Goal: Task Accomplishment & Management: Manage account settings

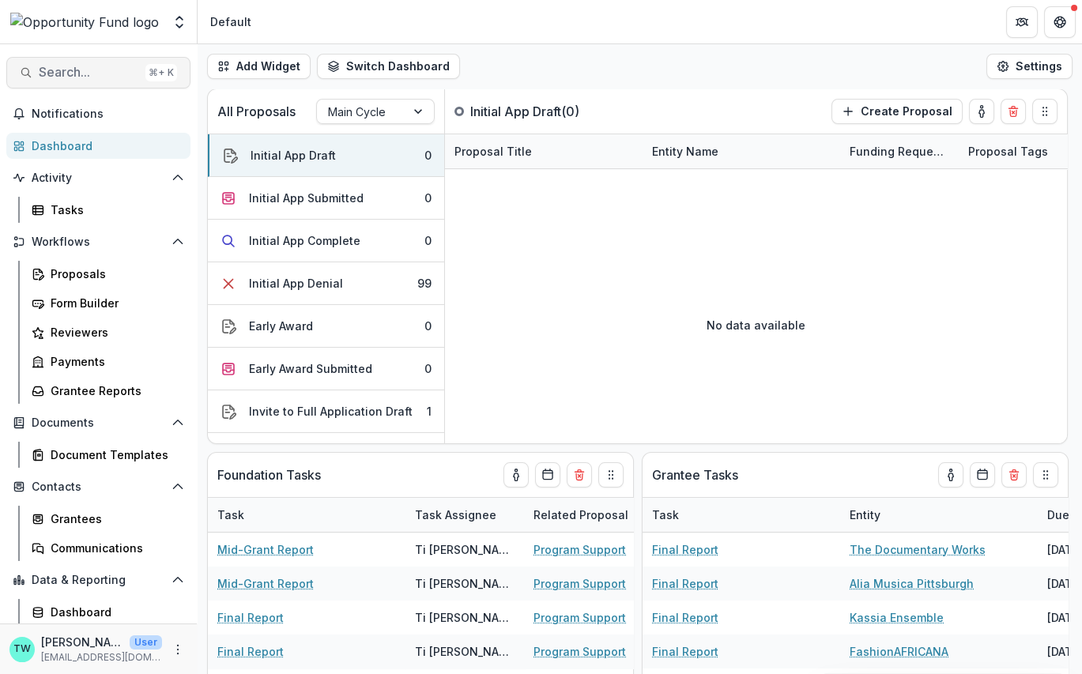
click at [107, 70] on span "Search..." at bounding box center [89, 72] width 100 height 15
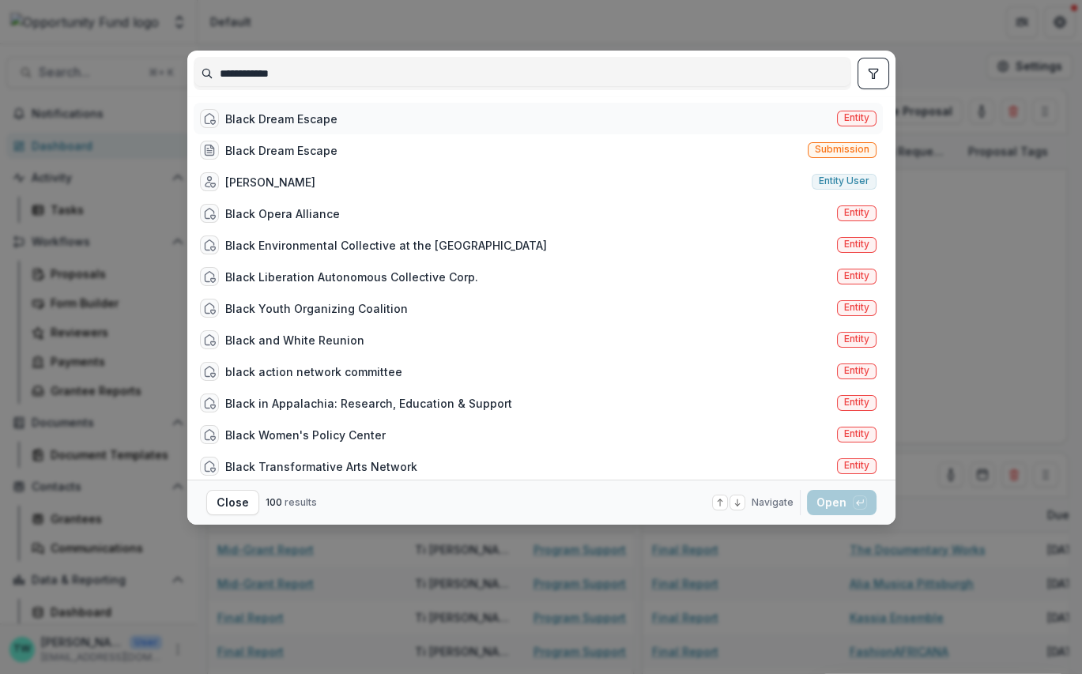
type input "**********"
click at [858, 116] on span "Entity" at bounding box center [856, 117] width 25 height 11
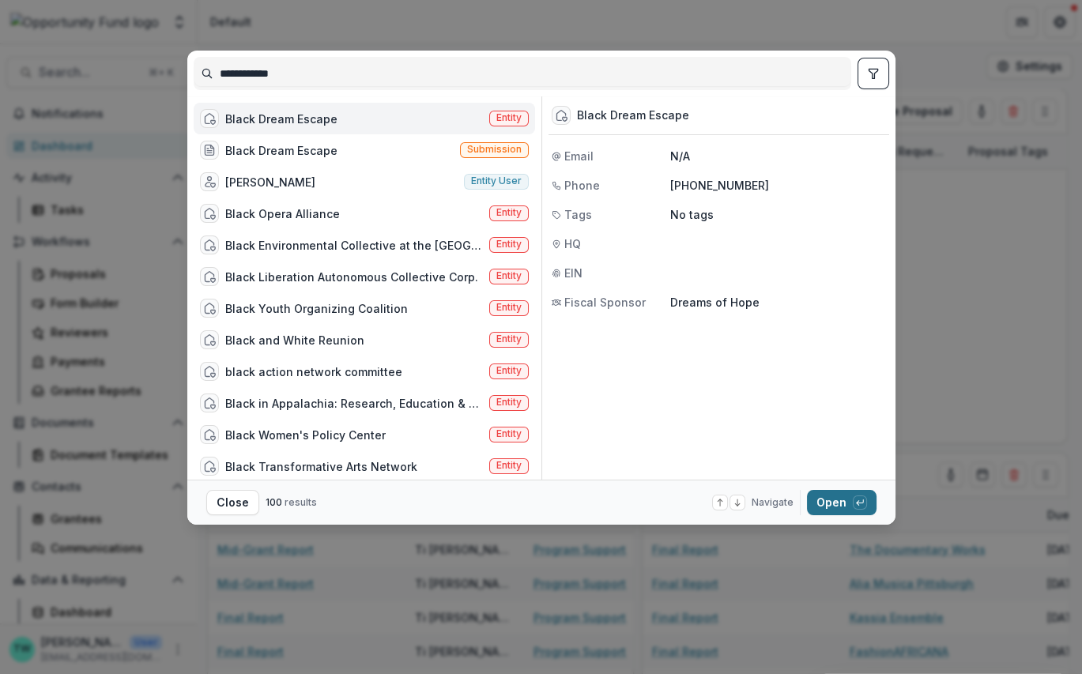
click at [826, 505] on button "Open with enter key" at bounding box center [842, 502] width 70 height 25
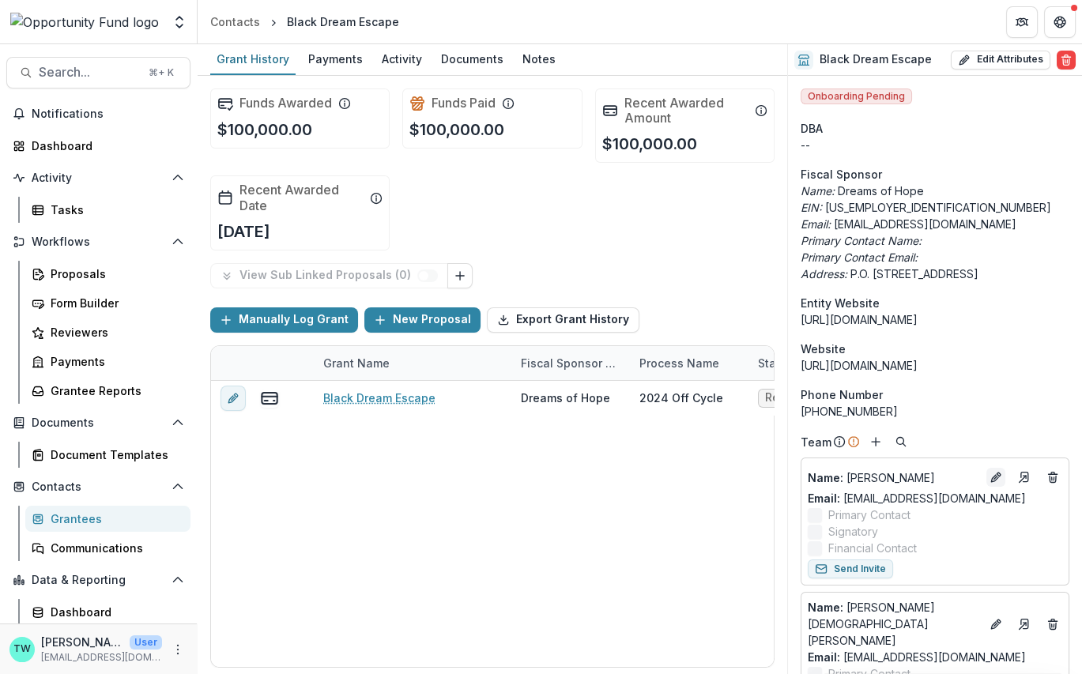
click at [989, 475] on icon "Edit" at bounding box center [995, 477] width 13 height 13
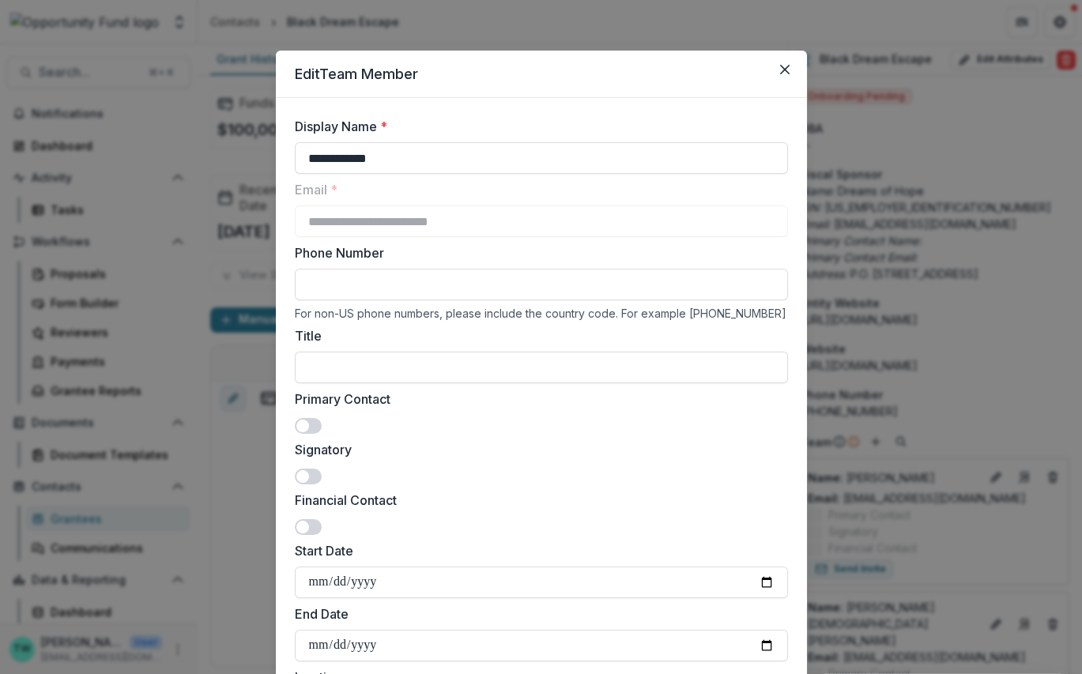
click at [308, 425] on span at bounding box center [308, 426] width 27 height 16
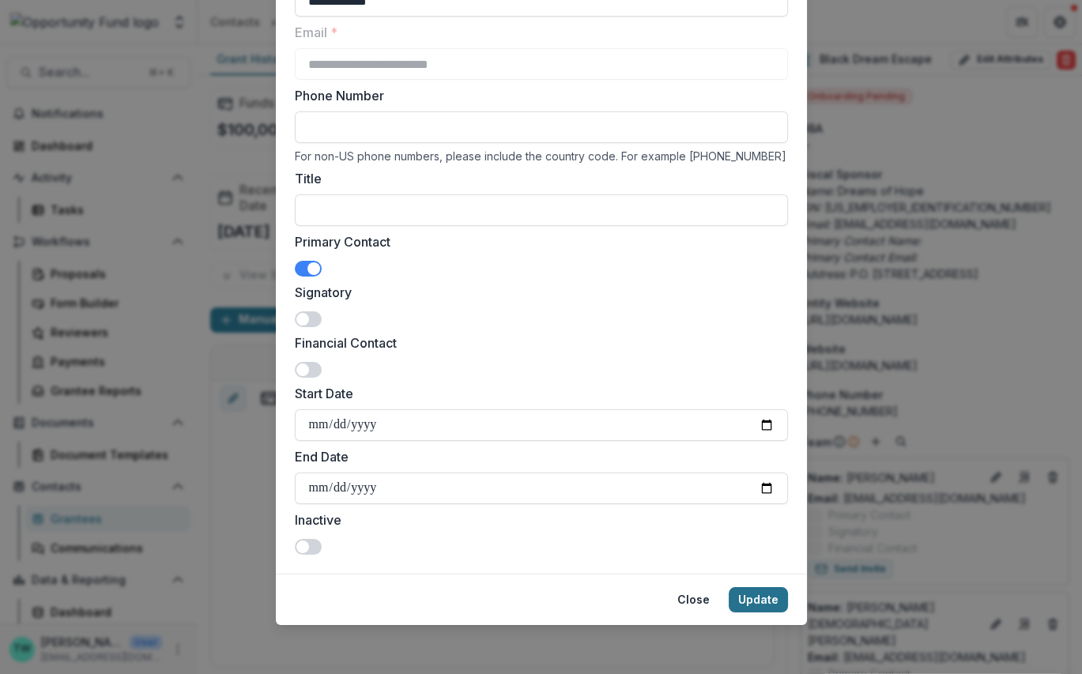
click at [761, 587] on button "Update" at bounding box center [758, 599] width 59 height 25
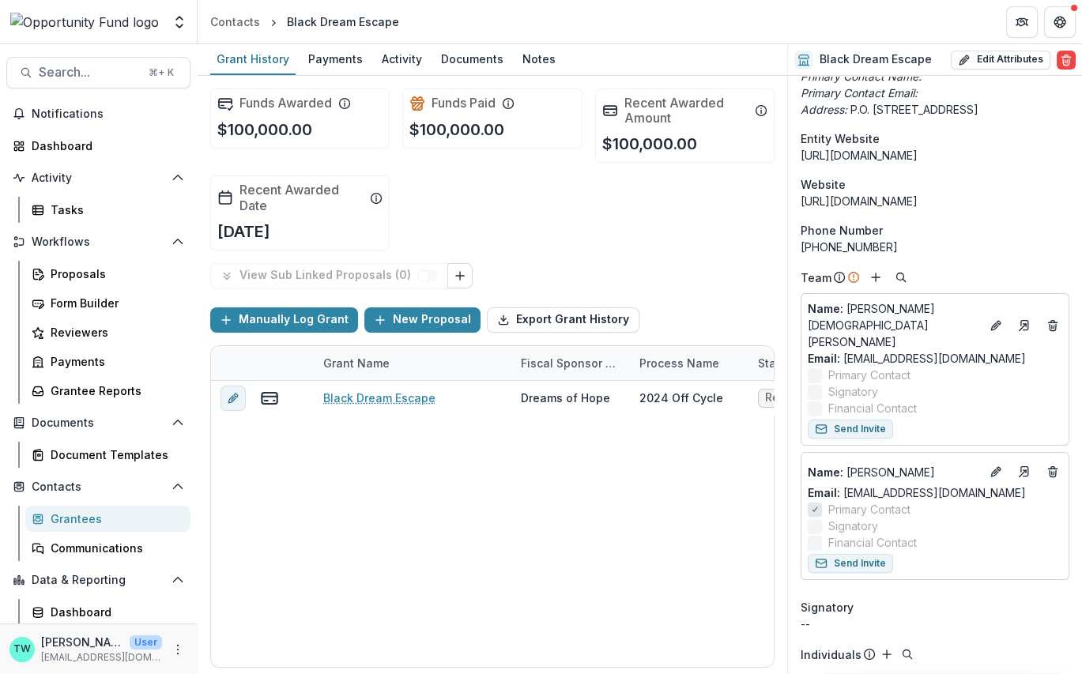
scroll to position [160, 0]
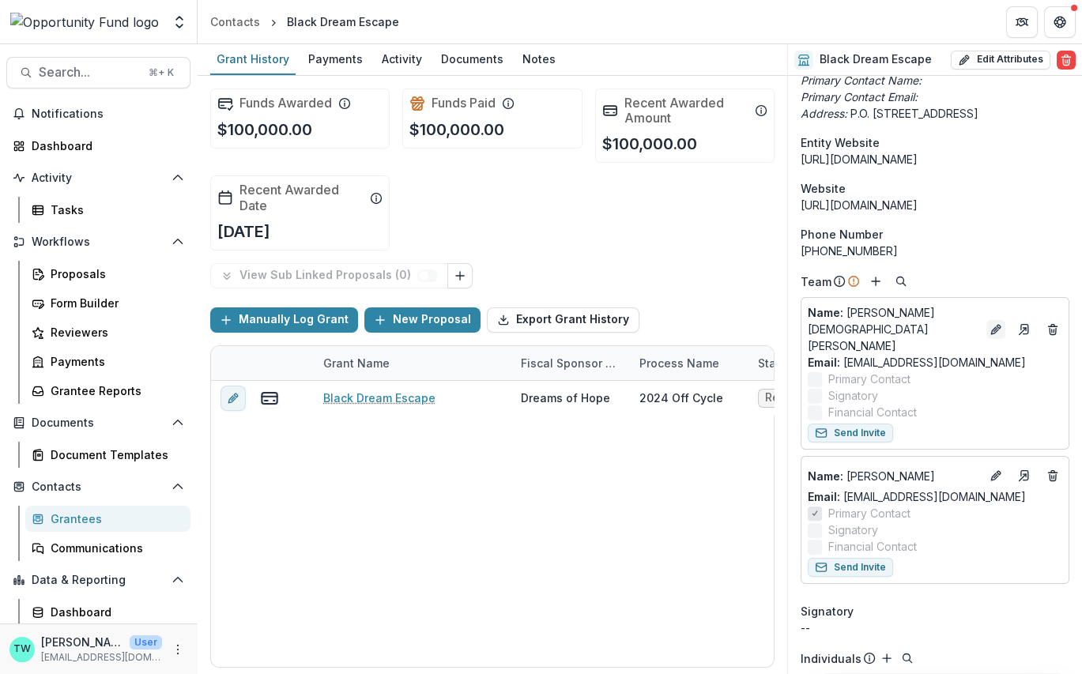
click at [989, 323] on icon "Edit" at bounding box center [995, 329] width 13 height 13
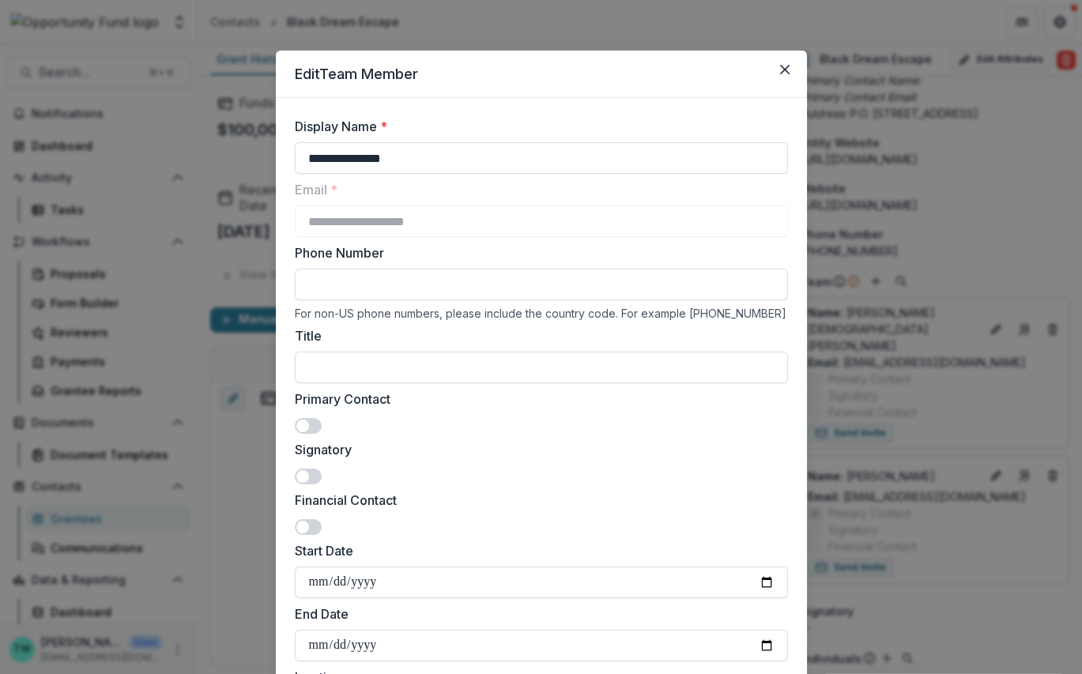
click at [307, 473] on span at bounding box center [308, 477] width 27 height 16
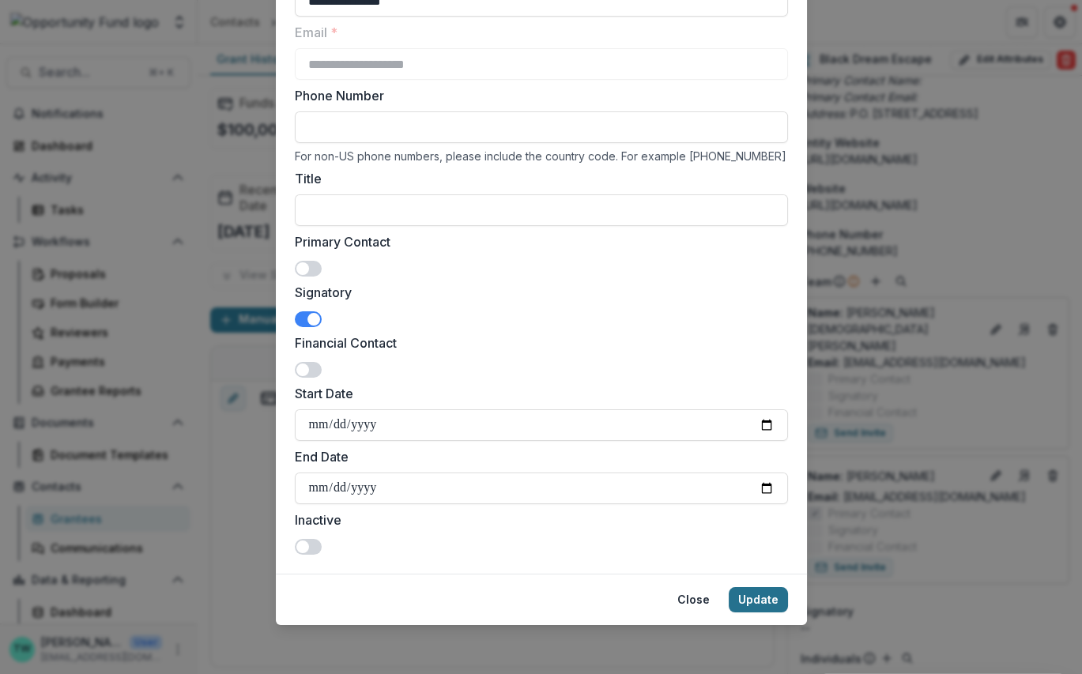
click at [764, 605] on button "Update" at bounding box center [758, 599] width 59 height 25
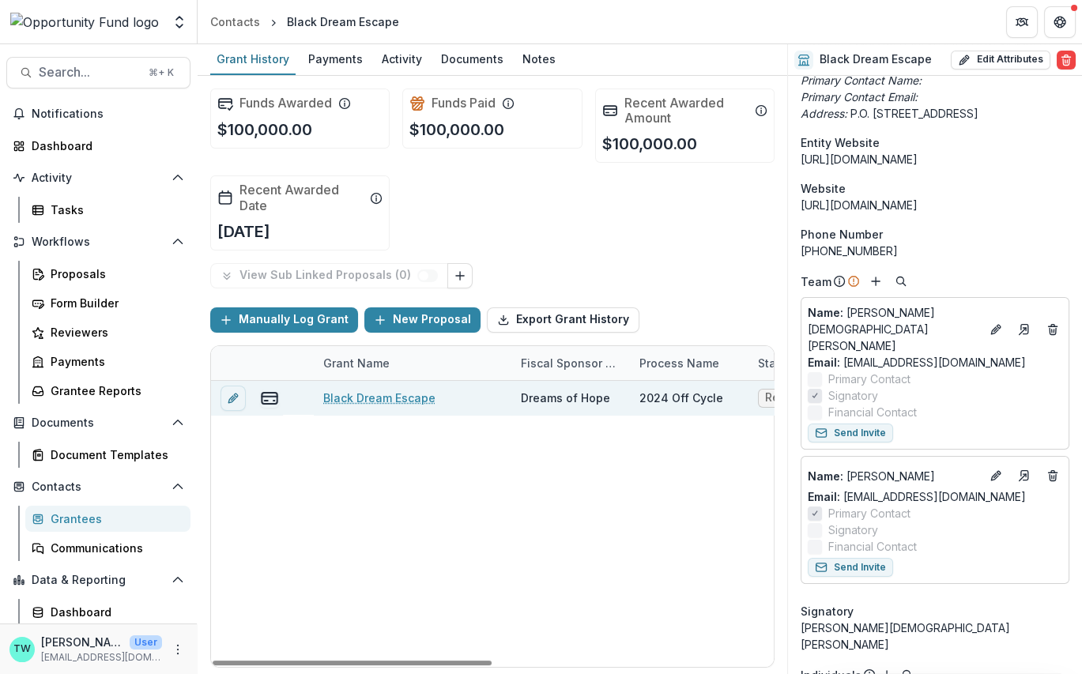
click at [384, 393] on link "Black Dream Escape" at bounding box center [379, 398] width 112 height 17
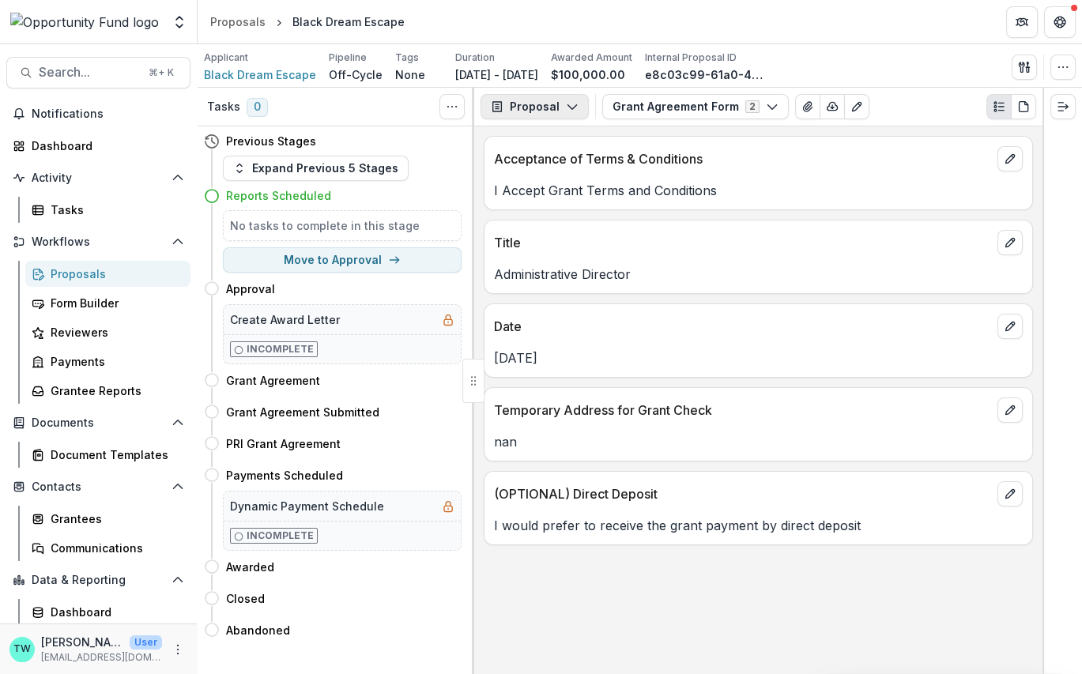
click at [573, 106] on icon "button" at bounding box center [572, 106] width 13 height 13
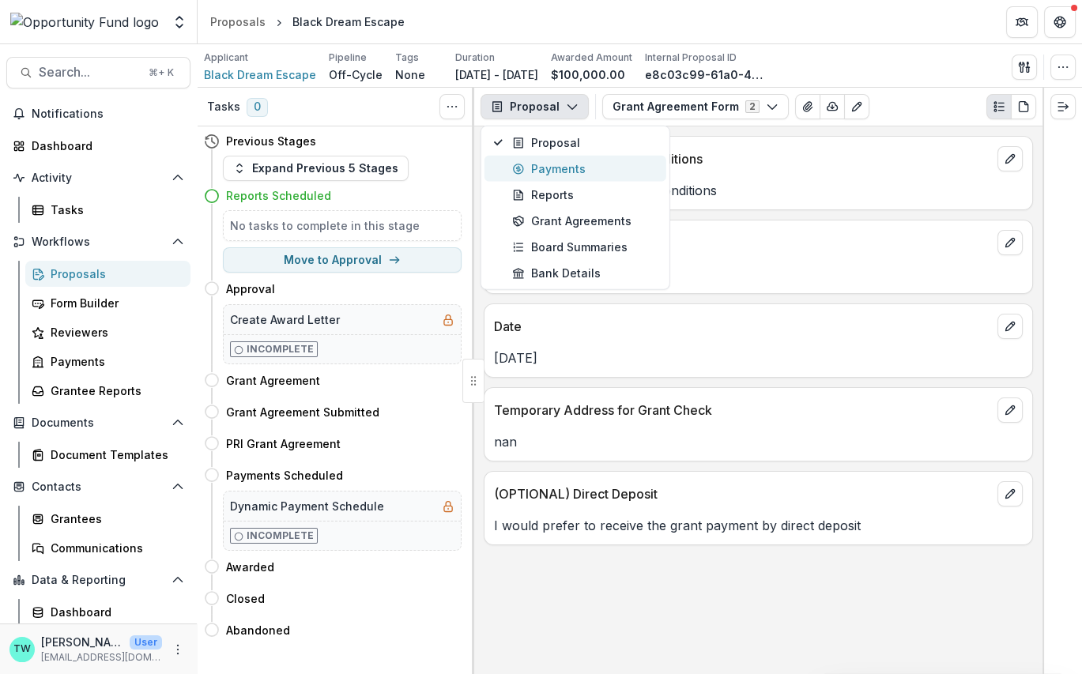
click at [546, 168] on div "Payments" at bounding box center [584, 168] width 145 height 17
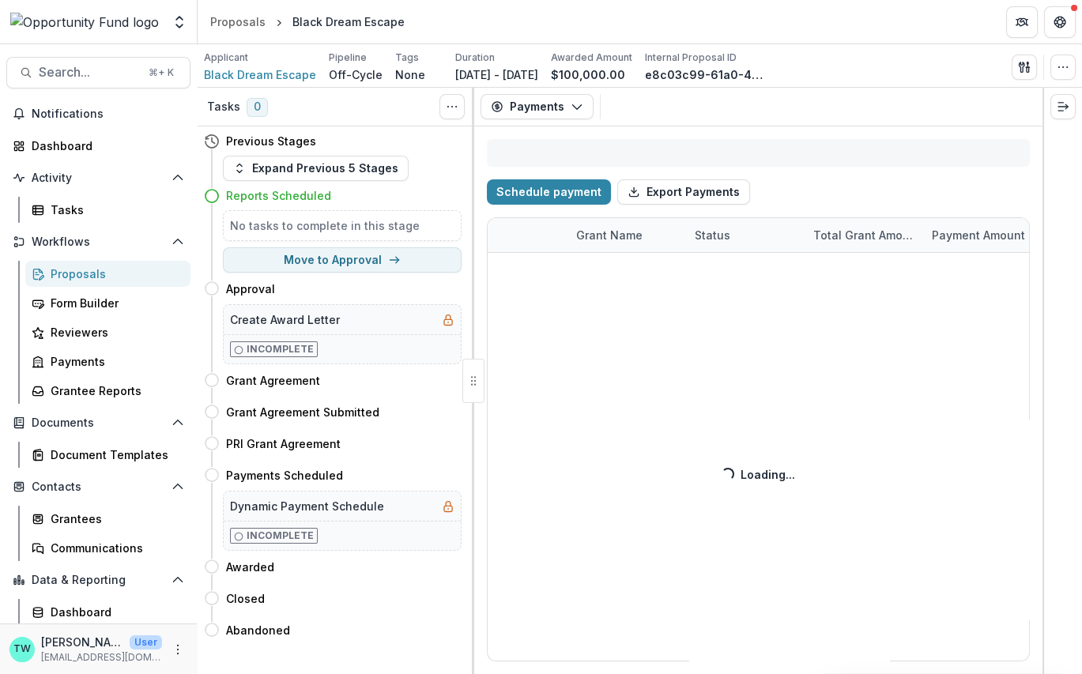
select select "****"
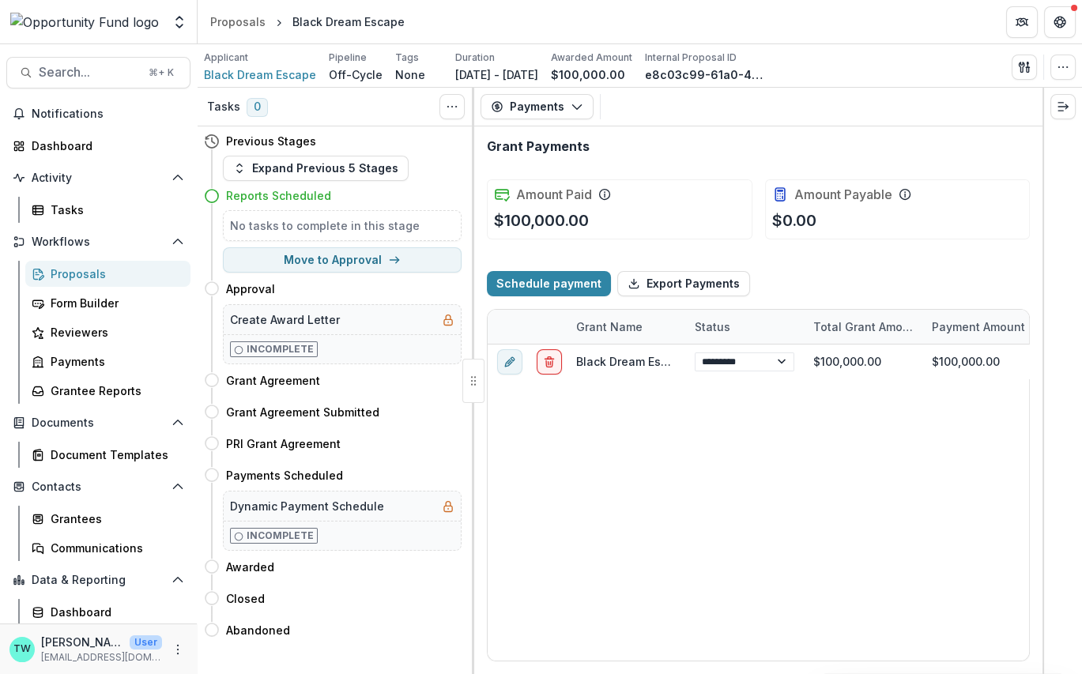
select select "****"
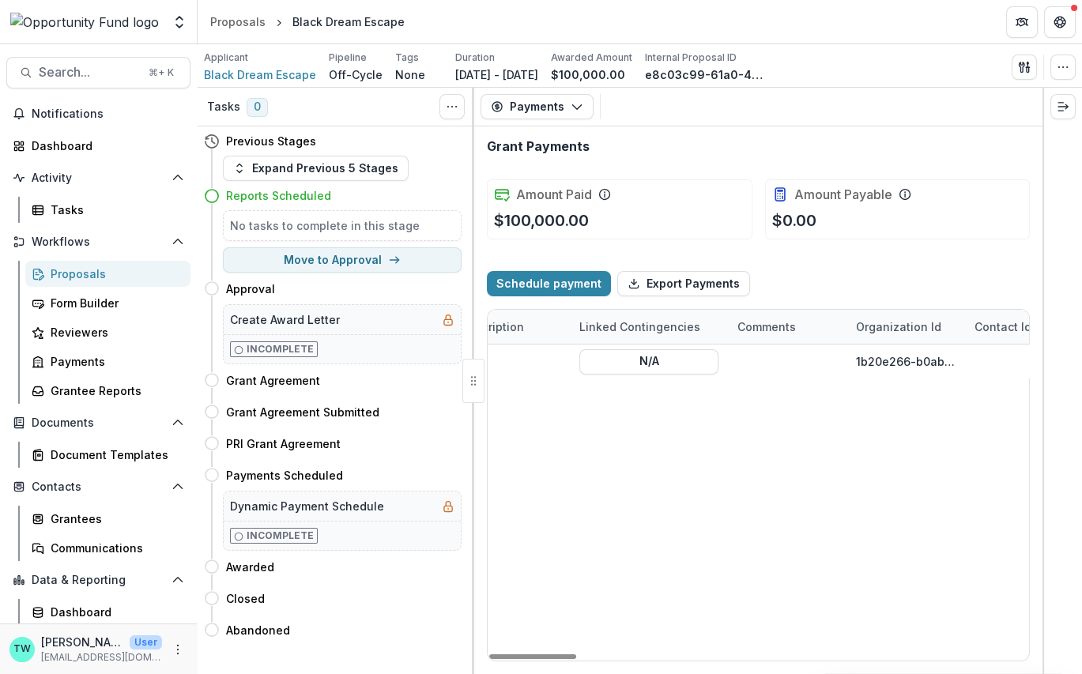
select select "****"
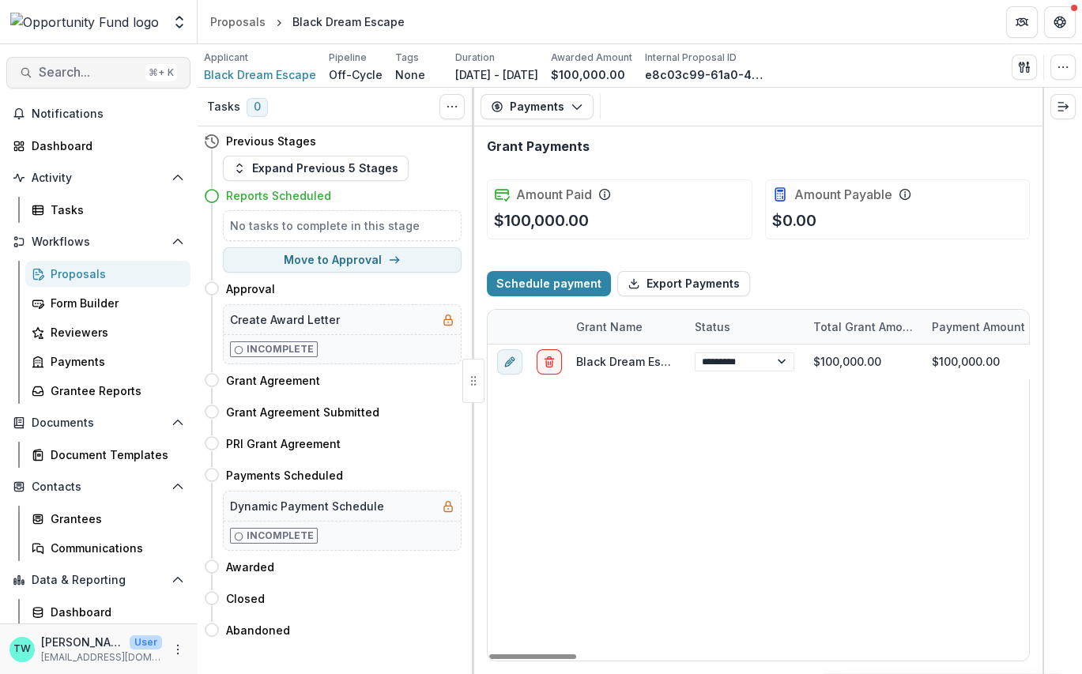
select select "****"
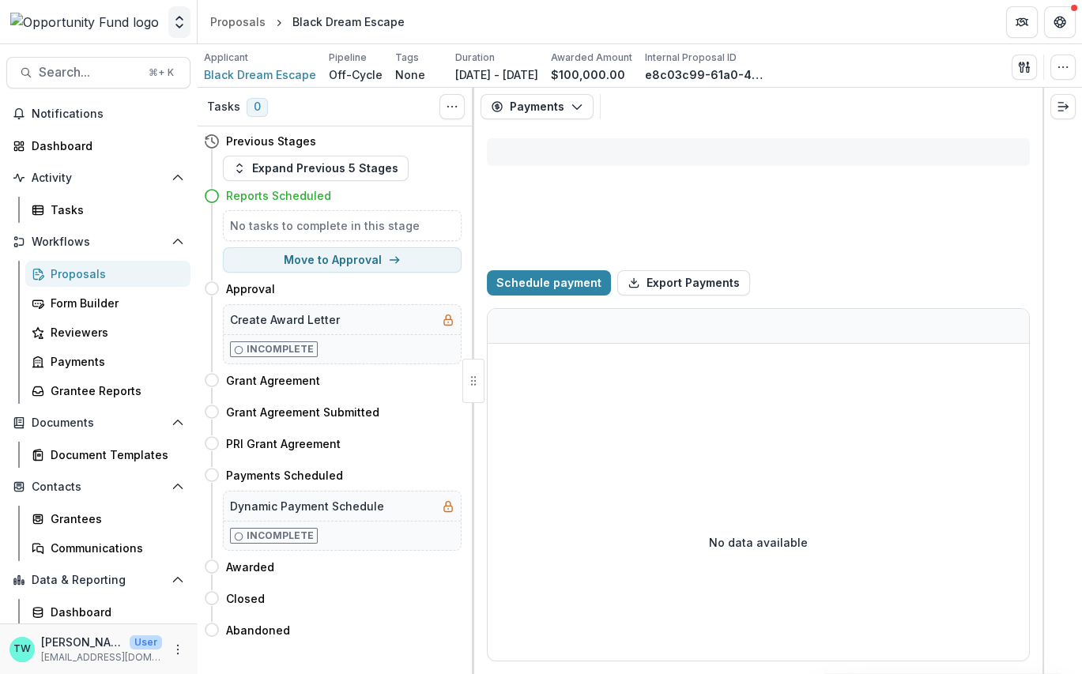
click at [176, 21] on icon "Open entity switcher" at bounding box center [179, 22] width 16 height 16
select select "****"
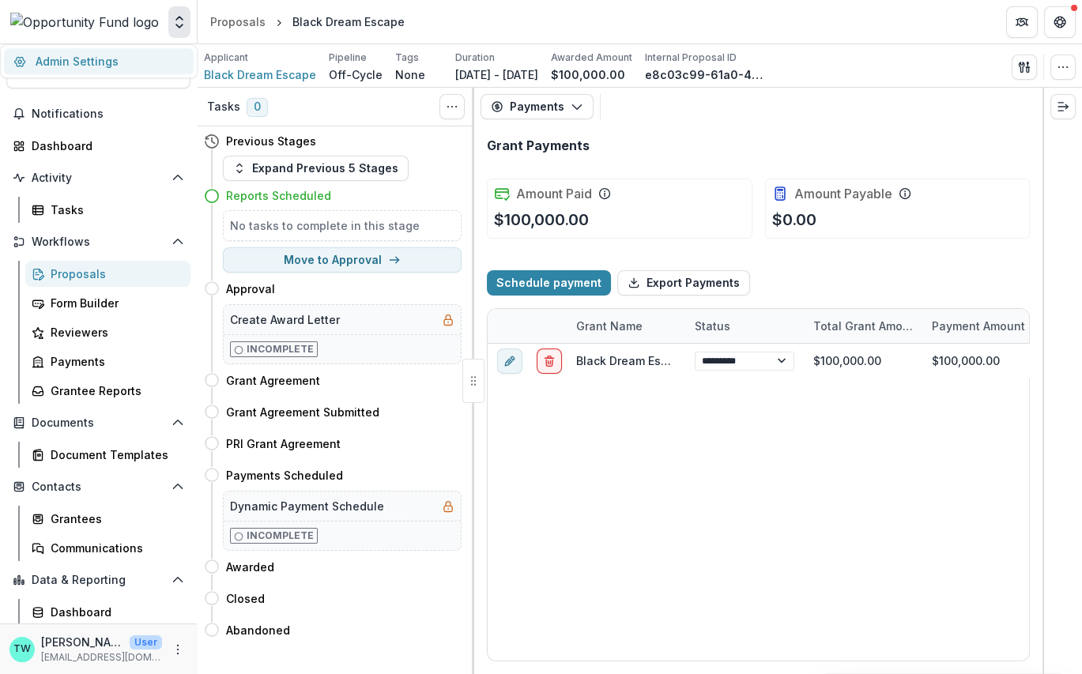
click at [90, 56] on link "Admin Settings" at bounding box center [99, 61] width 190 height 26
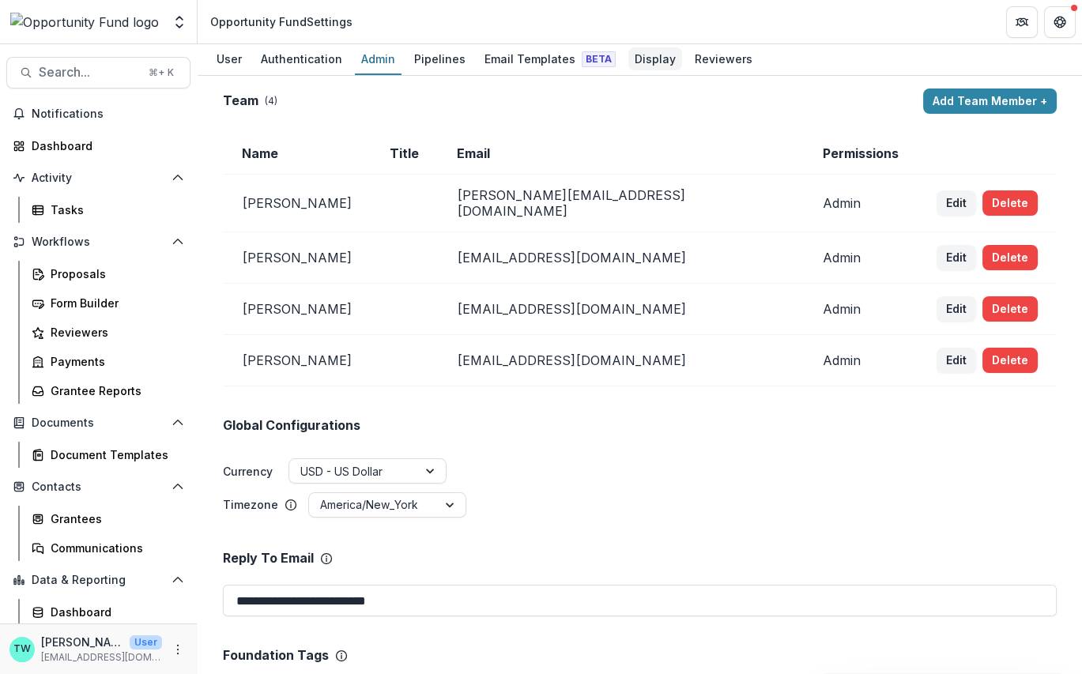
click at [632, 62] on div "Display" at bounding box center [655, 58] width 54 height 23
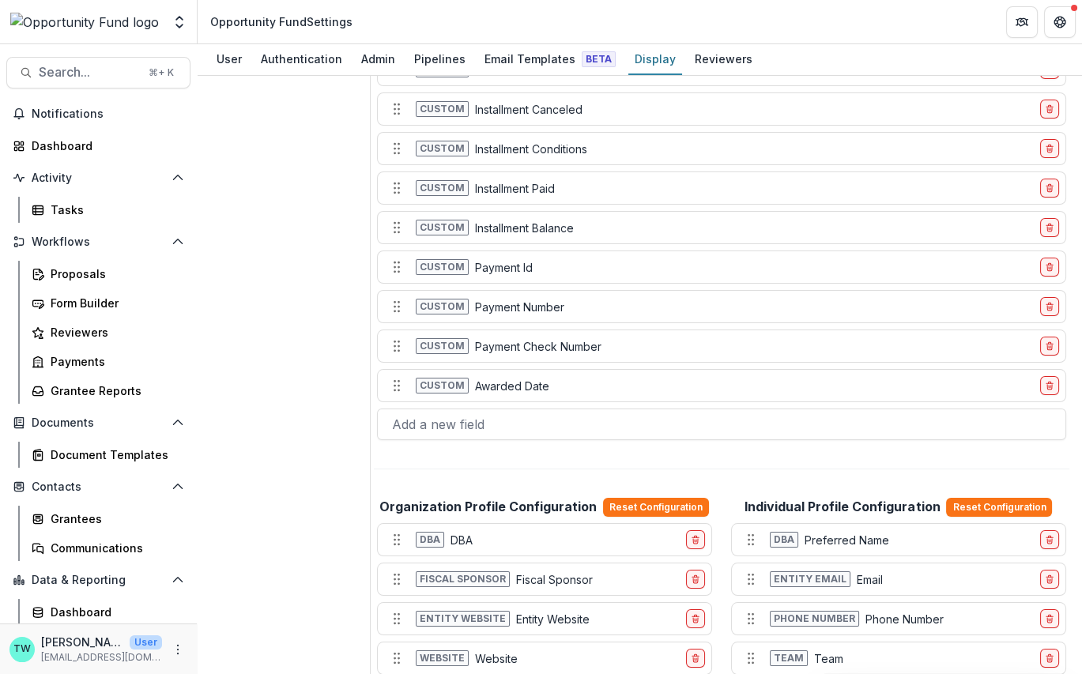
scroll to position [1220, 0]
click at [495, 412] on div at bounding box center [721, 423] width 659 height 22
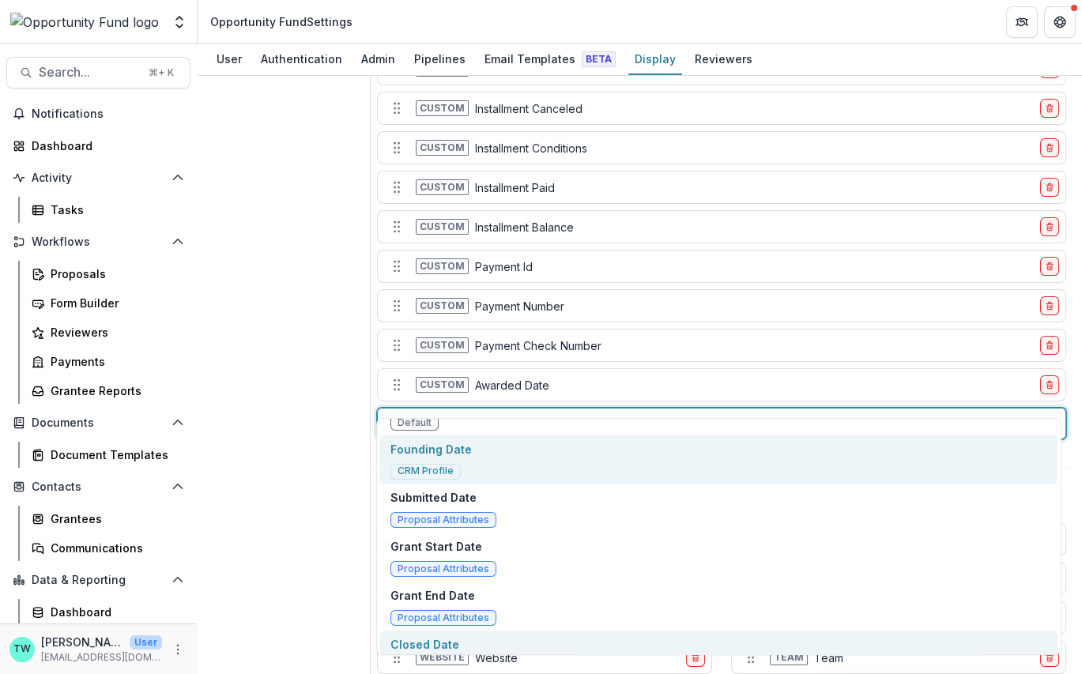
scroll to position [0, 0]
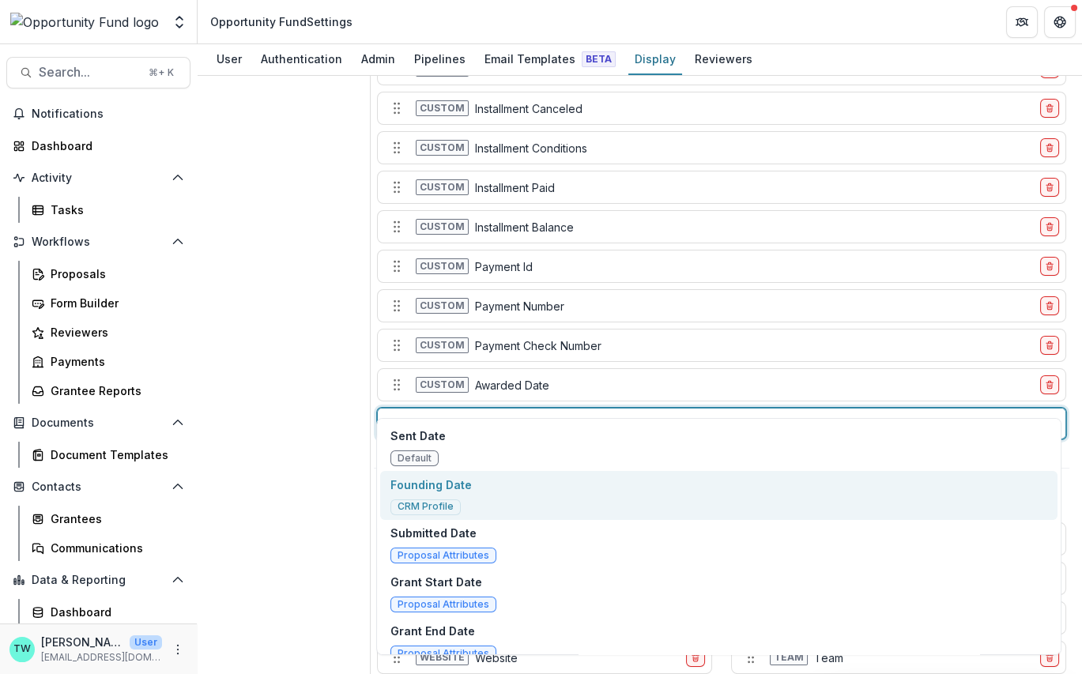
type input "****"
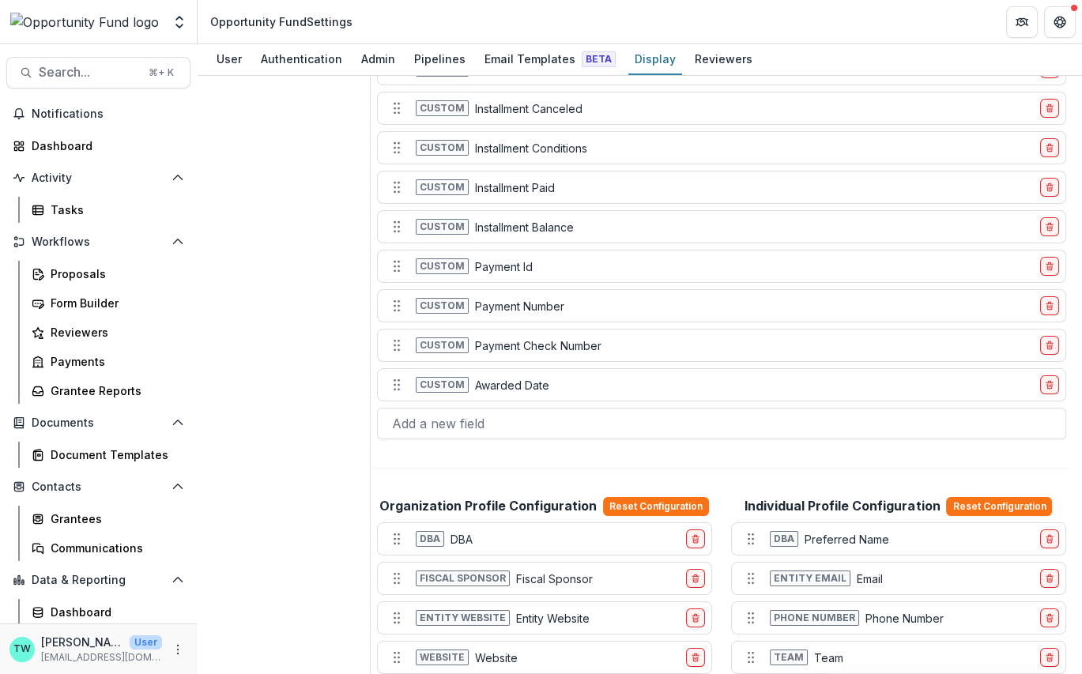
click at [288, 451] on div "Contacts Individuals Payments Grantee Reports Grants" at bounding box center [290, 309] width 160 height 2882
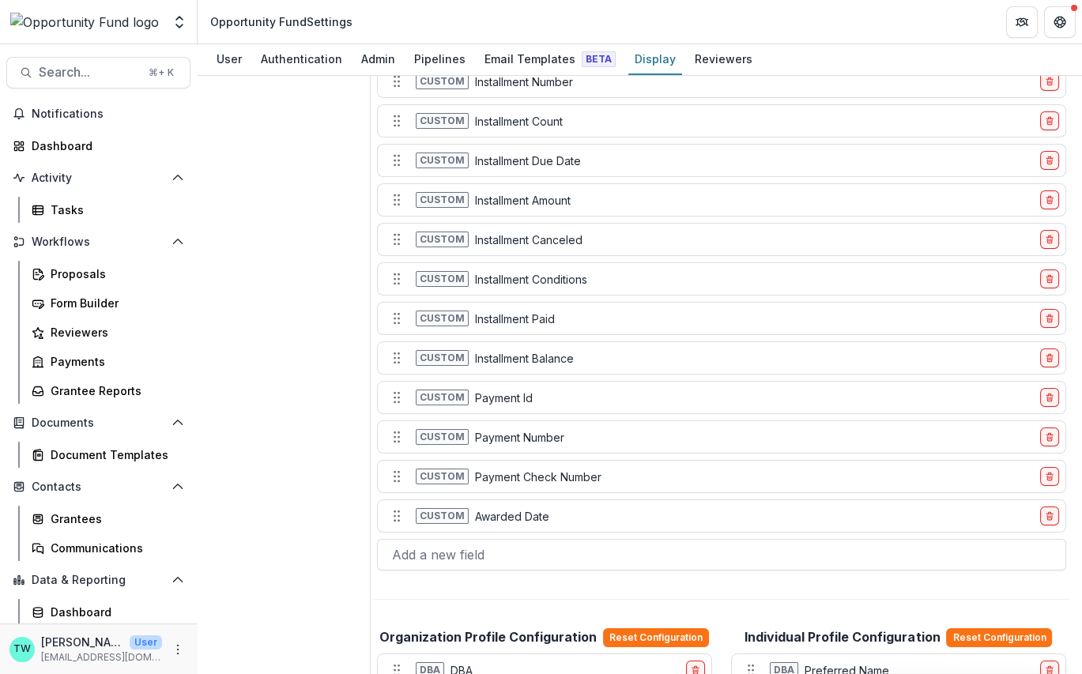
scroll to position [1092, 0]
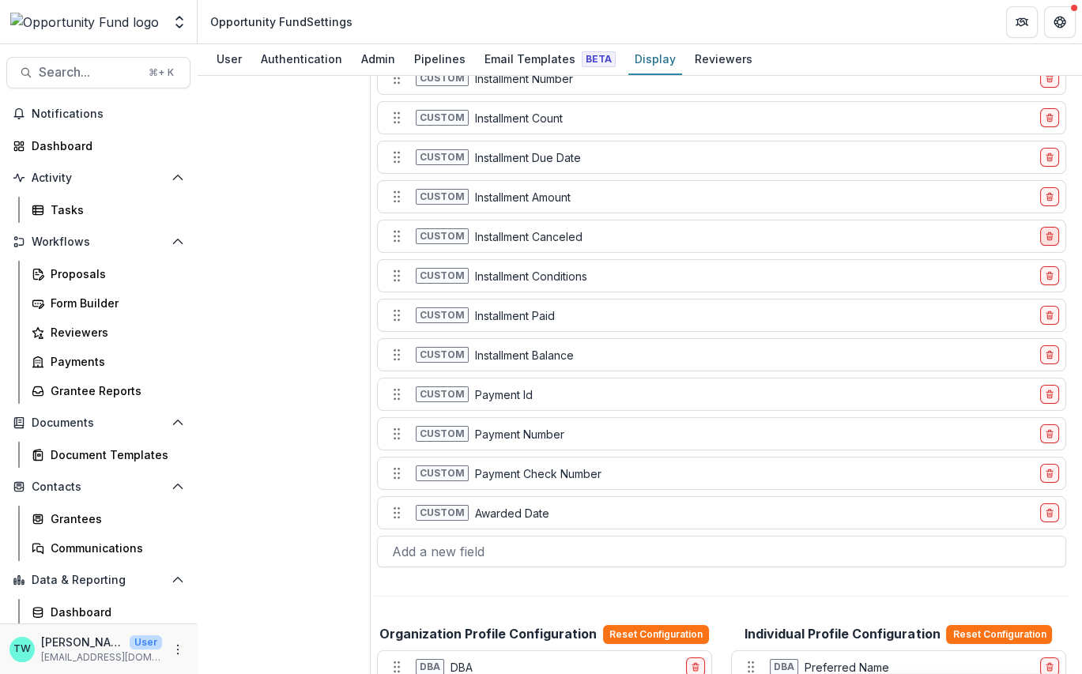
click at [1045, 232] on icon "delete-field-row" at bounding box center [1049, 236] width 9 height 9
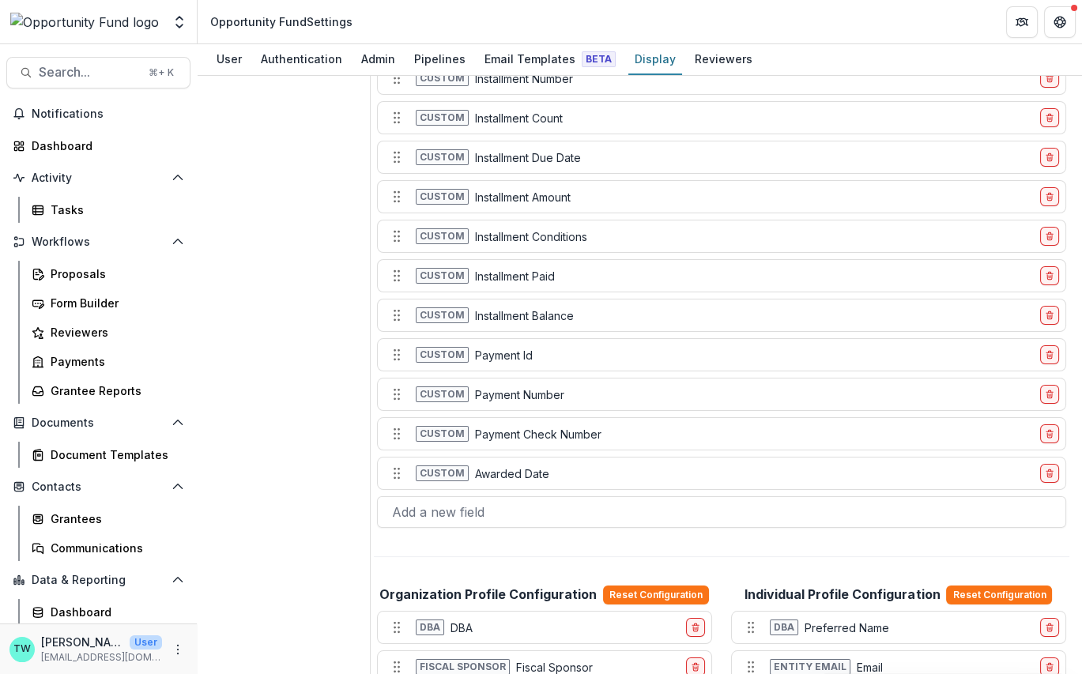
click at [1045, 232] on icon "delete-field-row" at bounding box center [1049, 236] width 9 height 9
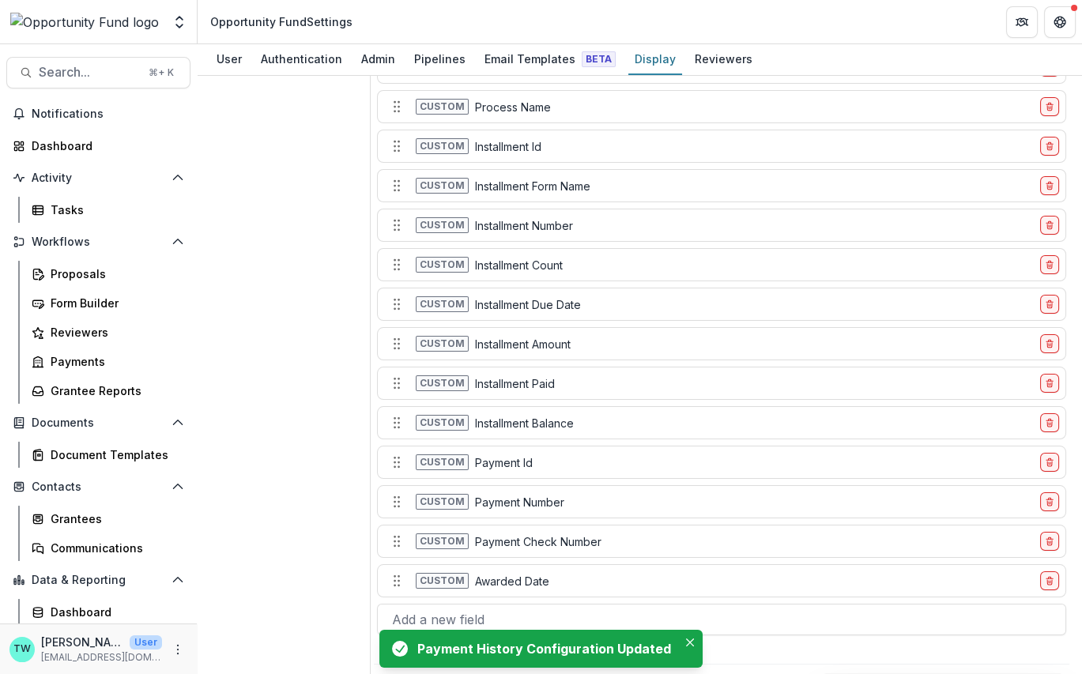
scroll to position [939, 0]
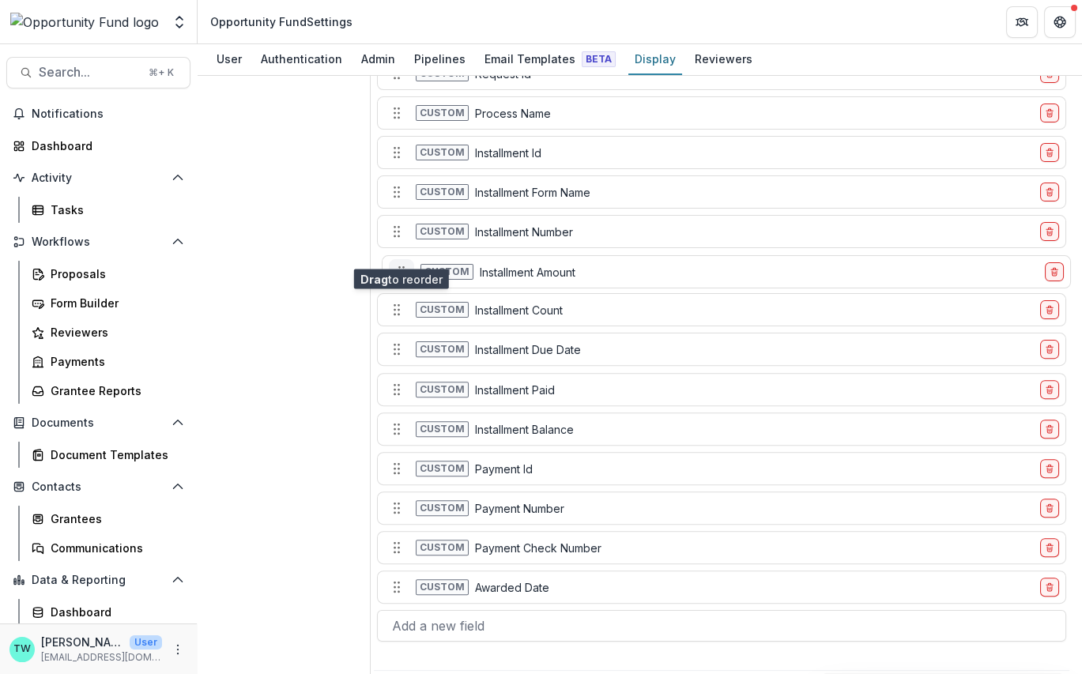
drag, startPoint x: 396, startPoint y: 327, endPoint x: 401, endPoint y: 249, distance: 78.4
click at [401, 264] on icon "Move field" at bounding box center [401, 272] width 16 height 16
click at [1049, 232] on line "delete-field-row" at bounding box center [1049, 233] width 0 height 2
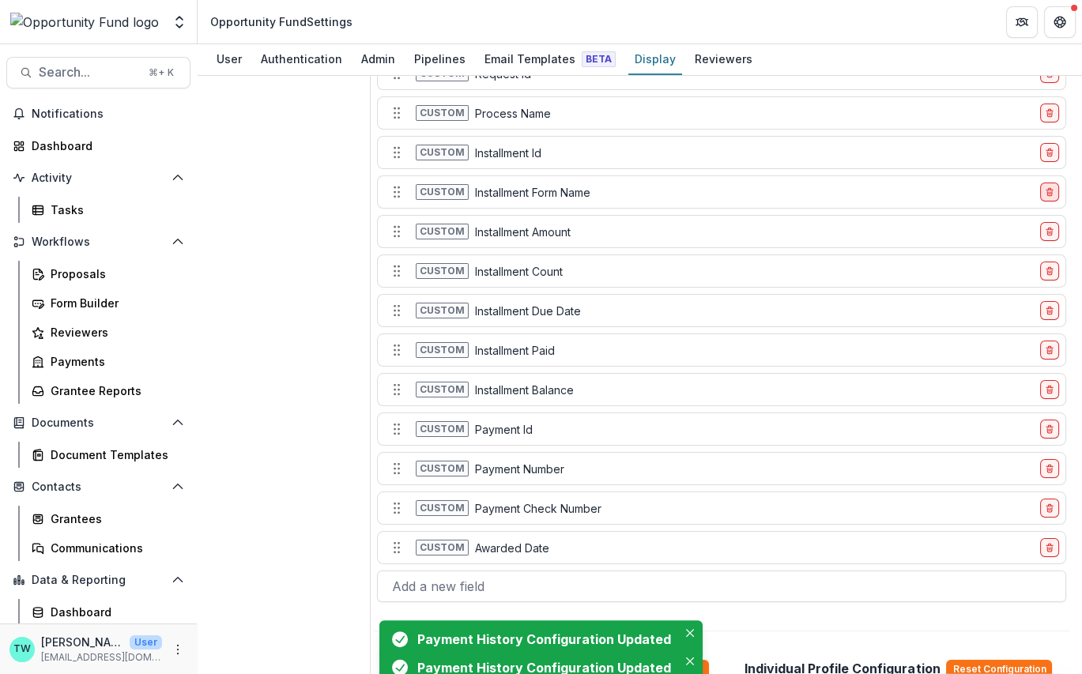
click at [1045, 187] on icon "delete-field-row" at bounding box center [1049, 191] width 9 height 9
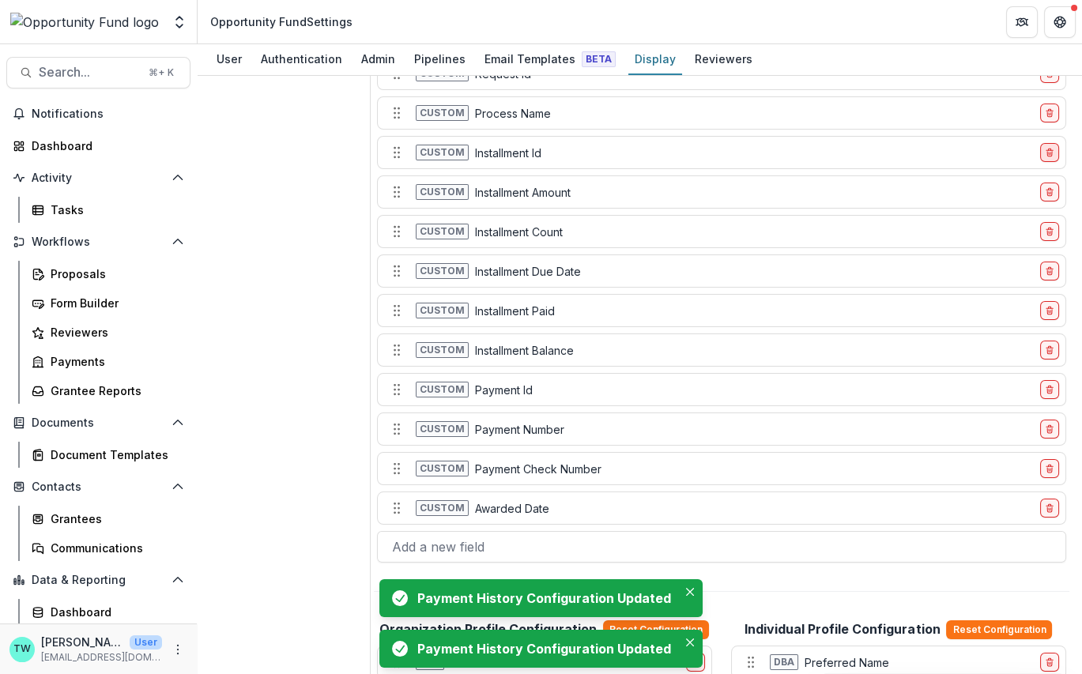
click at [1045, 148] on icon "delete-field-row" at bounding box center [1049, 152] width 9 height 9
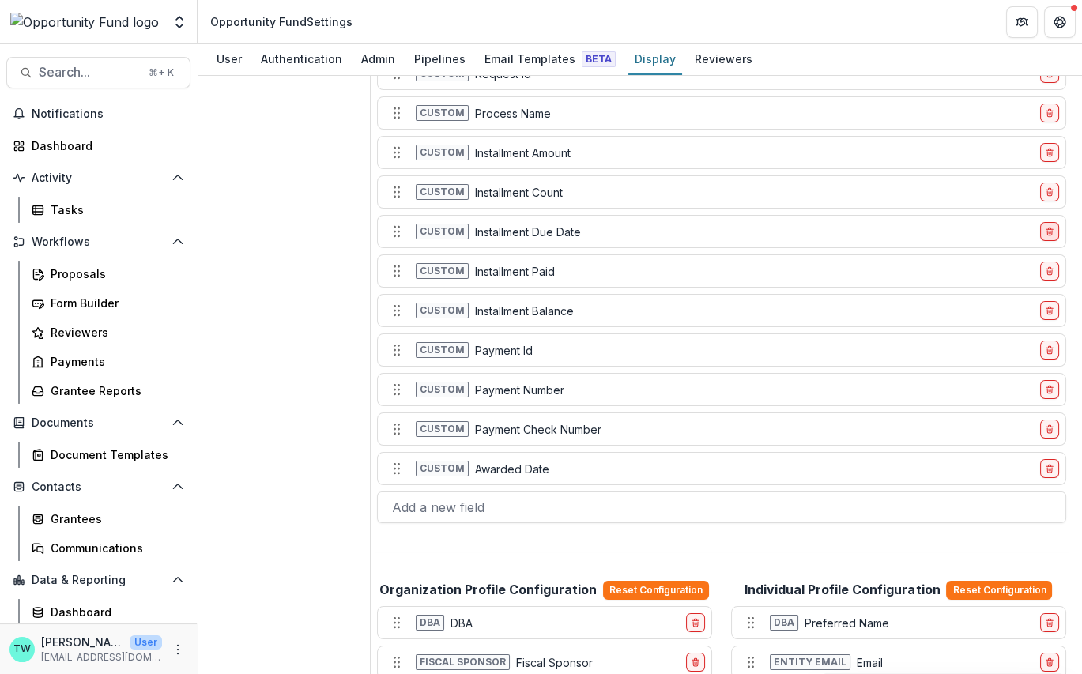
click at [1048, 231] on icon "delete-field-row" at bounding box center [1049, 233] width 5 height 5
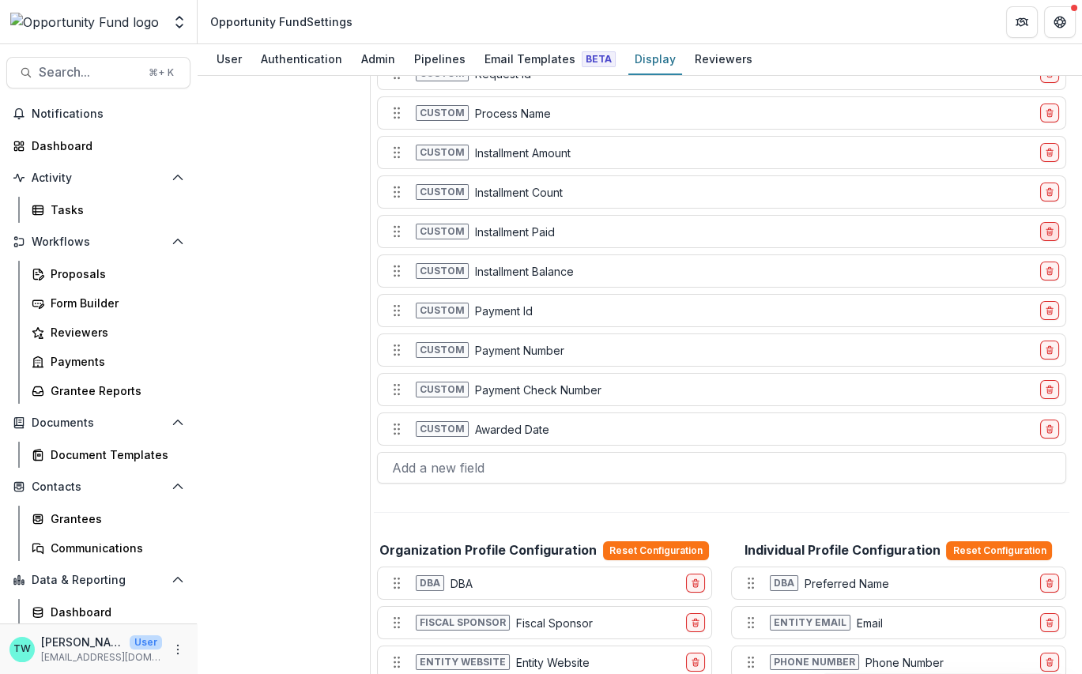
click at [1045, 227] on icon "delete-field-row" at bounding box center [1049, 231] width 9 height 9
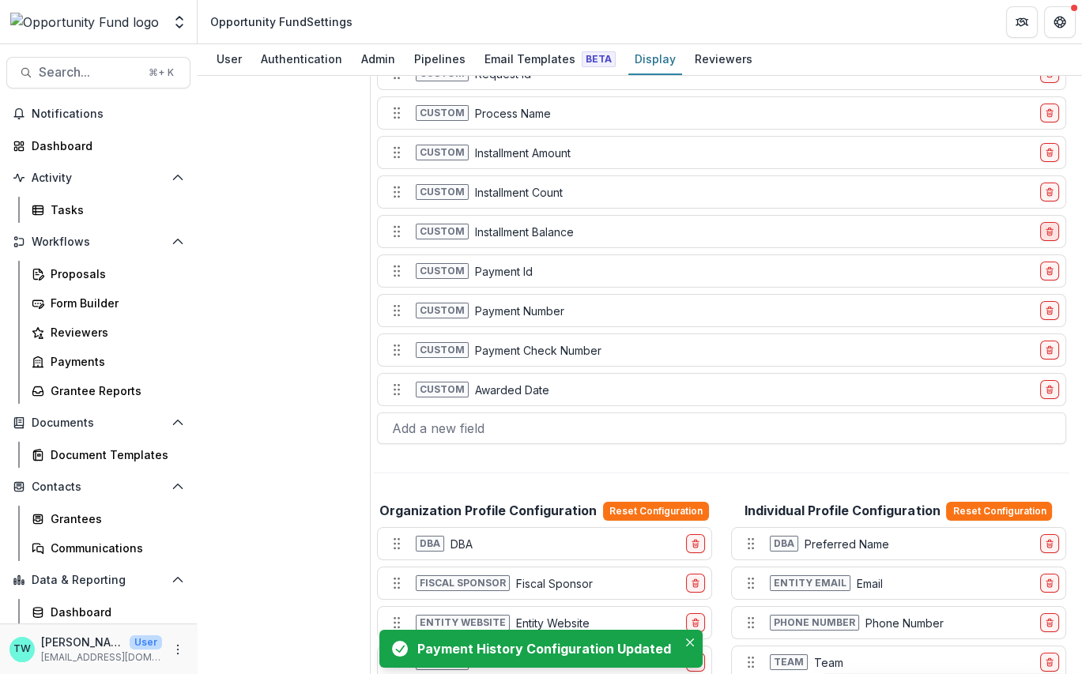
click at [1045, 222] on button "delete-field-row" at bounding box center [1049, 231] width 19 height 19
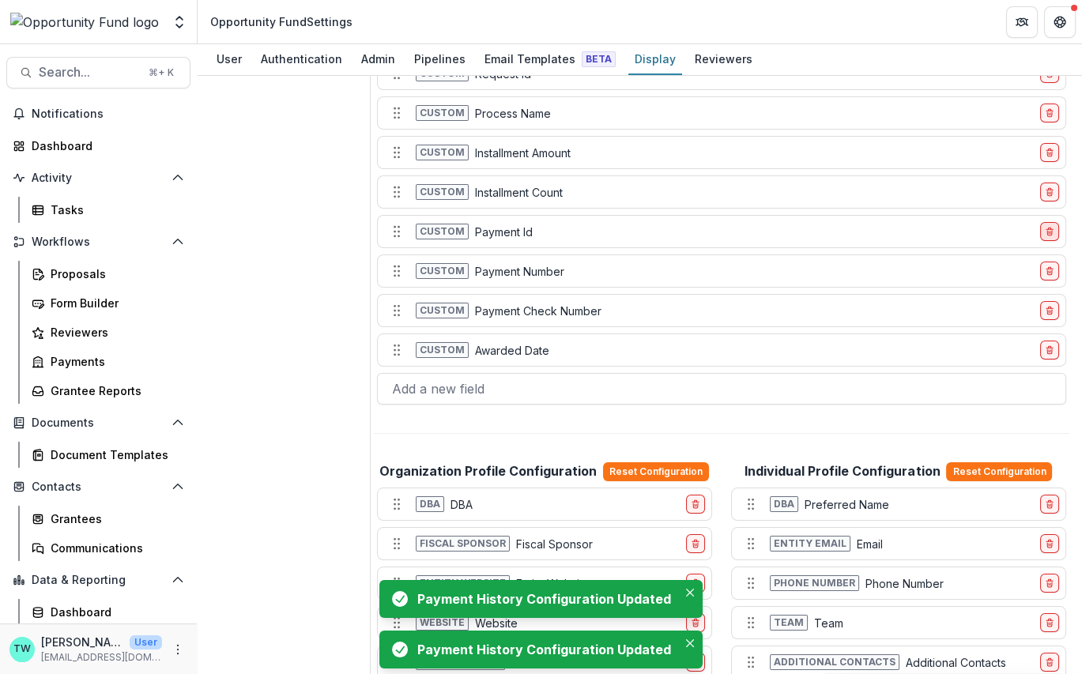
click at [1047, 231] on icon "delete-field-row" at bounding box center [1049, 233] width 5 height 5
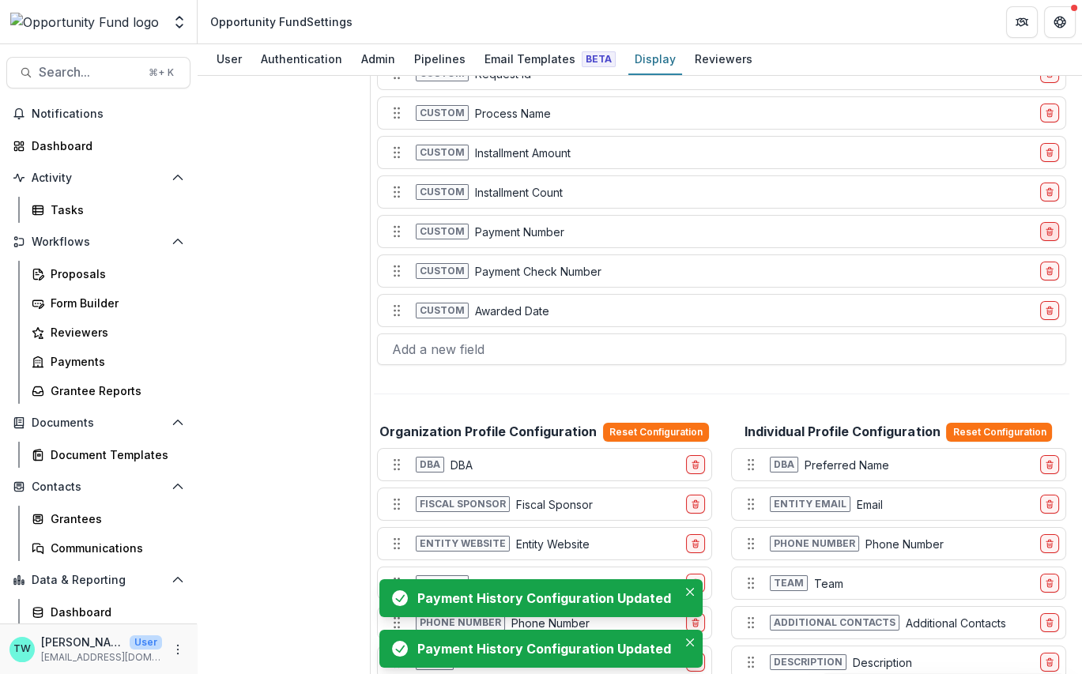
click at [1047, 231] on icon "delete-field-row" at bounding box center [1049, 233] width 5 height 5
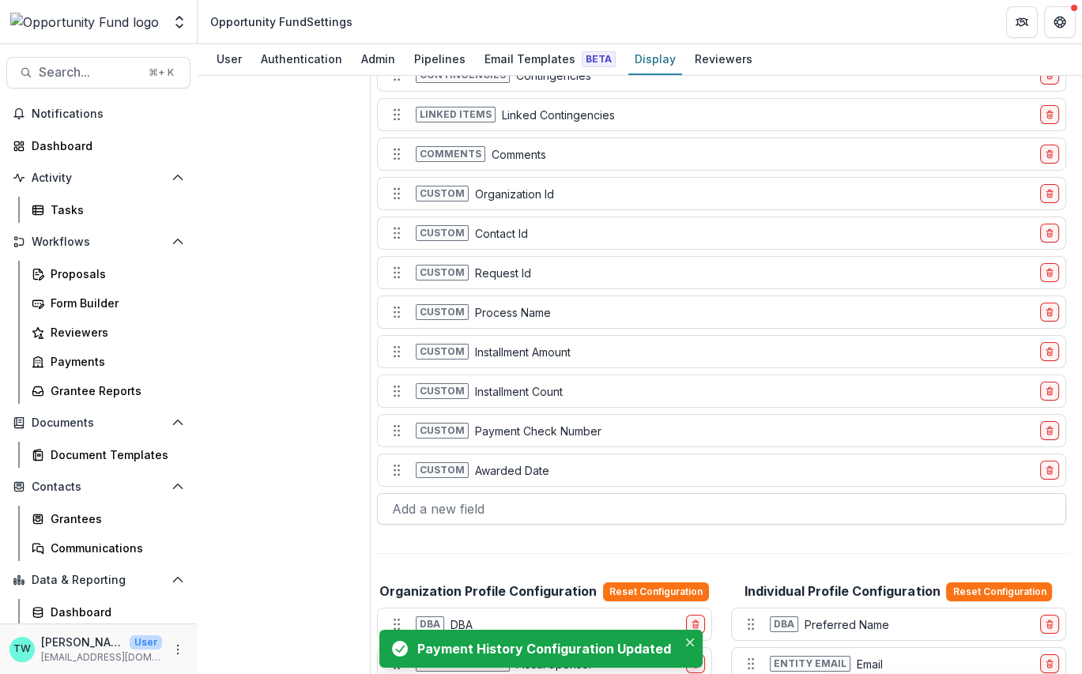
scroll to position [725, 0]
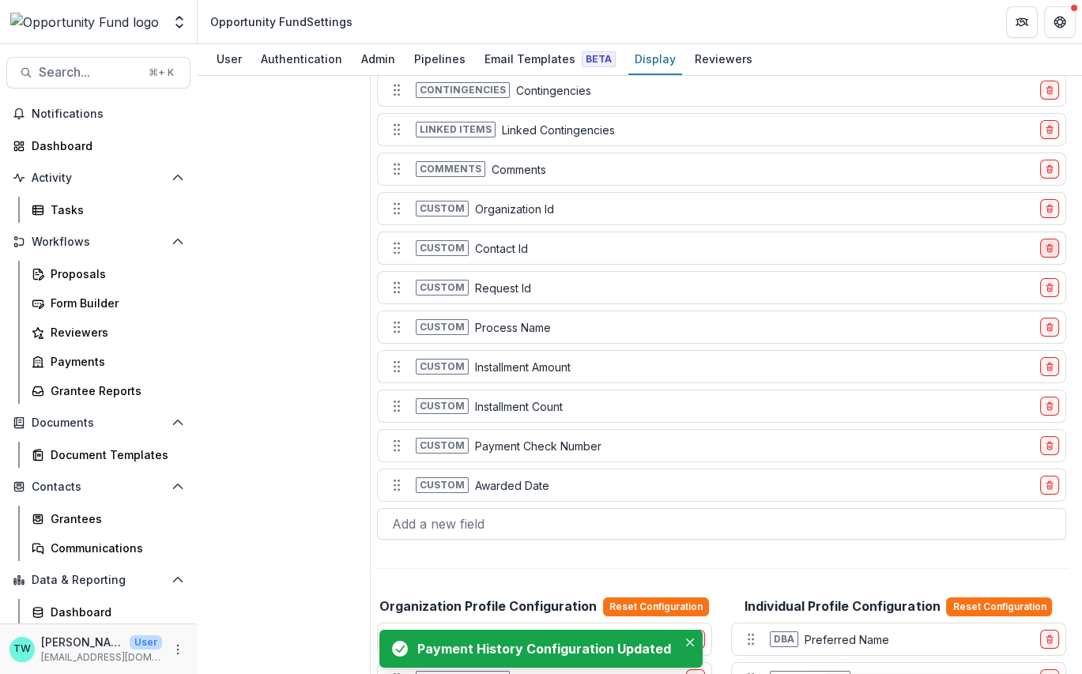
click at [1049, 243] on icon "delete-field-row" at bounding box center [1049, 247] width 9 height 9
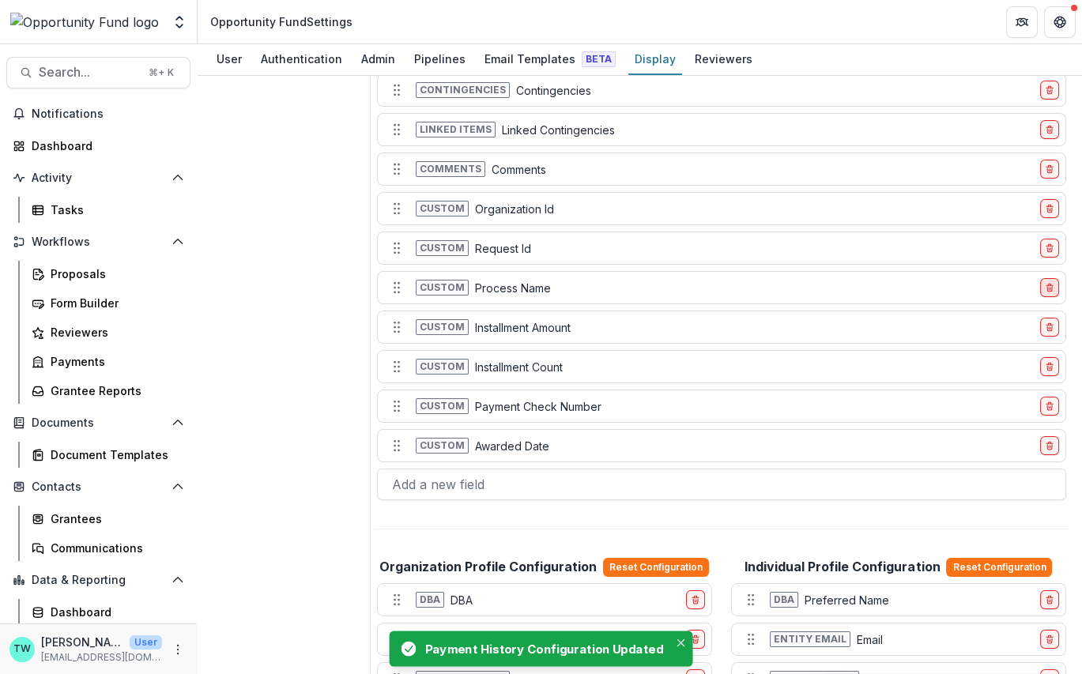
click at [1045, 283] on icon "delete-field-row" at bounding box center [1049, 287] width 9 height 9
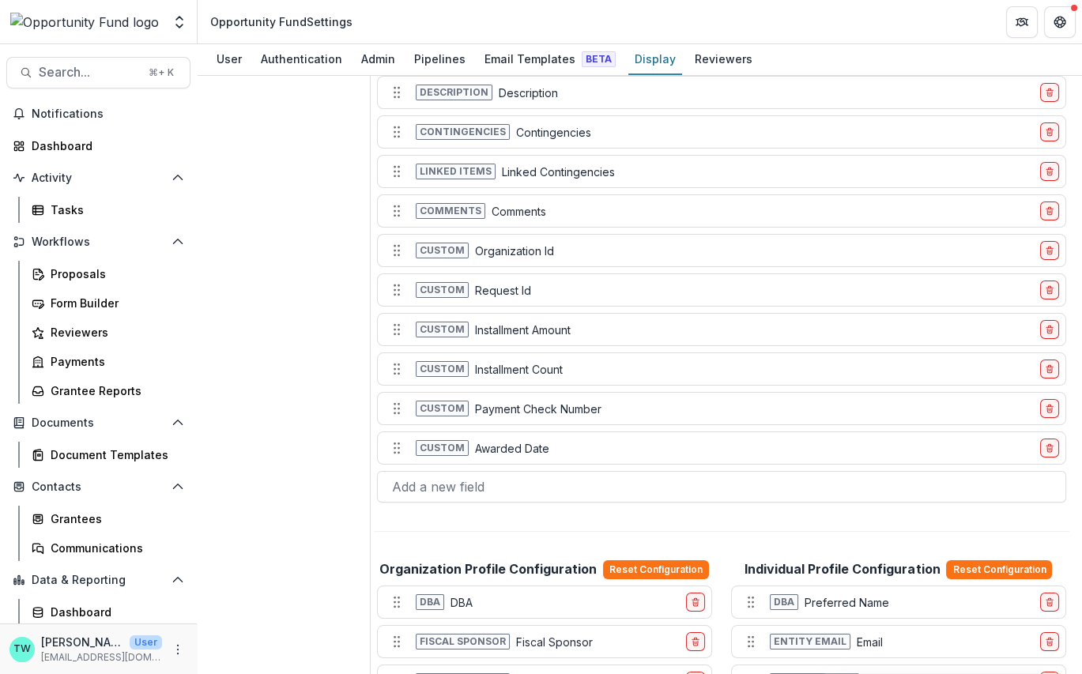
scroll to position [672, 0]
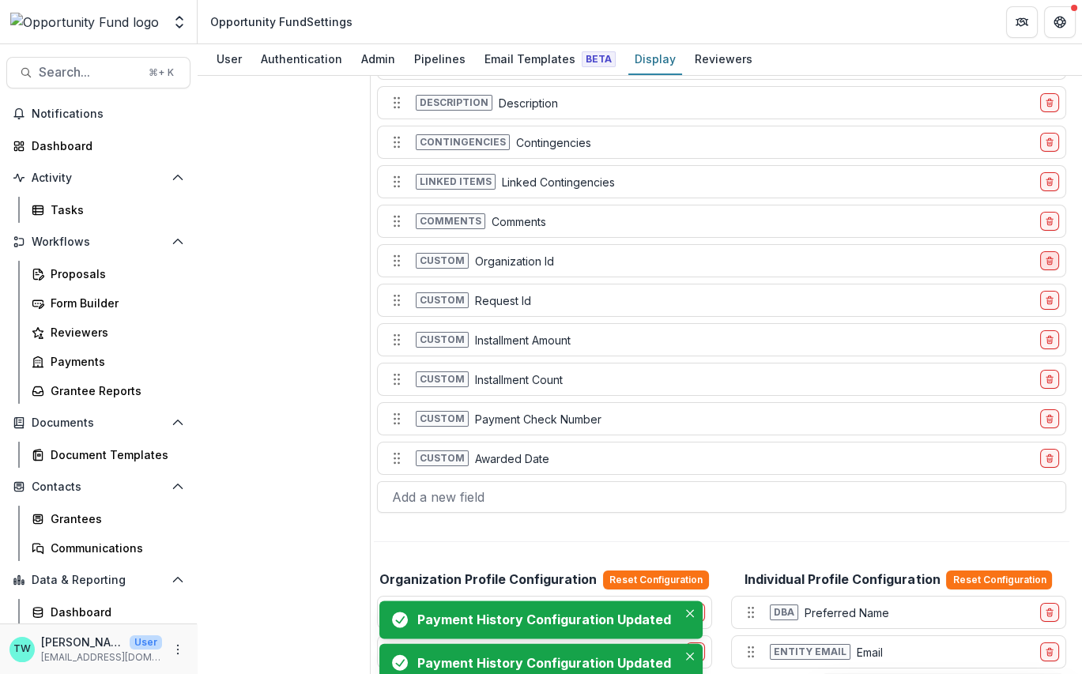
click at [1042, 251] on button "delete-field-row" at bounding box center [1049, 260] width 19 height 19
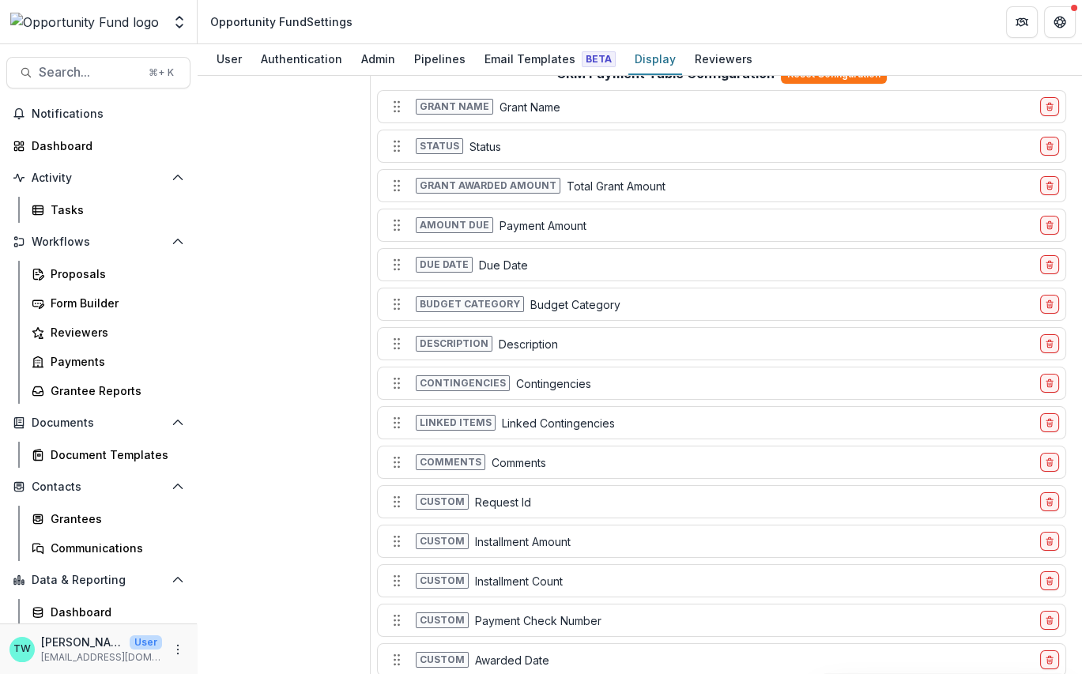
scroll to position [435, 0]
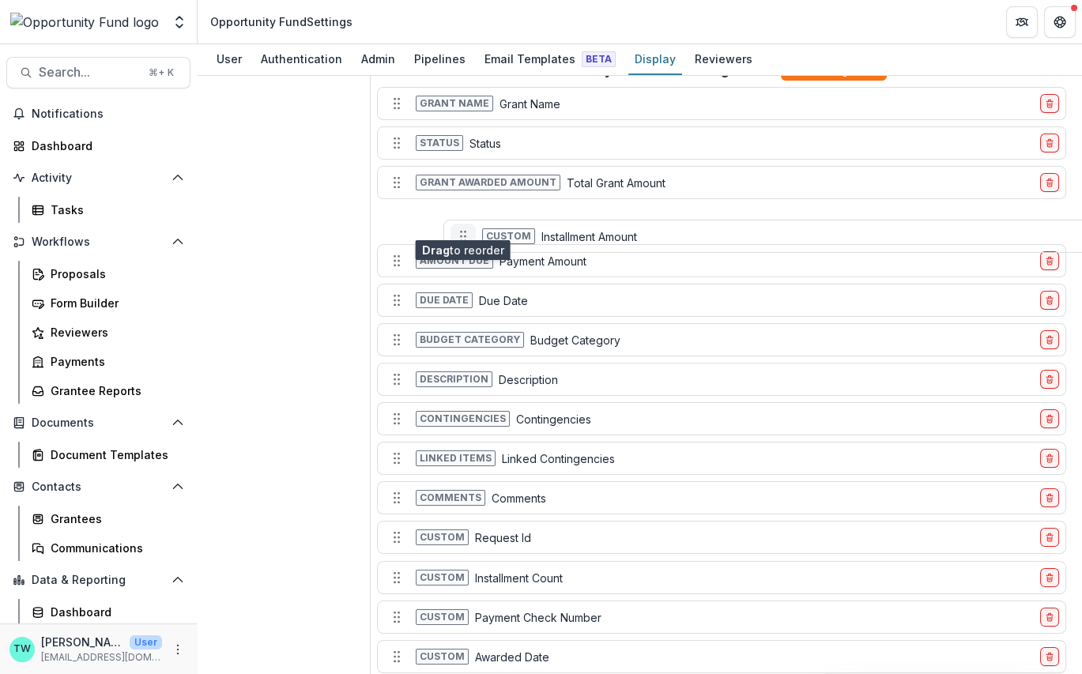
drag, startPoint x: 397, startPoint y: 523, endPoint x: 463, endPoint y: 221, distance: 308.9
click at [465, 235] on circle "Move field" at bounding box center [465, 235] width 1 height 1
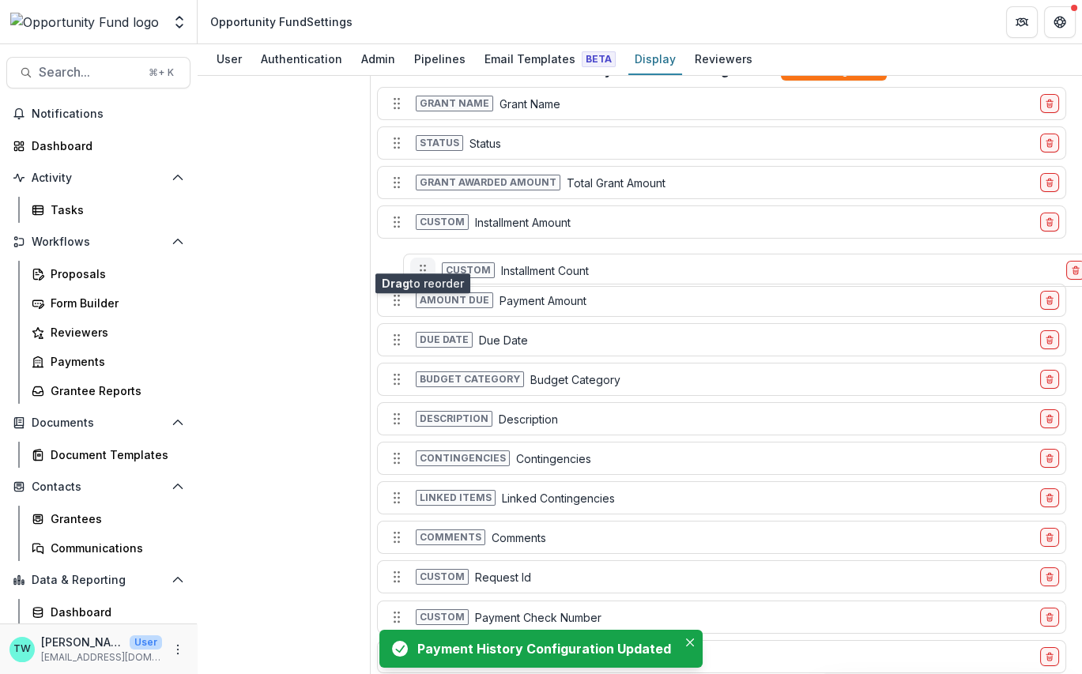
drag, startPoint x: 399, startPoint y: 565, endPoint x: 424, endPoint y: 251, distance: 314.7
click at [424, 262] on icon "Move field" at bounding box center [423, 270] width 16 height 16
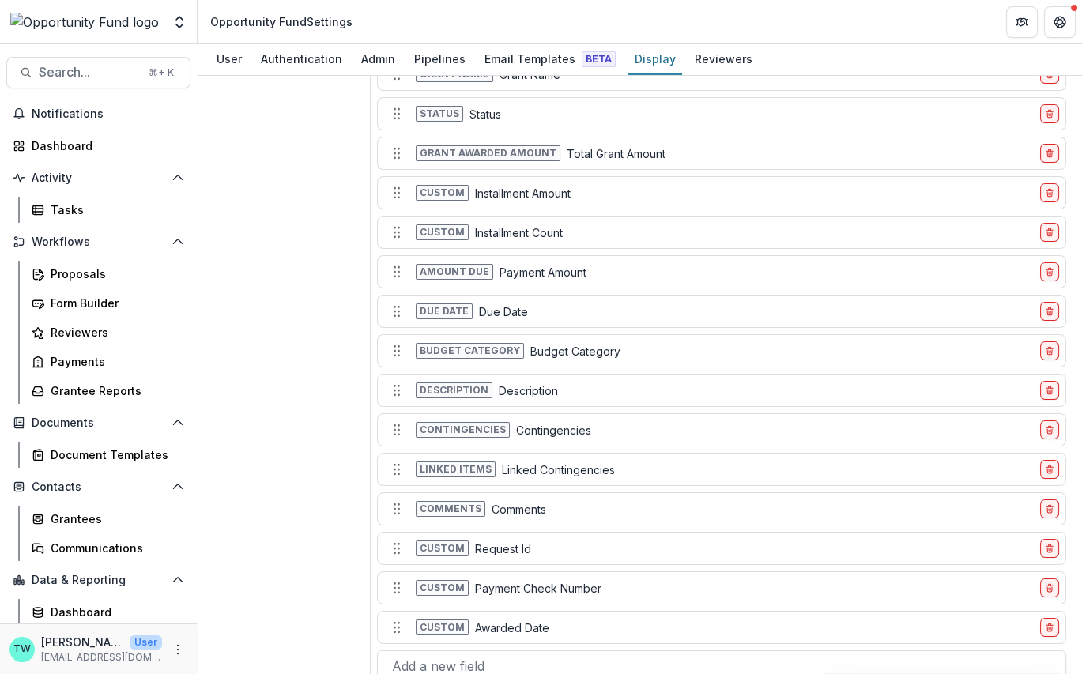
scroll to position [460, 0]
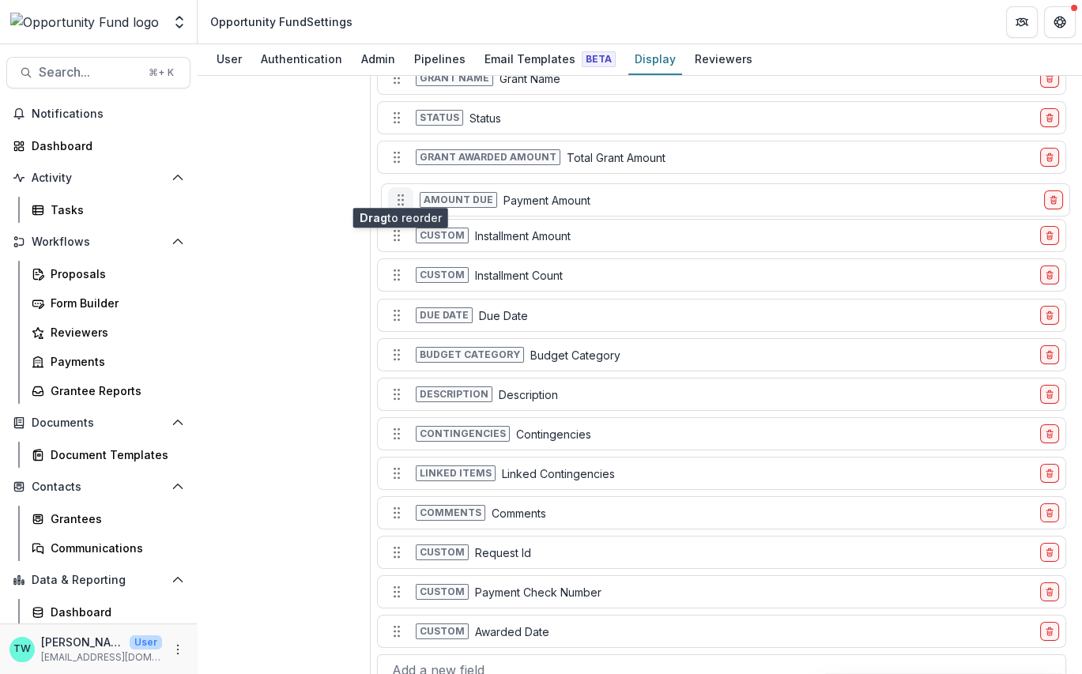
drag, startPoint x: 394, startPoint y: 269, endPoint x: 398, endPoint y: 193, distance: 76.0
click at [398, 204] on circle "Move field" at bounding box center [398, 204] width 1 height 1
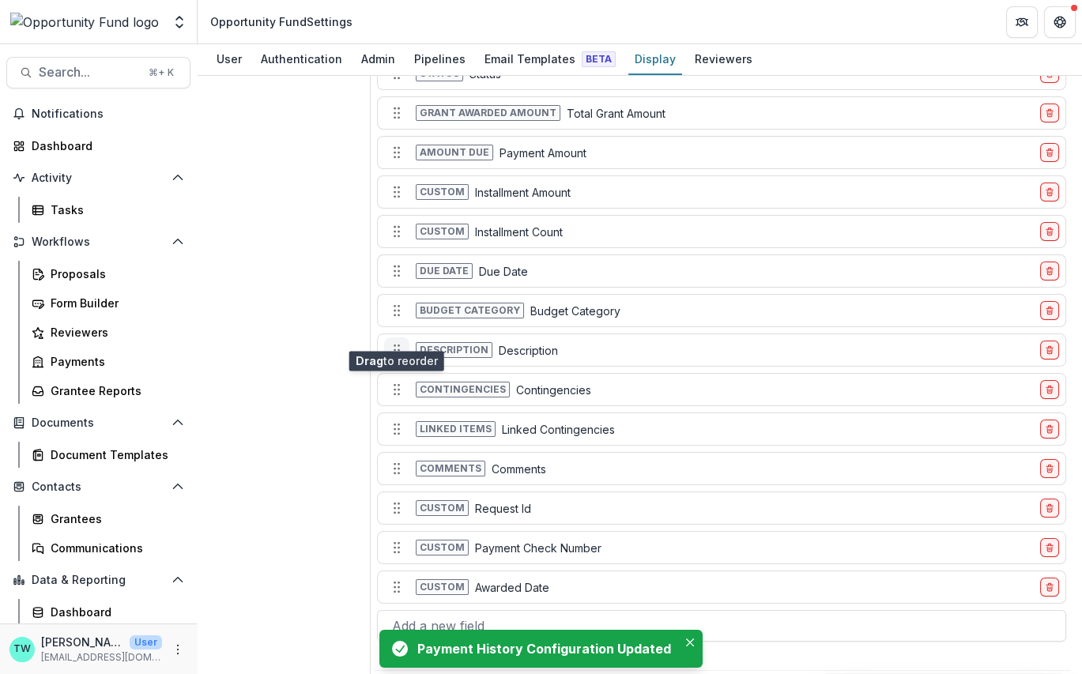
scroll to position [509, 0]
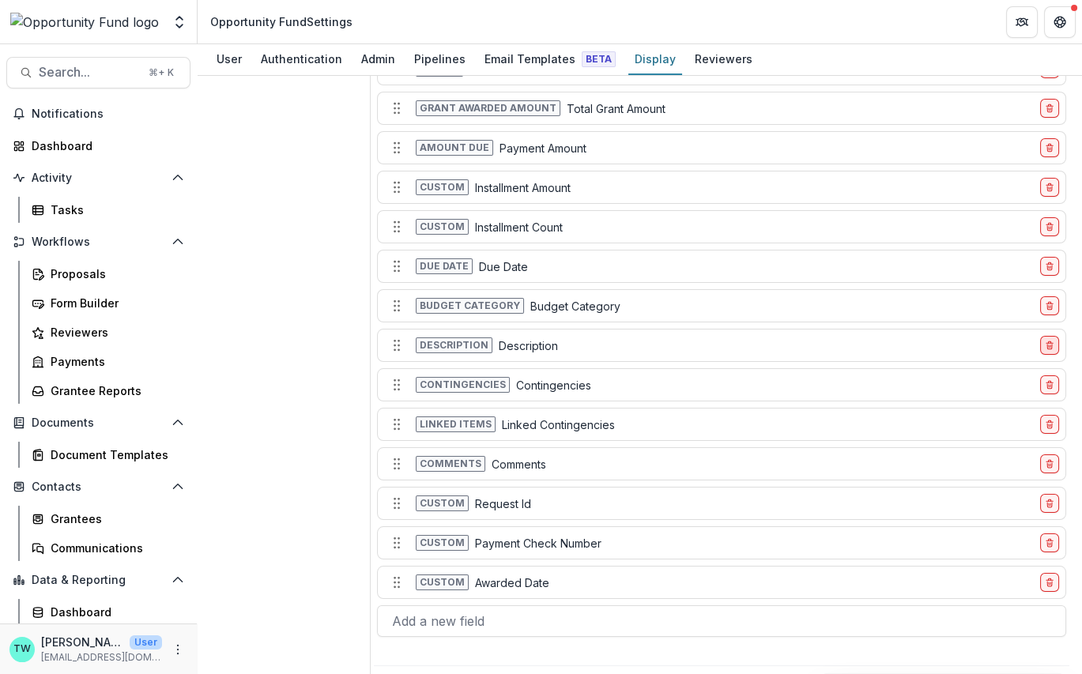
click at [1045, 341] on icon "delete-field-row" at bounding box center [1049, 345] width 9 height 9
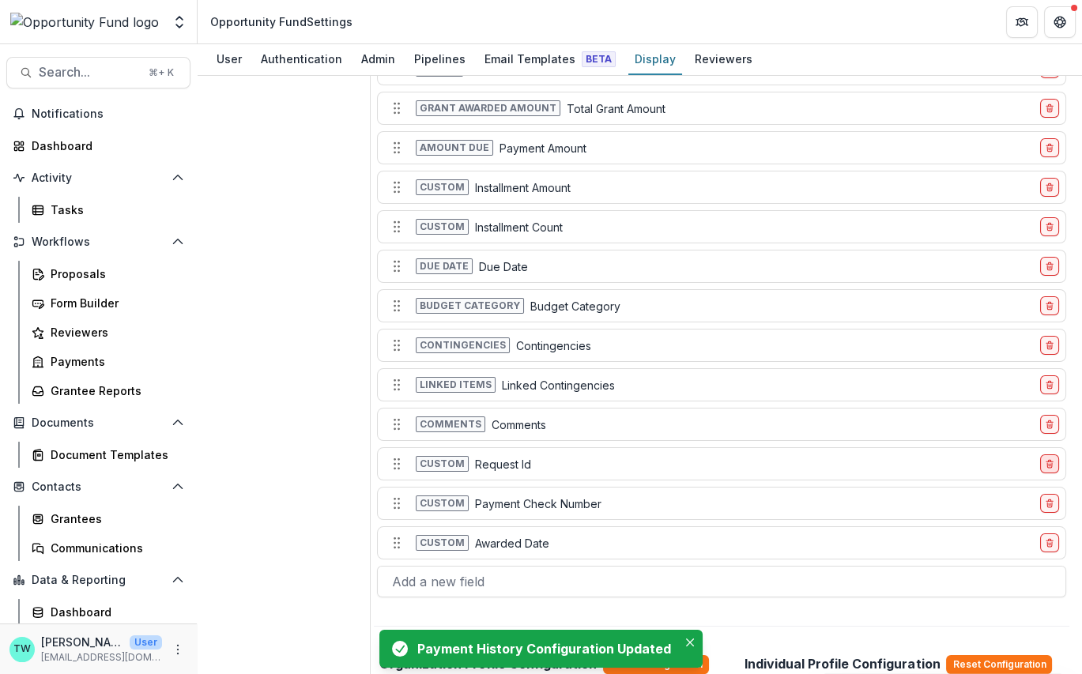
click at [1045, 459] on icon "delete-field-row" at bounding box center [1049, 463] width 9 height 9
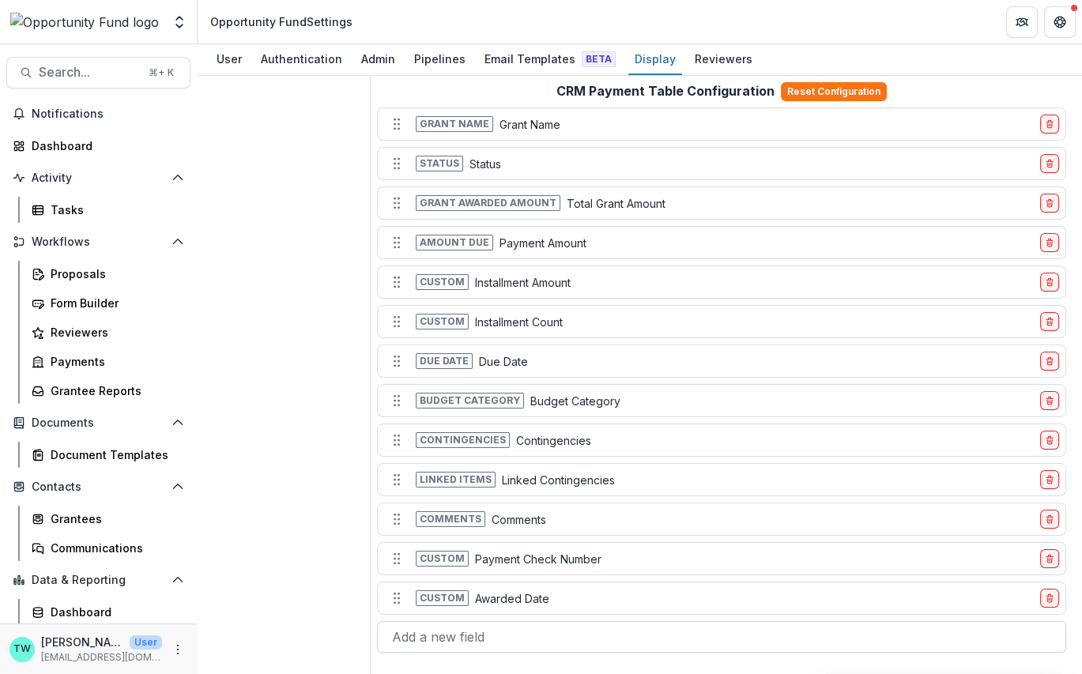
scroll to position [427, 0]
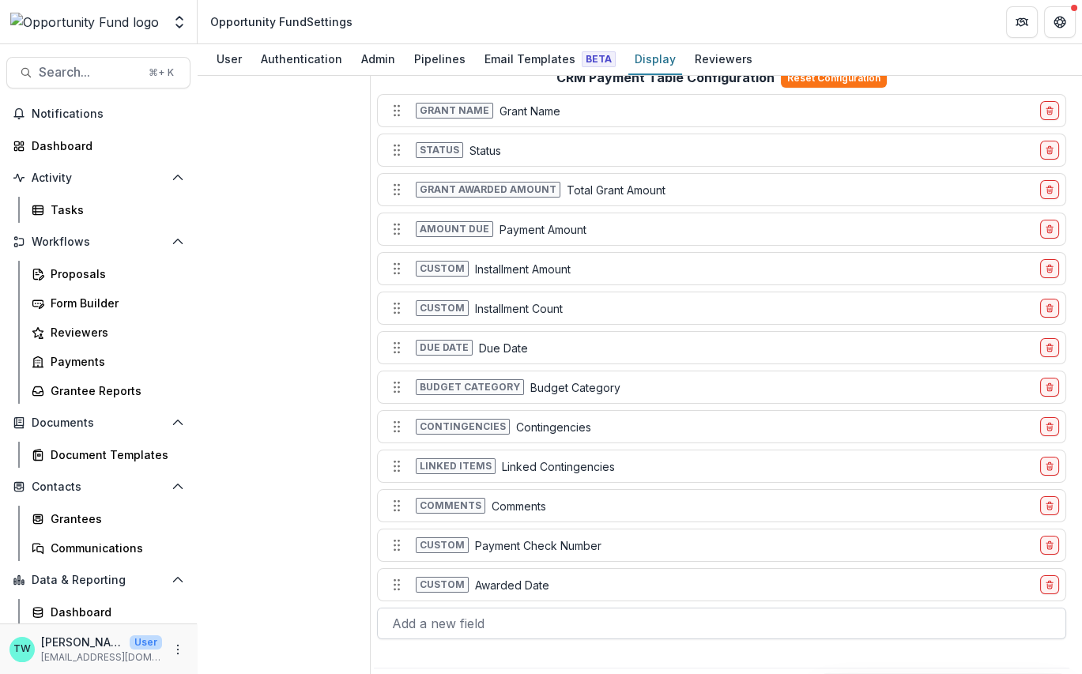
click at [461, 612] on div at bounding box center [721, 623] width 659 height 22
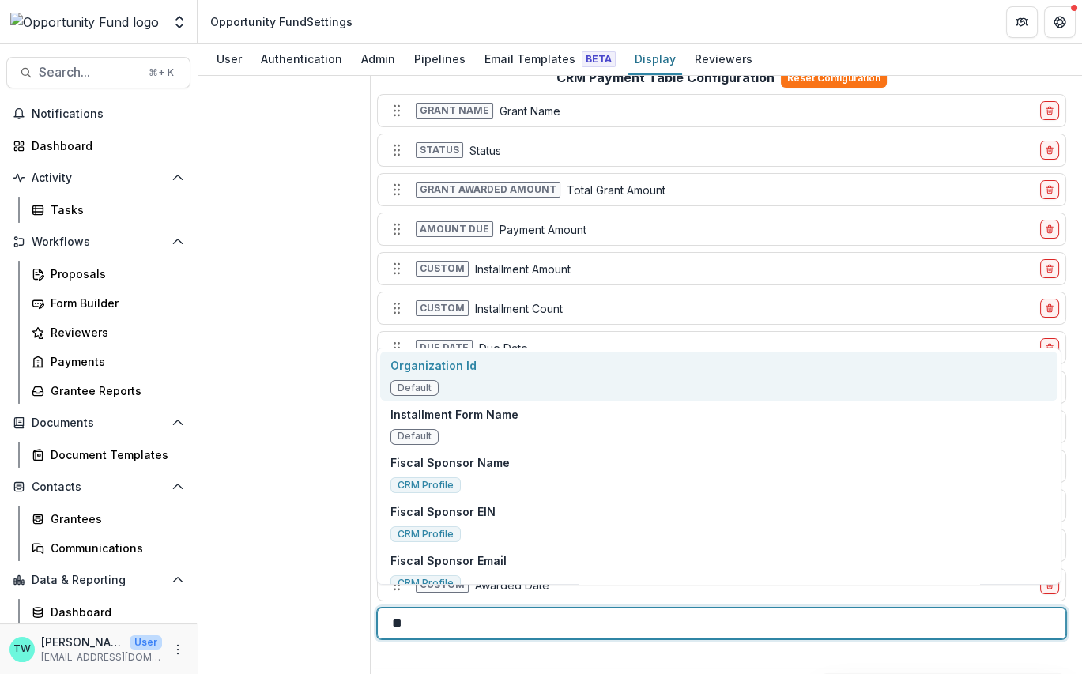
type input "*"
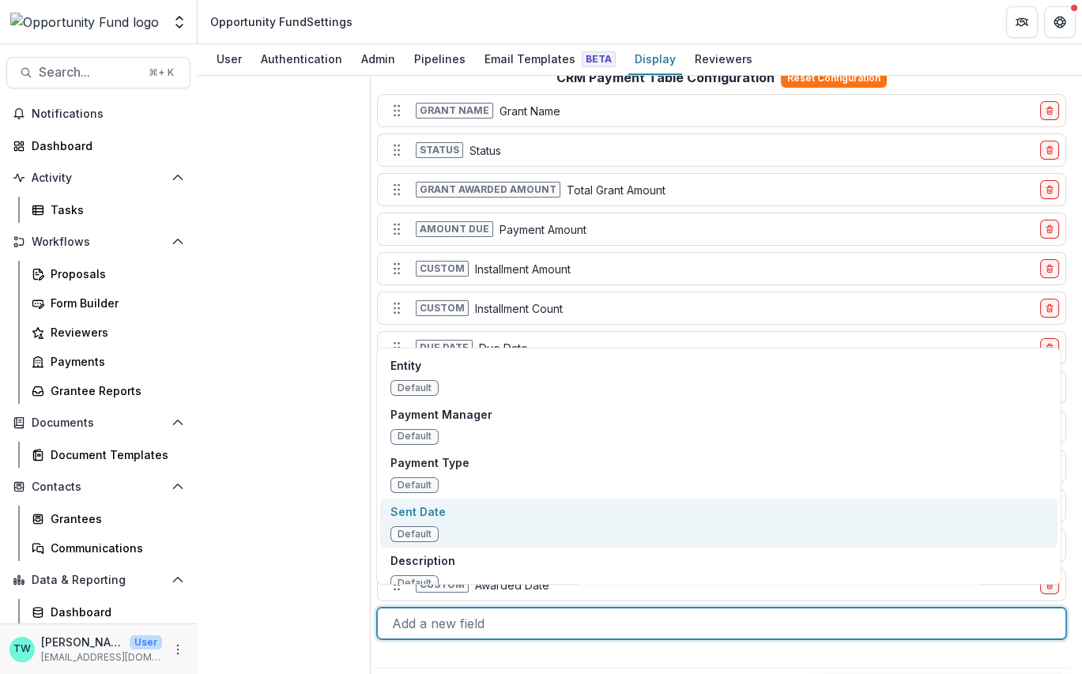
click at [420, 511] on p "Sent Date" at bounding box center [417, 511] width 55 height 17
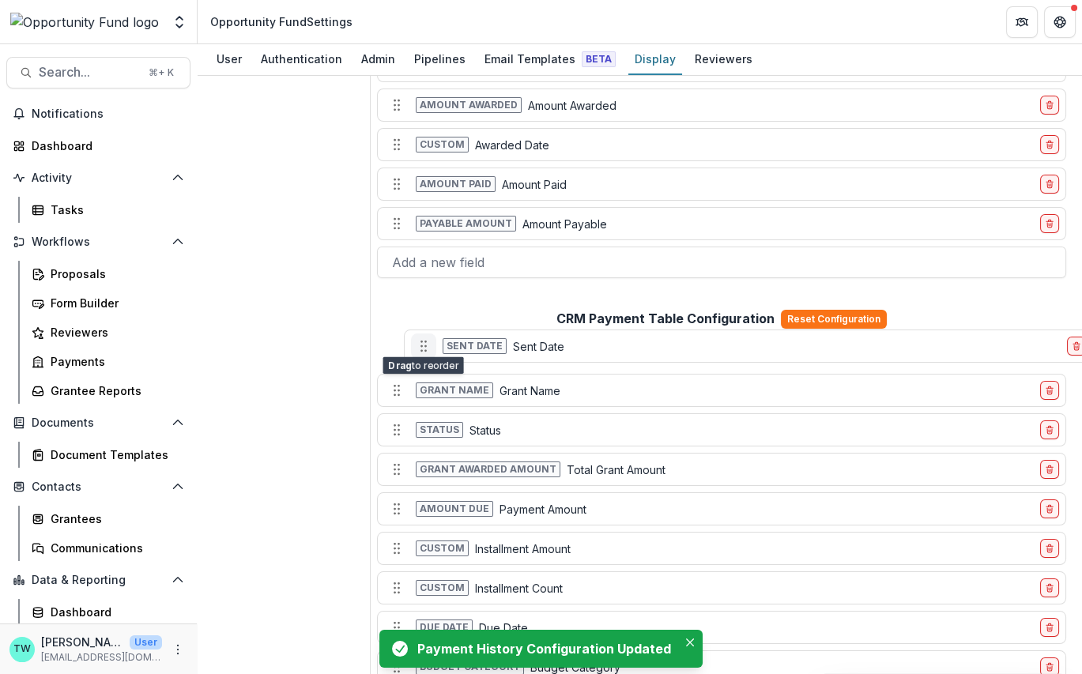
scroll to position [178, 0]
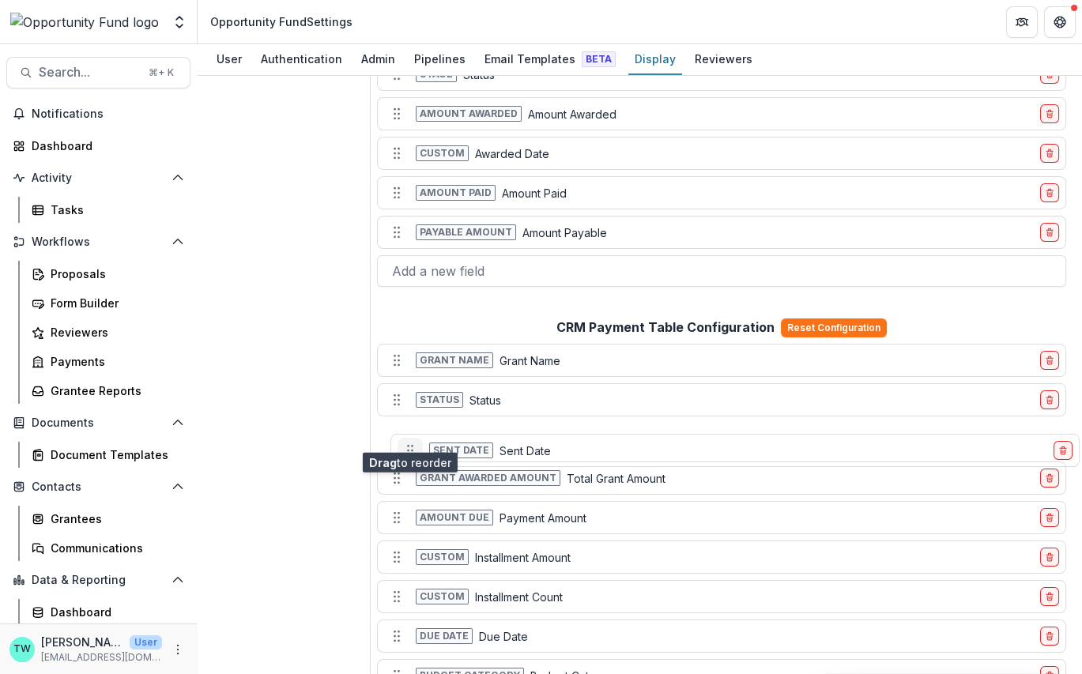
drag, startPoint x: 397, startPoint y: 608, endPoint x: 410, endPoint y: 434, distance: 174.4
click at [412, 450] on circle "Move field" at bounding box center [412, 450] width 1 height 1
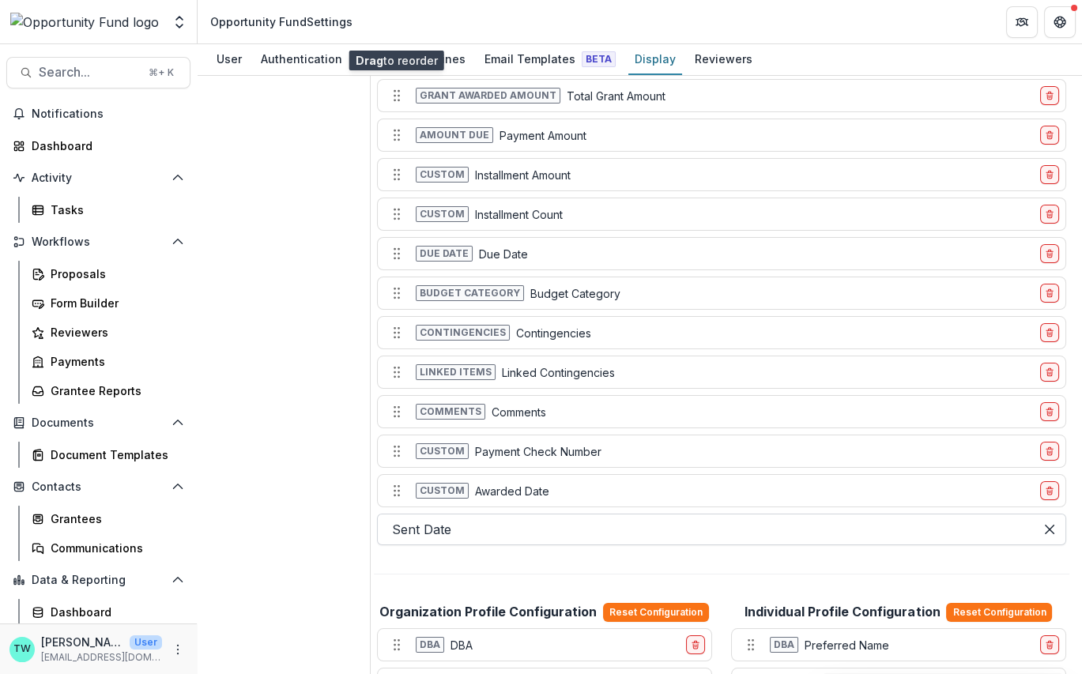
scroll to position [582, 0]
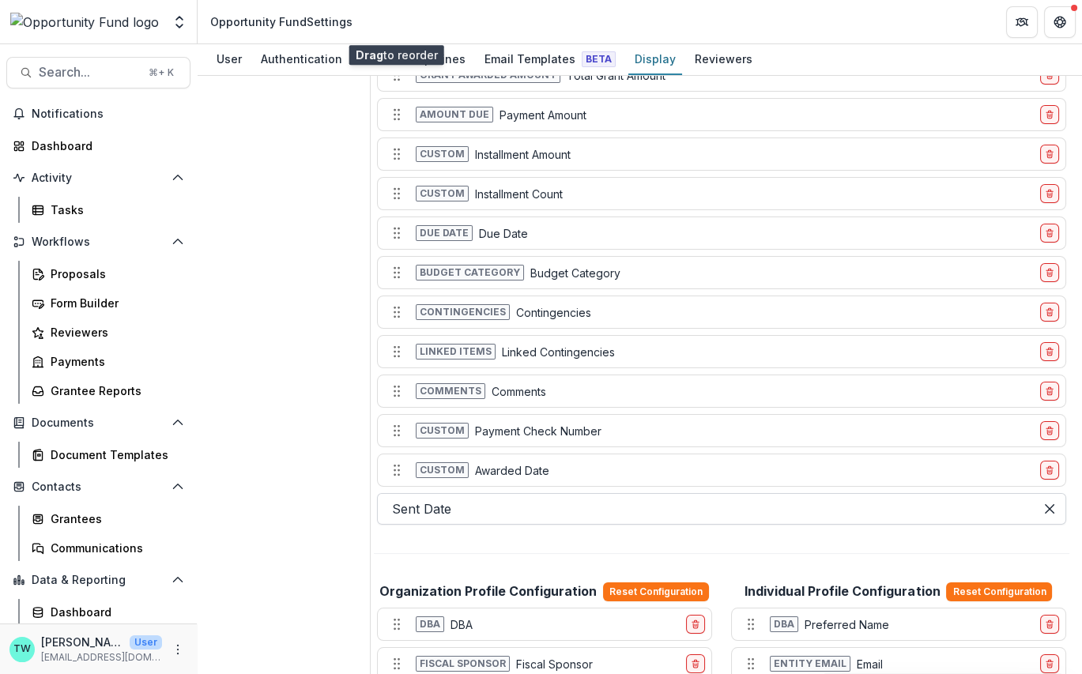
click at [490, 498] on div at bounding box center [705, 509] width 627 height 22
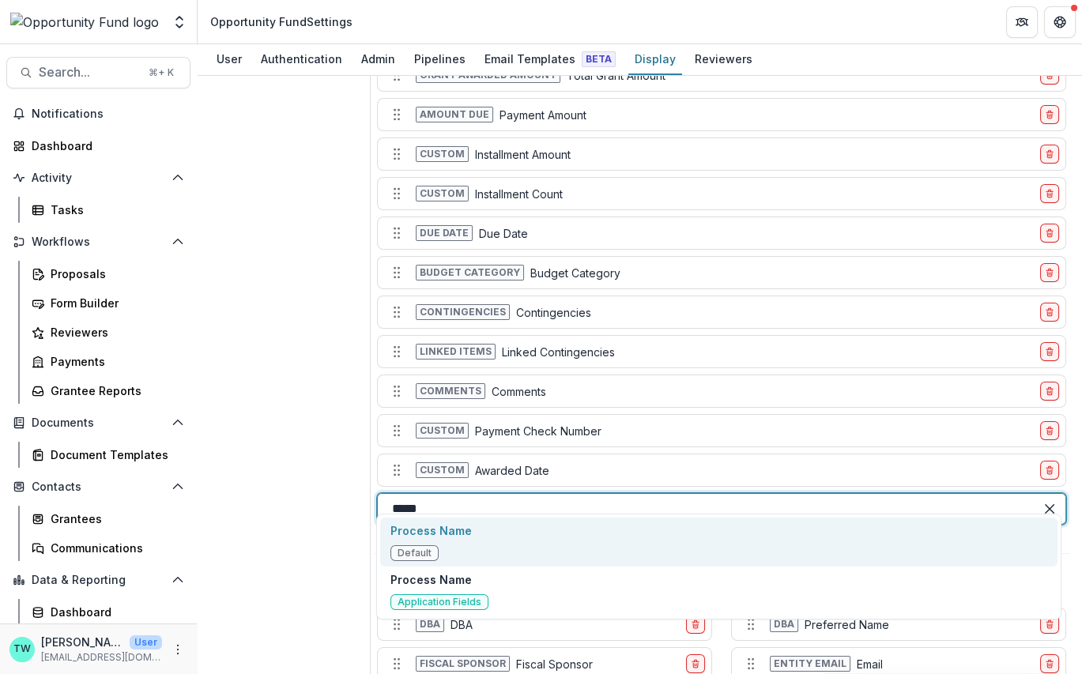
type input "******"
click at [416, 548] on span "Default" at bounding box center [414, 553] width 34 height 11
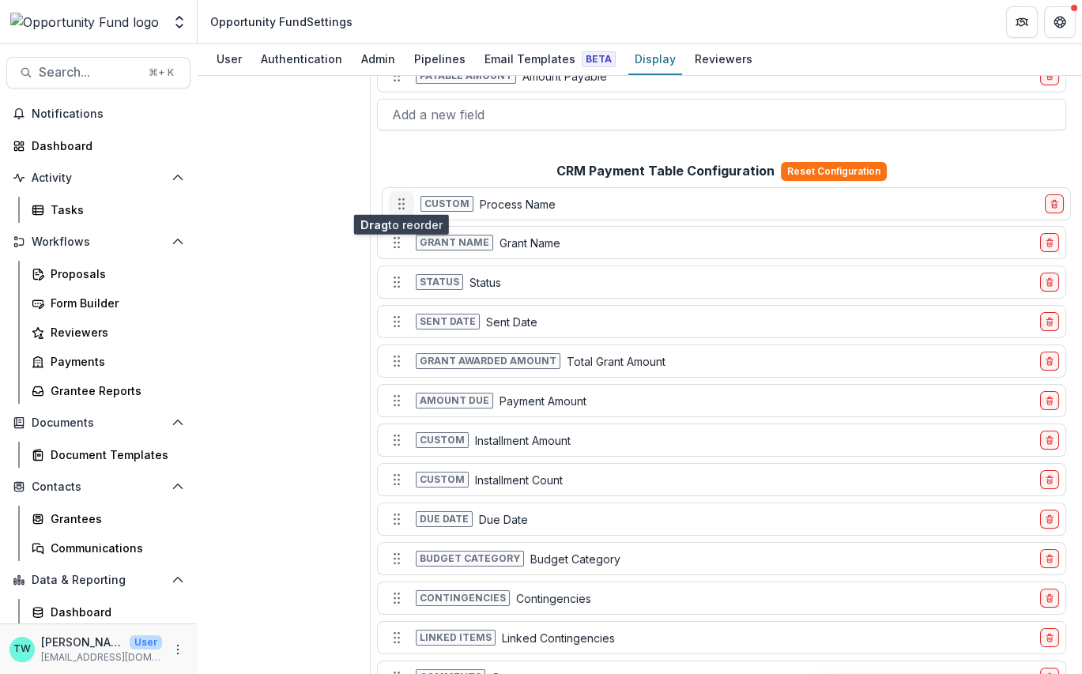
scroll to position [325, 0]
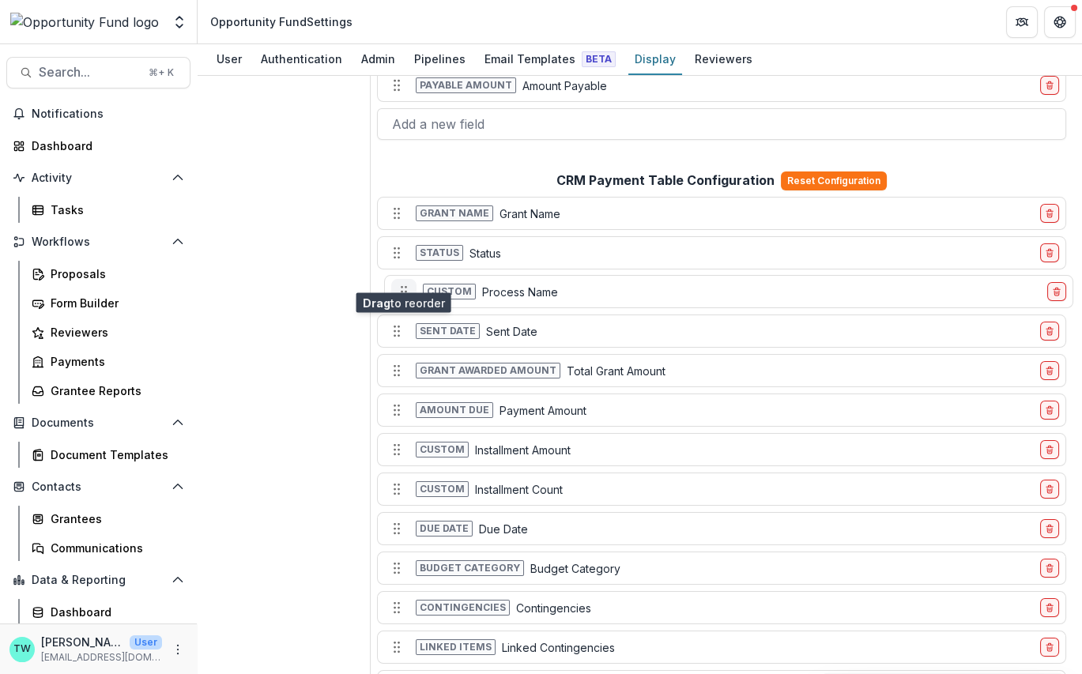
drag, startPoint x: 393, startPoint y: 615, endPoint x: 401, endPoint y: 276, distance: 339.1
click at [401, 284] on icon "Move field" at bounding box center [404, 292] width 16 height 16
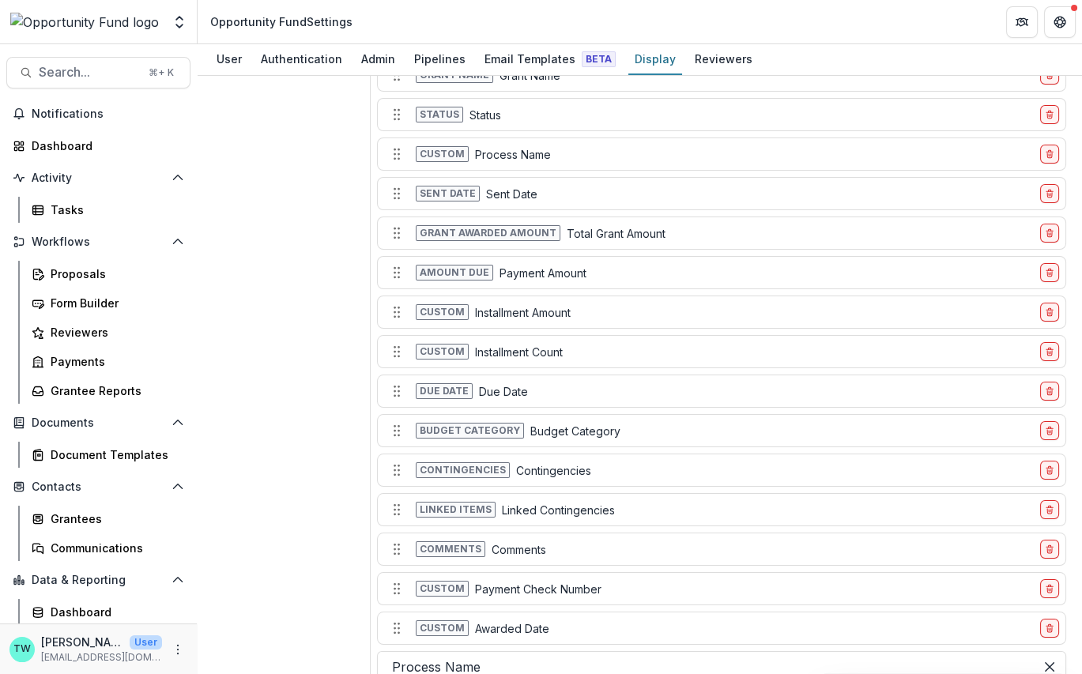
scroll to position [468, 0]
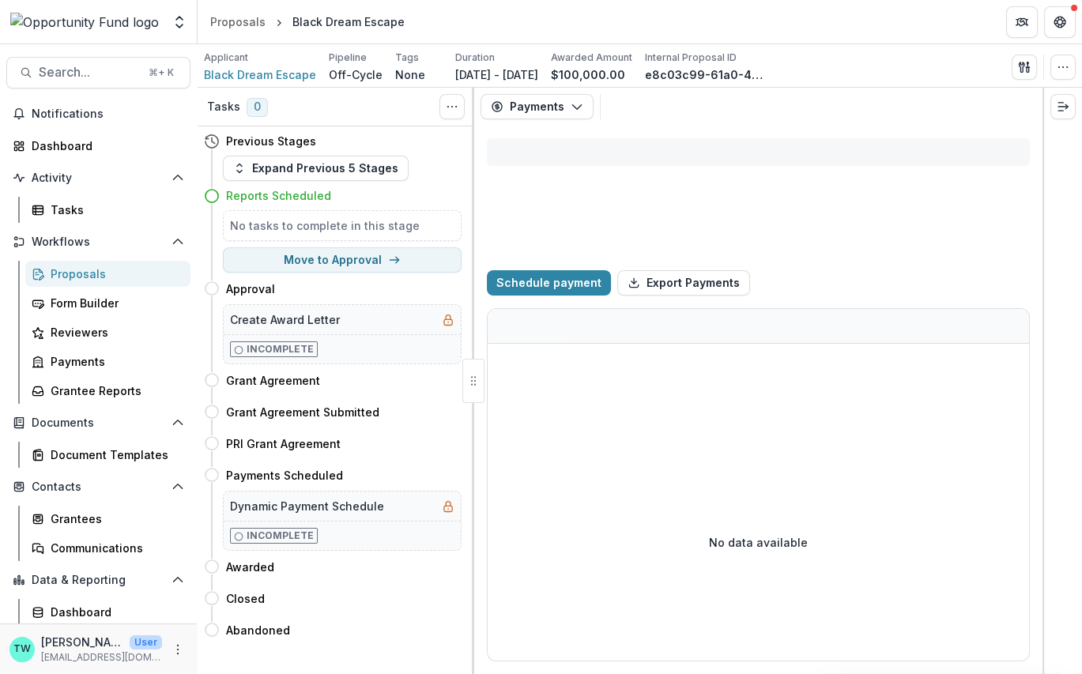
select select "****"
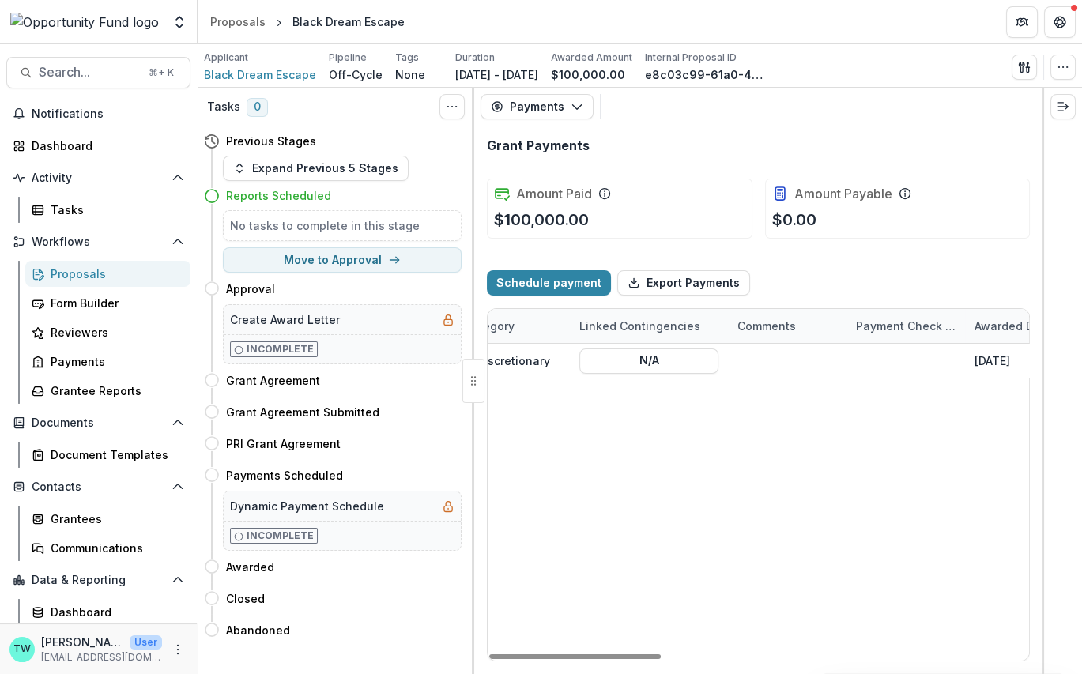
scroll to position [0, 1157]
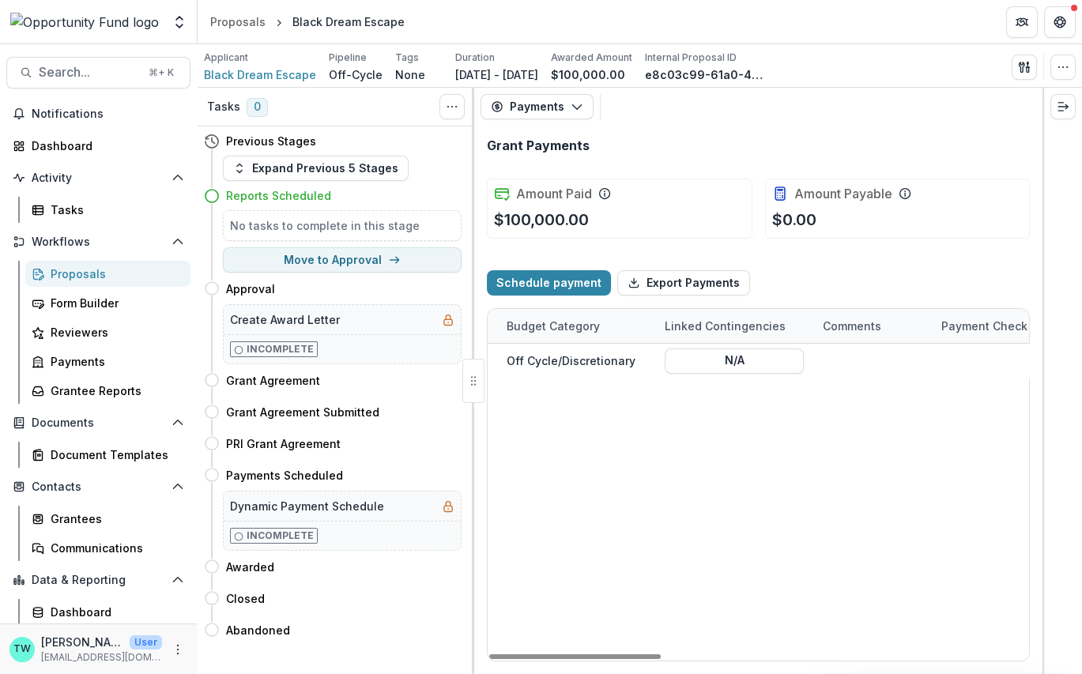
select select "****"
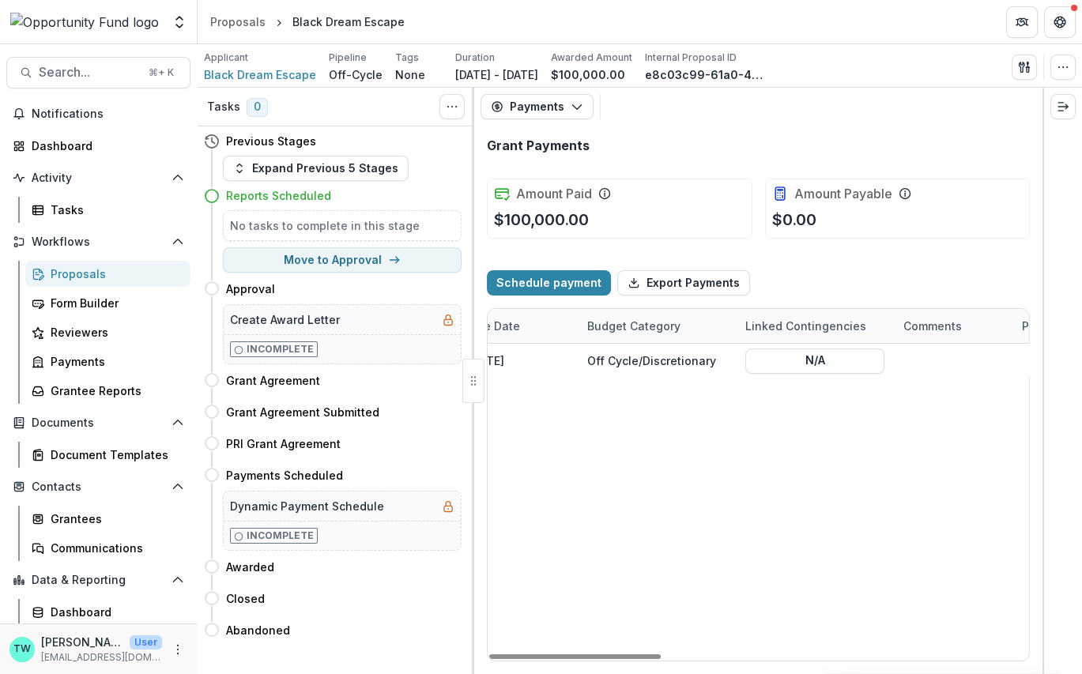
scroll to position [0, 939]
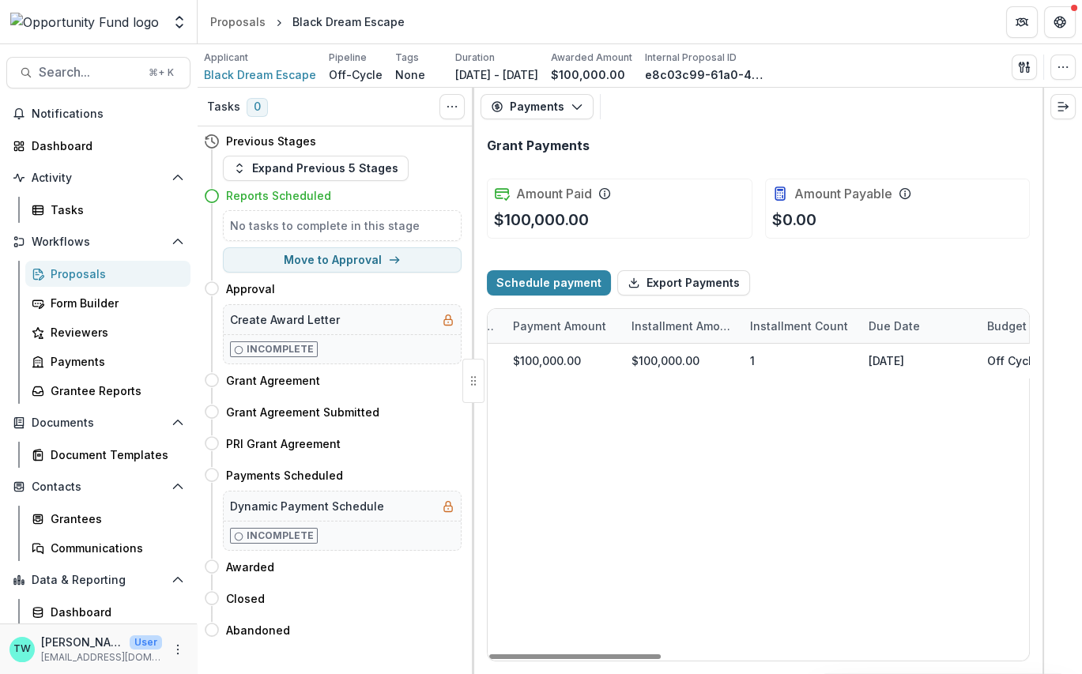
select select "****"
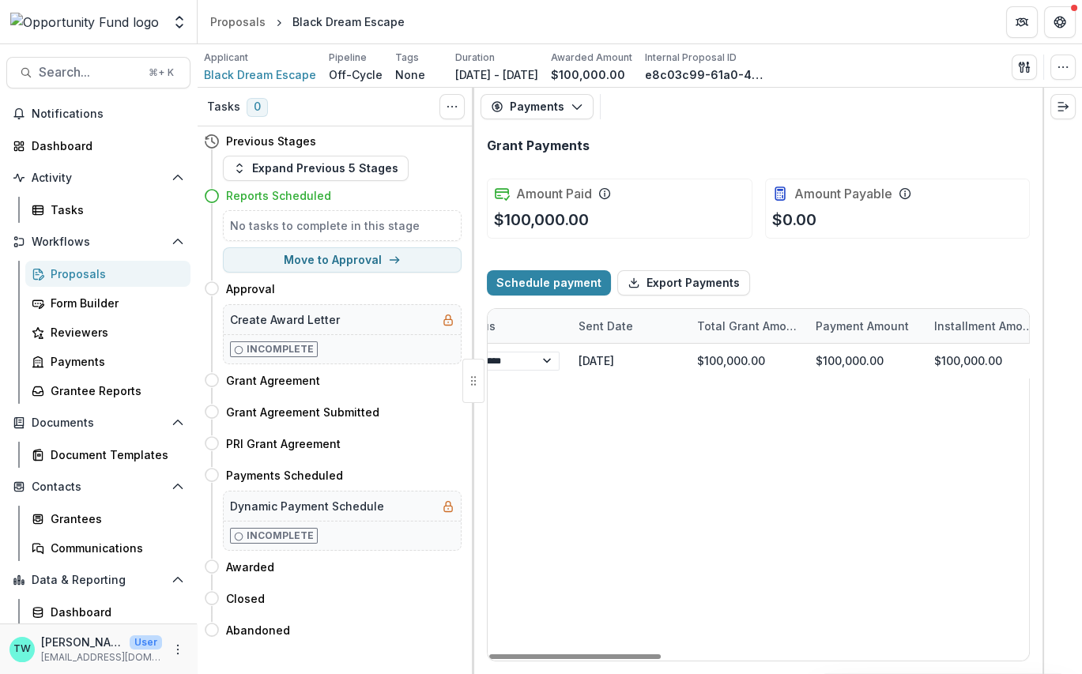
scroll to position [0, 0]
select select "****"
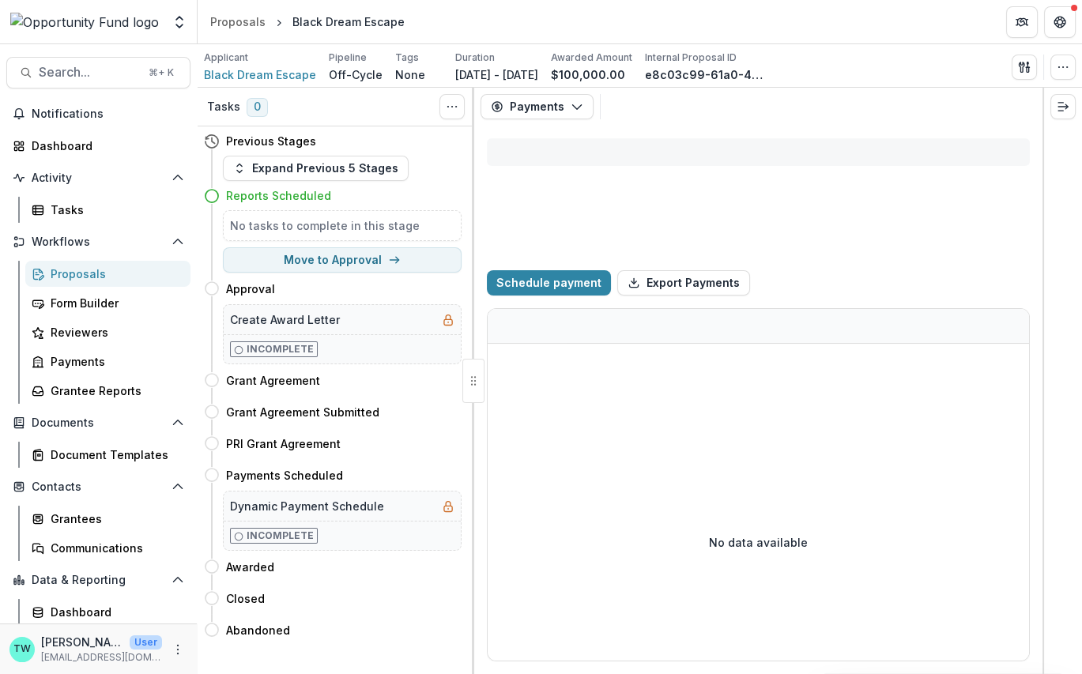
select select "****"
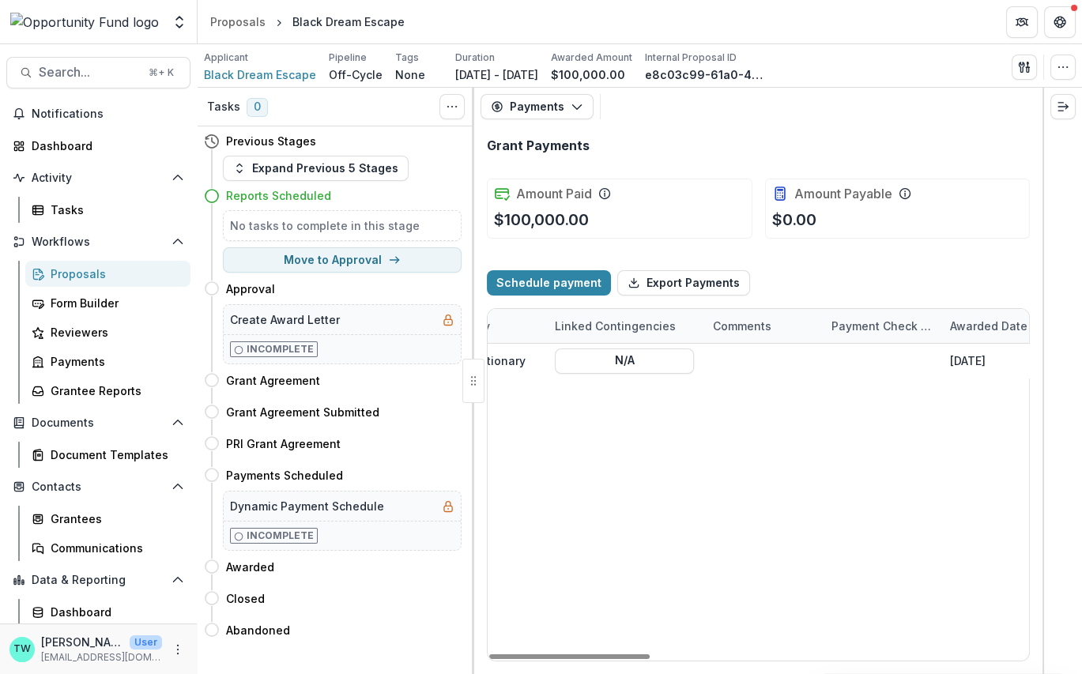
scroll to position [0, 1275]
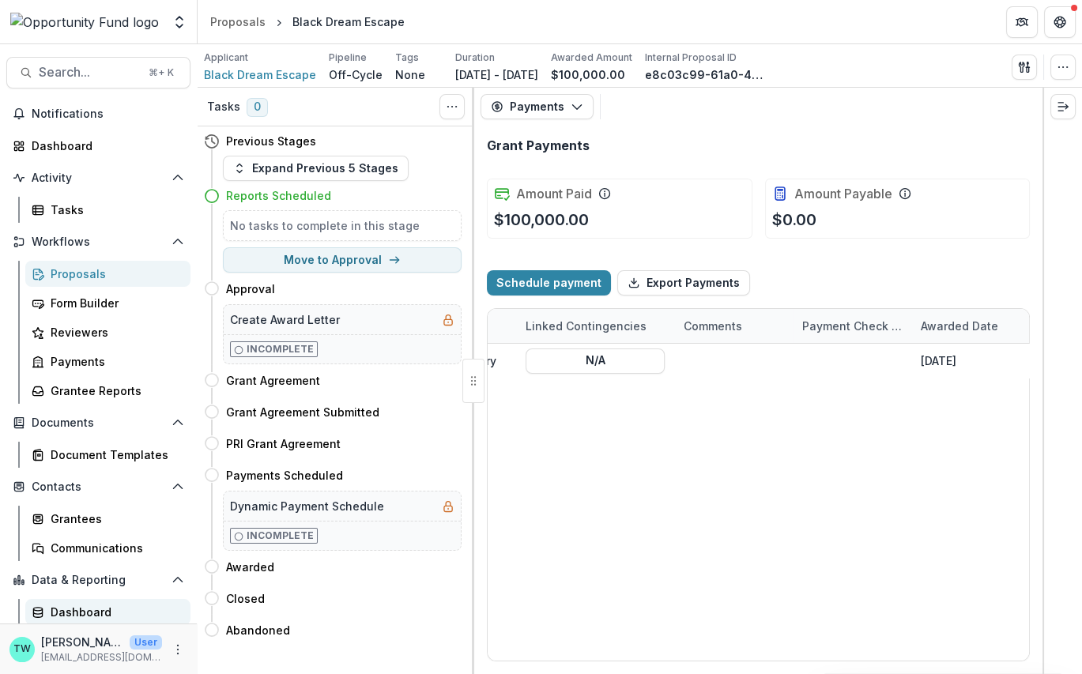
click at [87, 612] on div "Dashboard" at bounding box center [114, 612] width 127 height 17
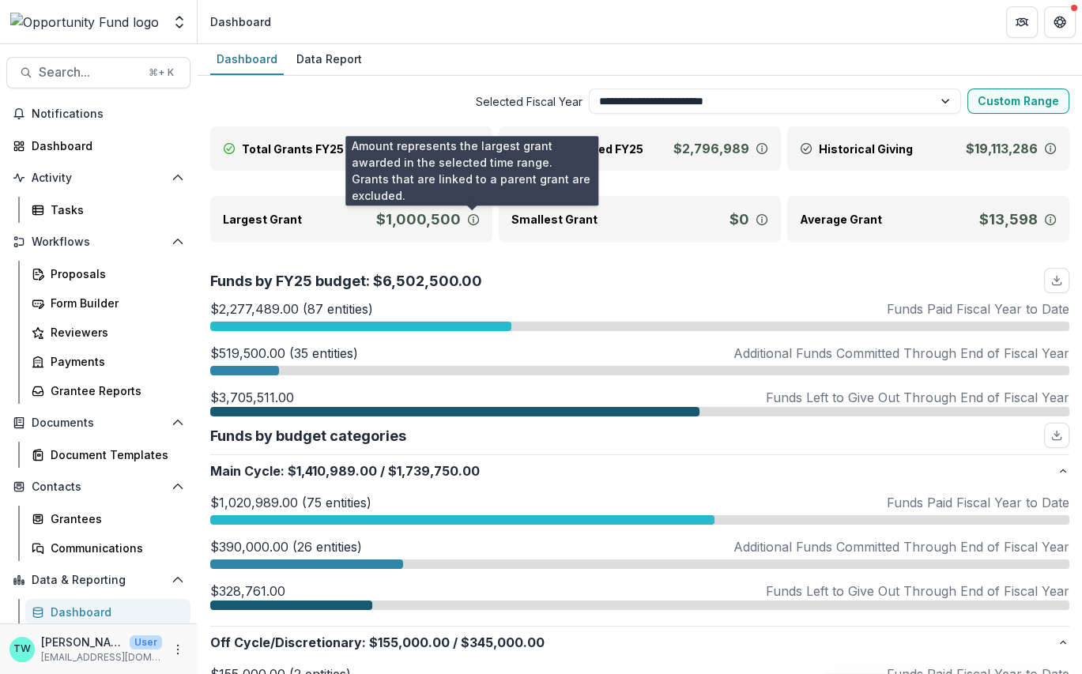
click at [473, 221] on icon at bounding box center [473, 219] width 13 height 13
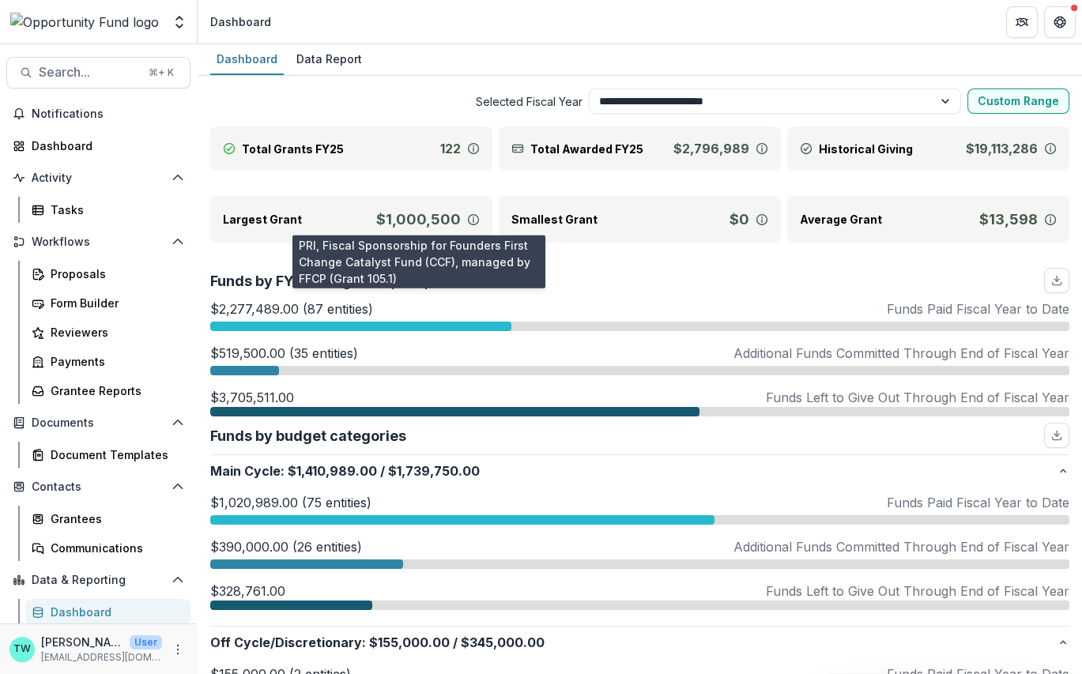
click at [424, 224] on p "$1,000,500" at bounding box center [418, 219] width 85 height 21
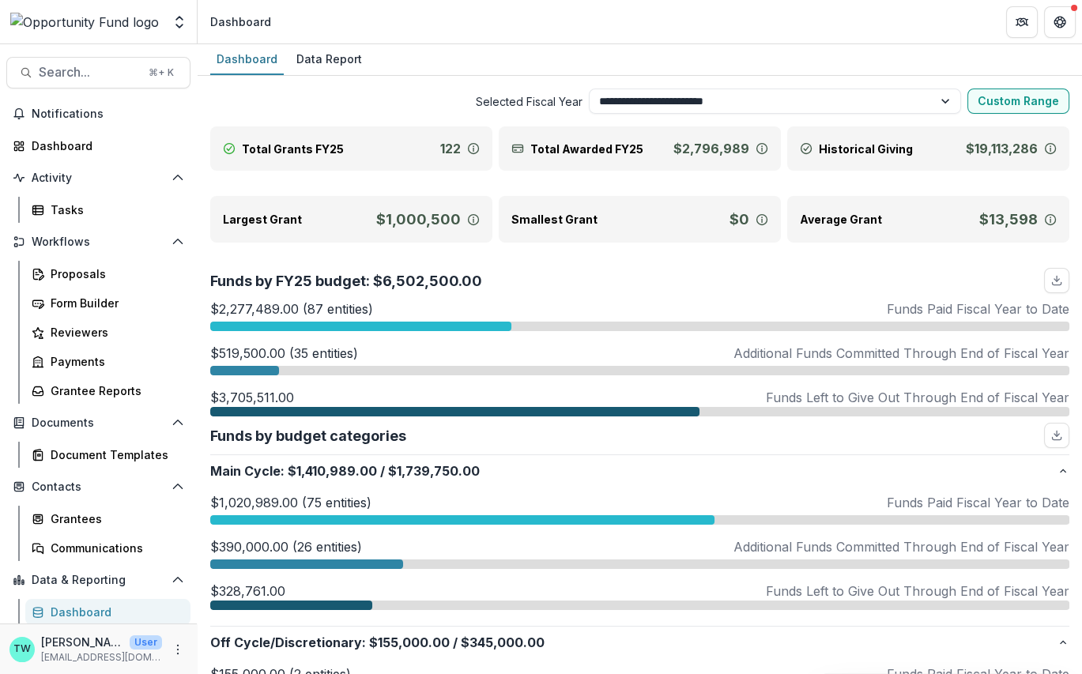
click at [419, 219] on p "$1,000,500" at bounding box center [418, 219] width 85 height 21
click at [258, 225] on p "Largest Grant" at bounding box center [262, 219] width 79 height 17
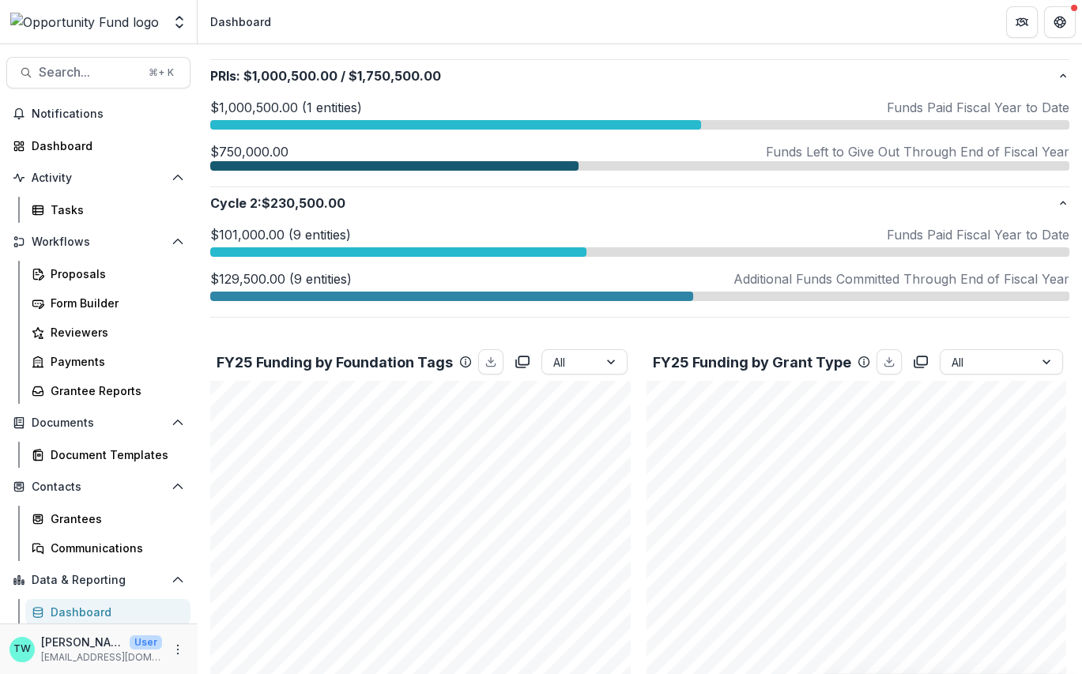
scroll to position [593, 0]
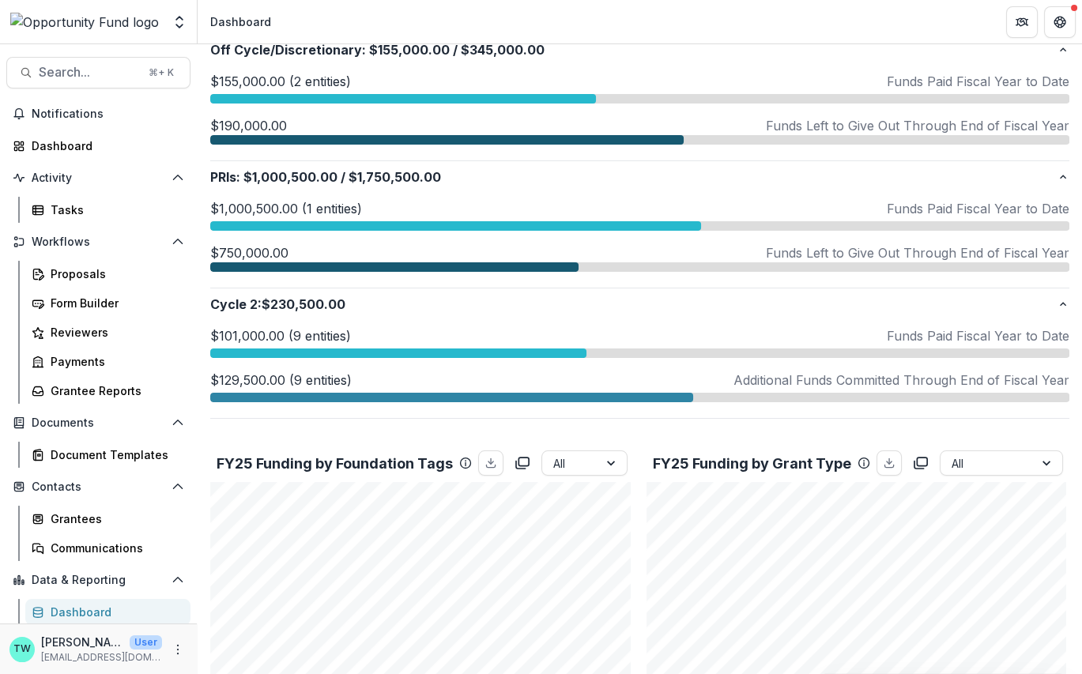
click at [405, 224] on div at bounding box center [455, 225] width 491 height 9
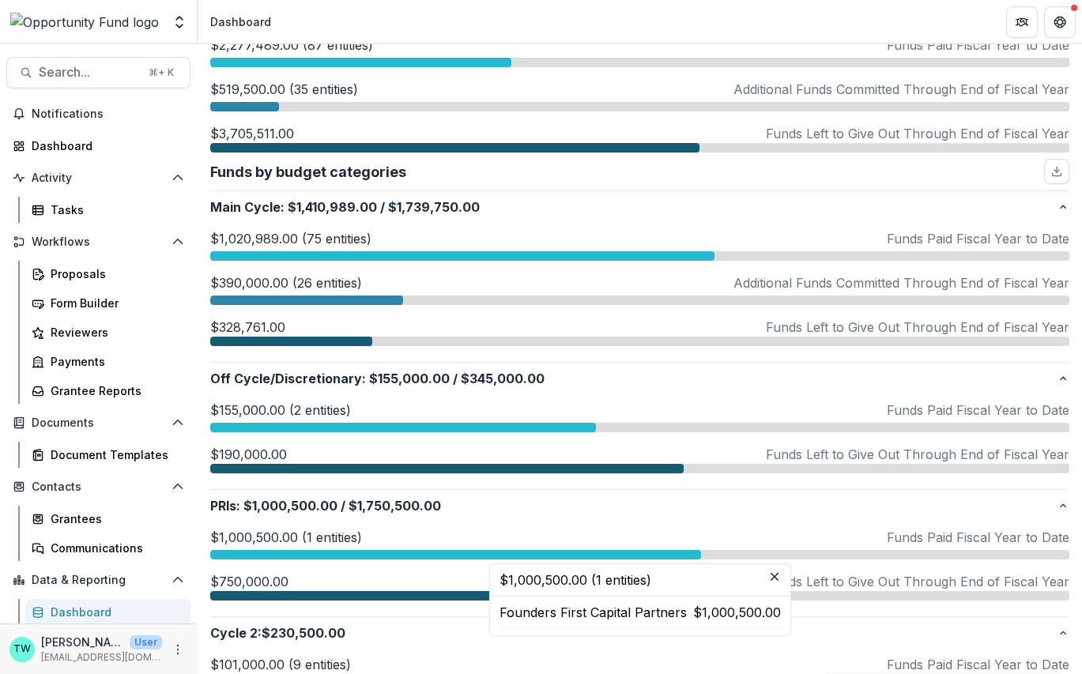
scroll to position [0, 0]
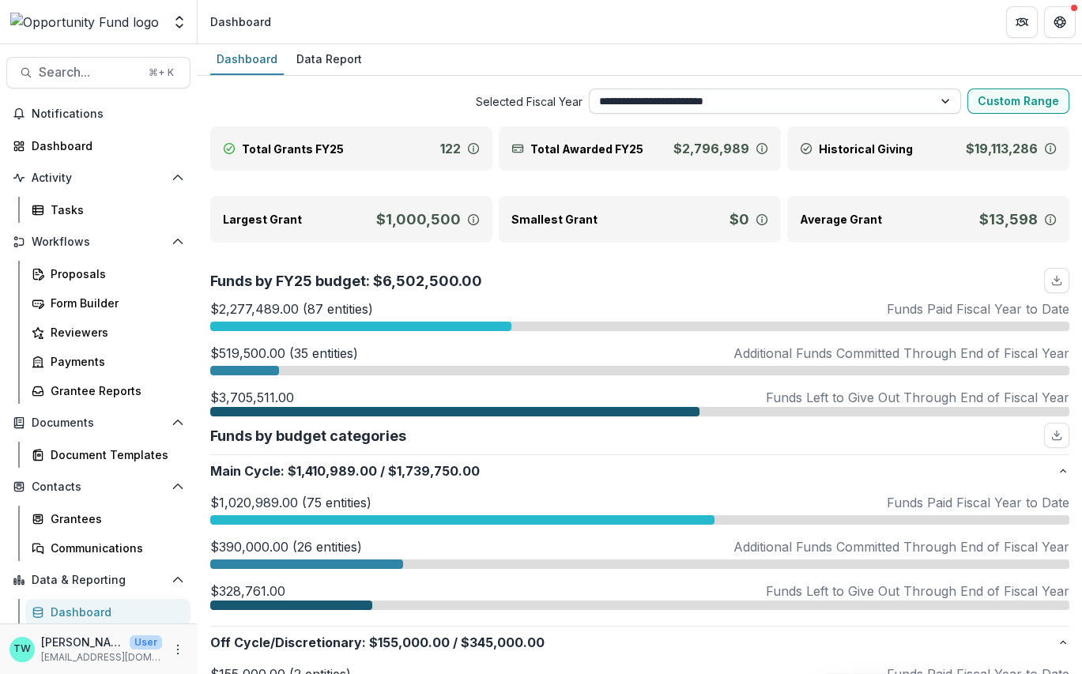
click at [941, 100] on select "**********" at bounding box center [775, 100] width 372 height 25
click at [589, 88] on select "**********" at bounding box center [775, 100] width 372 height 25
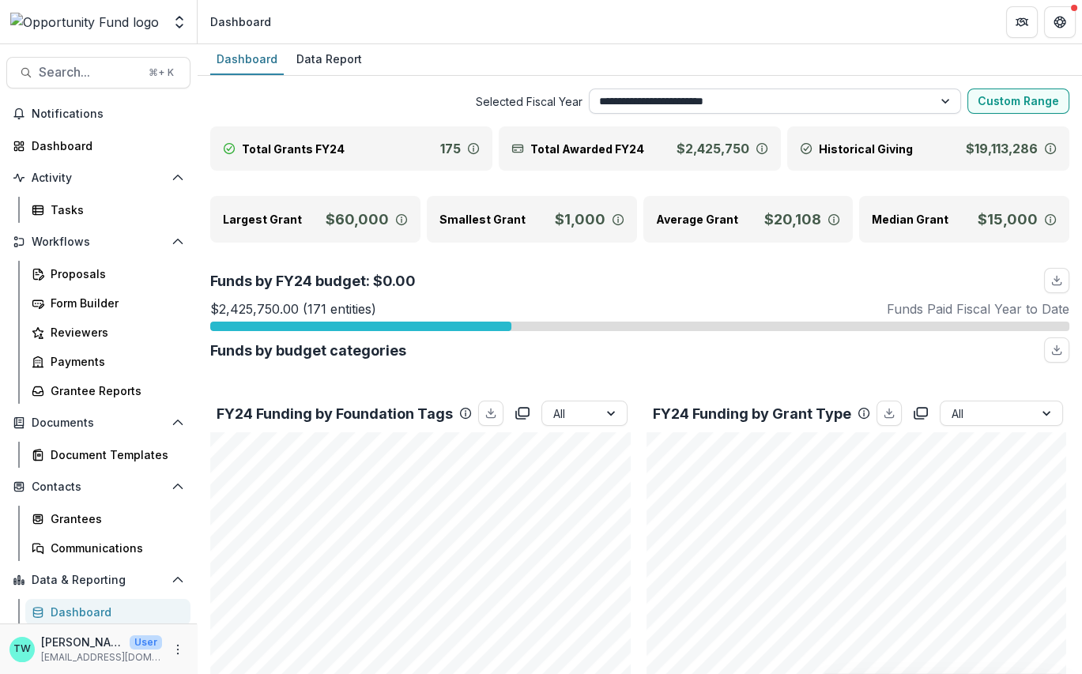
click at [943, 103] on select "**********" at bounding box center [775, 100] width 372 height 25
click at [589, 88] on select "**********" at bounding box center [775, 100] width 372 height 25
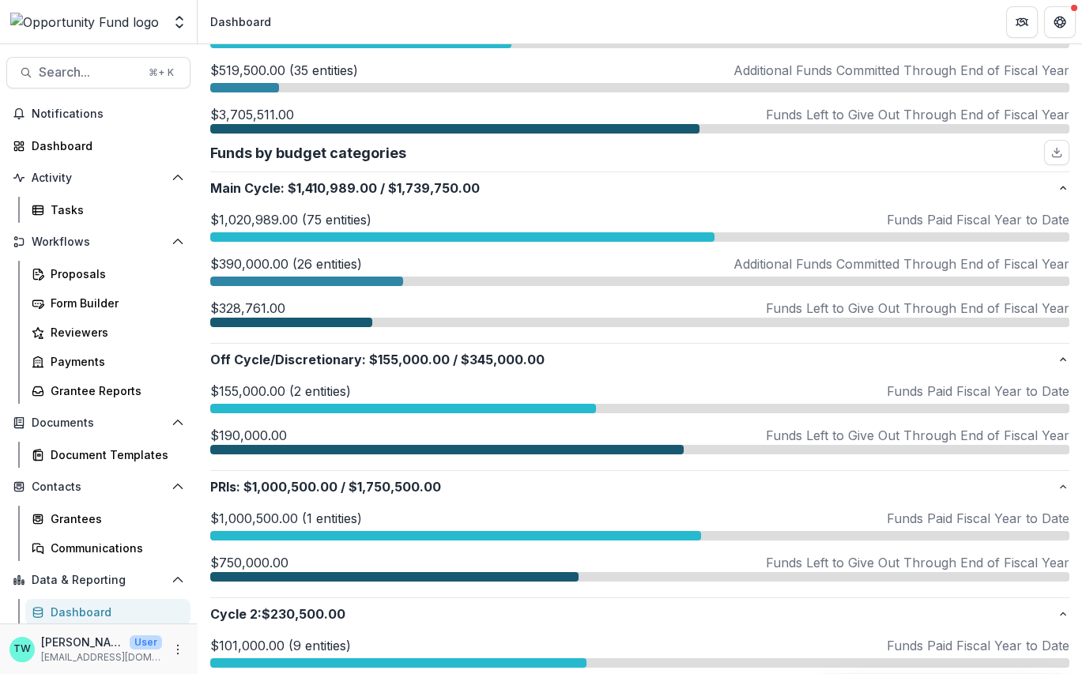
scroll to position [303, 0]
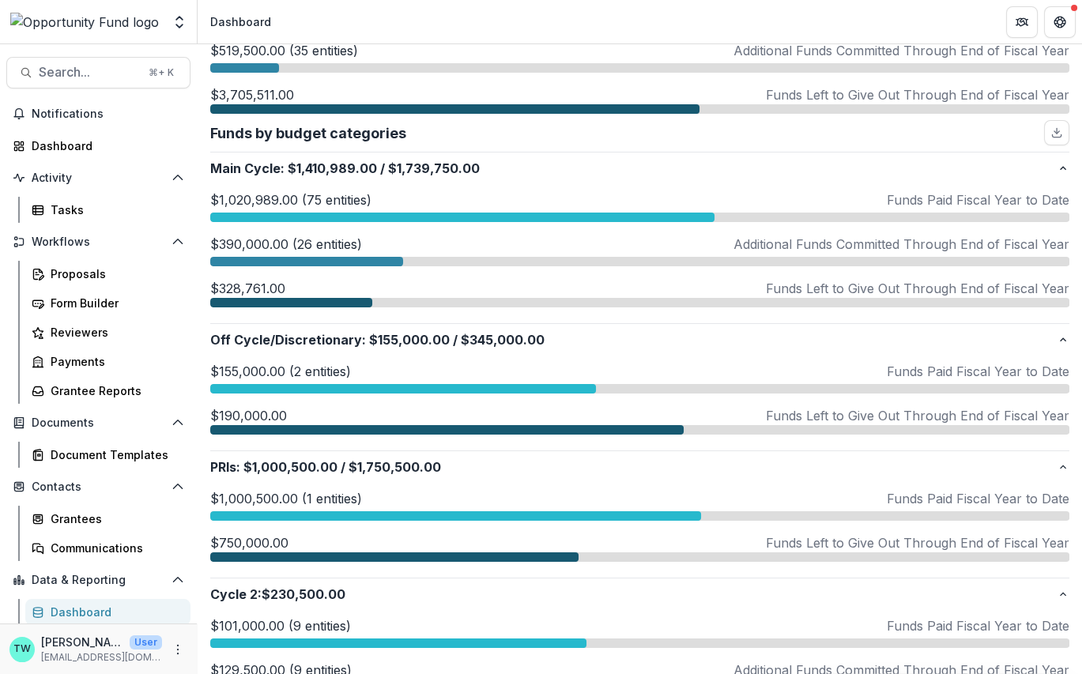
click at [482, 389] on div at bounding box center [403, 388] width 386 height 9
click at [370, 511] on div at bounding box center [455, 515] width 491 height 9
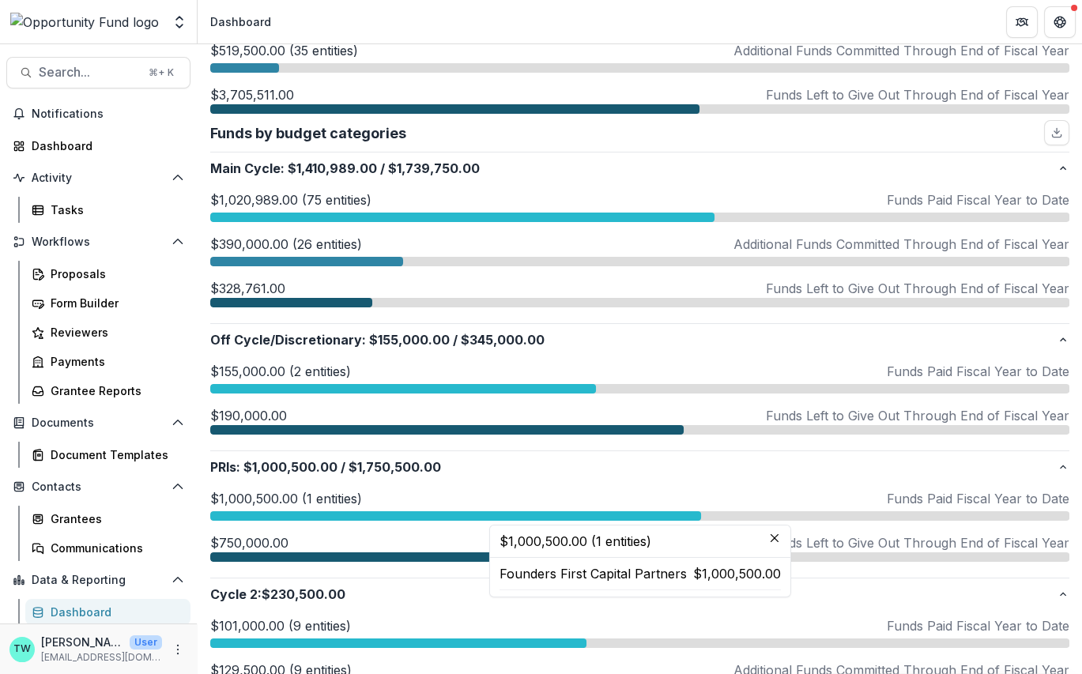
click at [358, 556] on div at bounding box center [394, 556] width 368 height 9
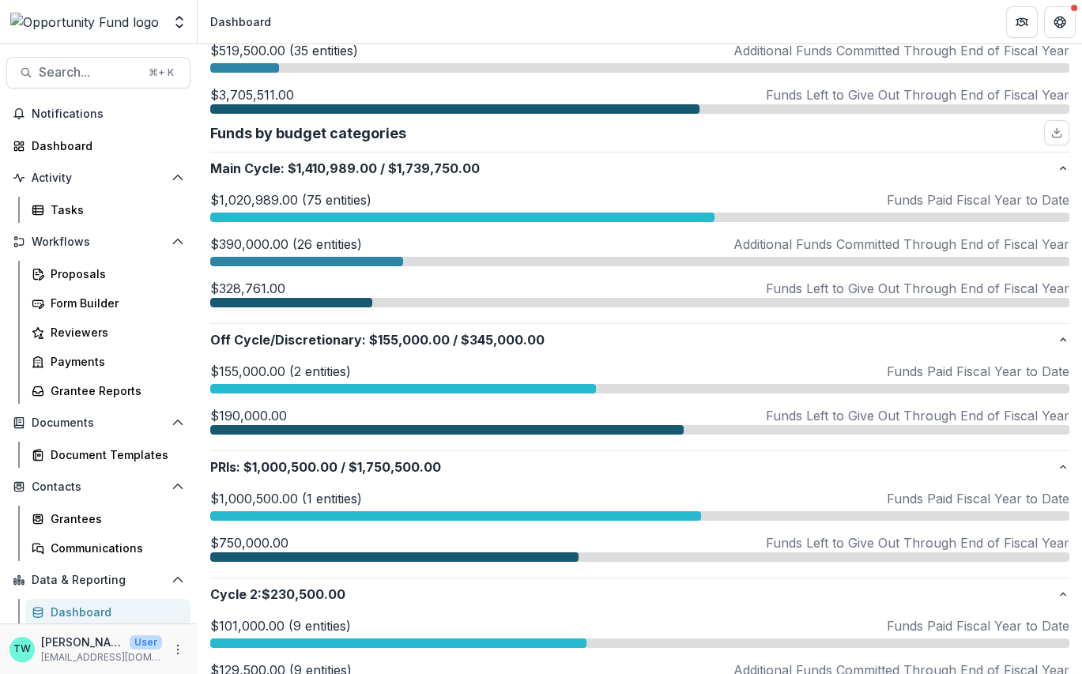
click at [371, 511] on div at bounding box center [455, 515] width 491 height 9
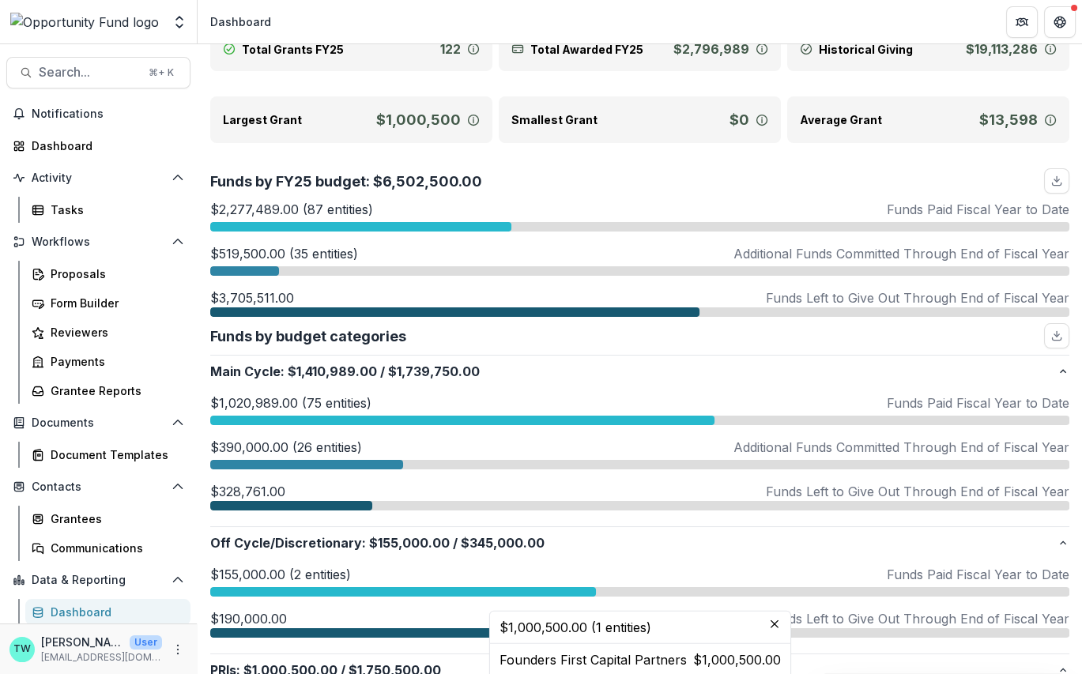
scroll to position [101, 0]
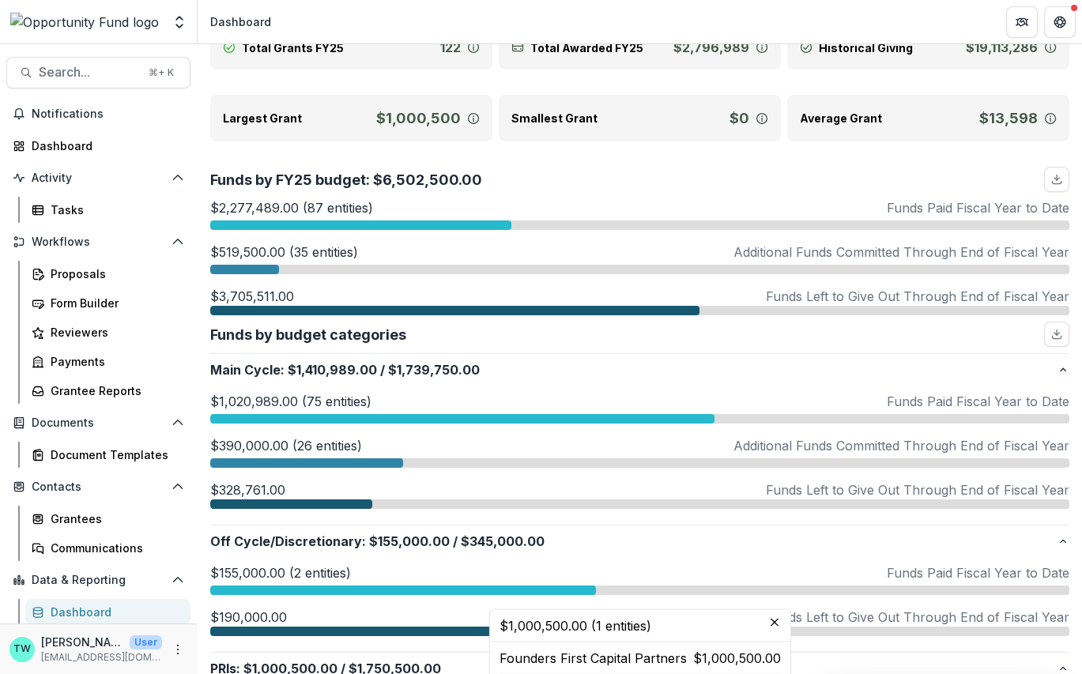
click at [320, 220] on div at bounding box center [360, 224] width 301 height 9
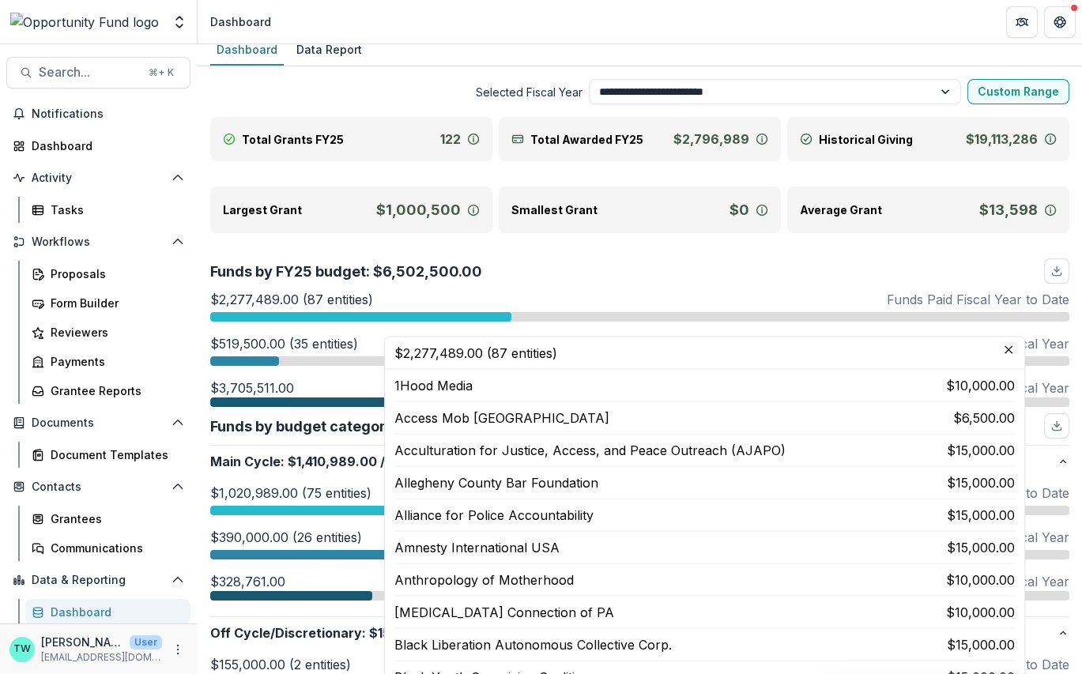
scroll to position [0, 0]
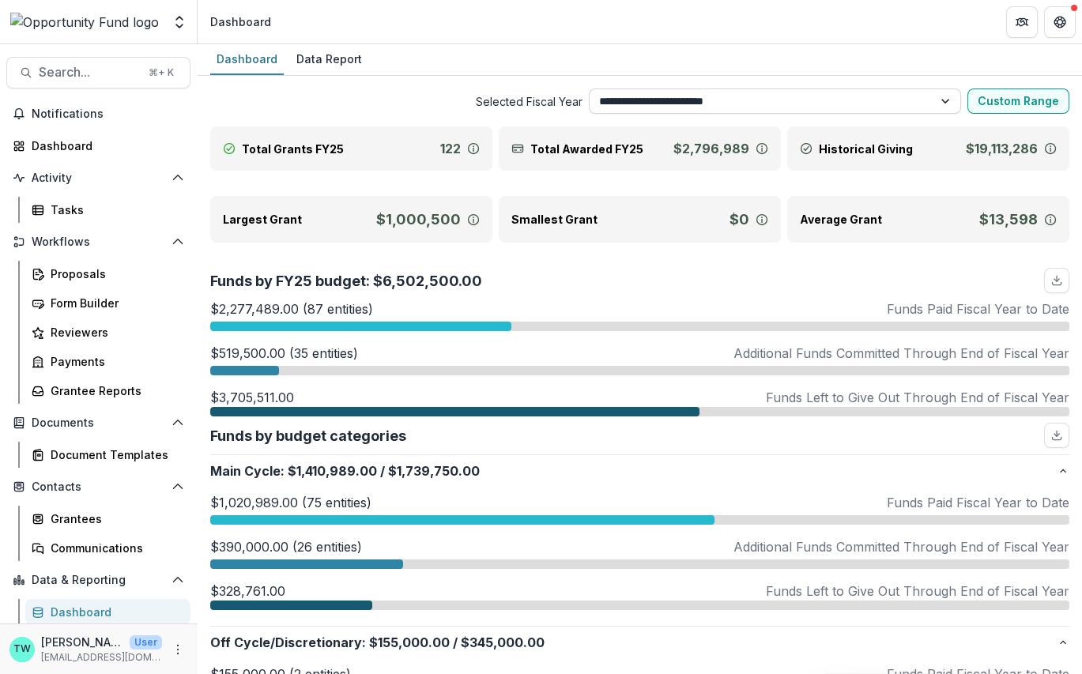
click at [682, 96] on select "**********" at bounding box center [775, 100] width 372 height 25
select select "**********"
click at [589, 88] on select "**********" at bounding box center [775, 100] width 372 height 25
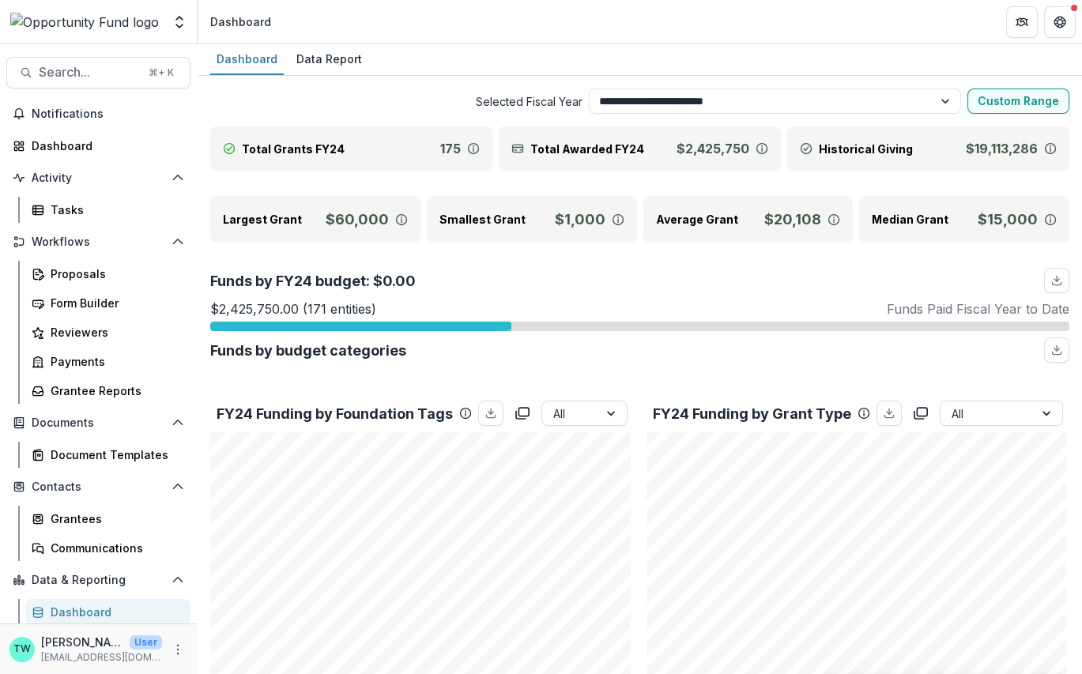
click at [431, 325] on div at bounding box center [360, 326] width 301 height 9
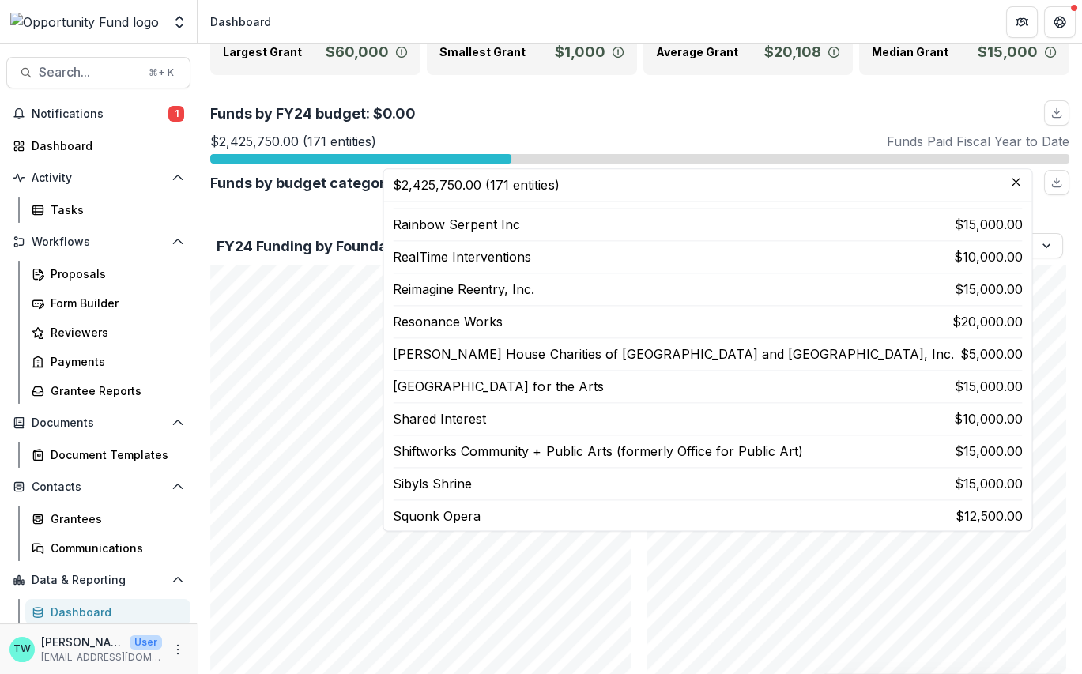
scroll to position [3595, 0]
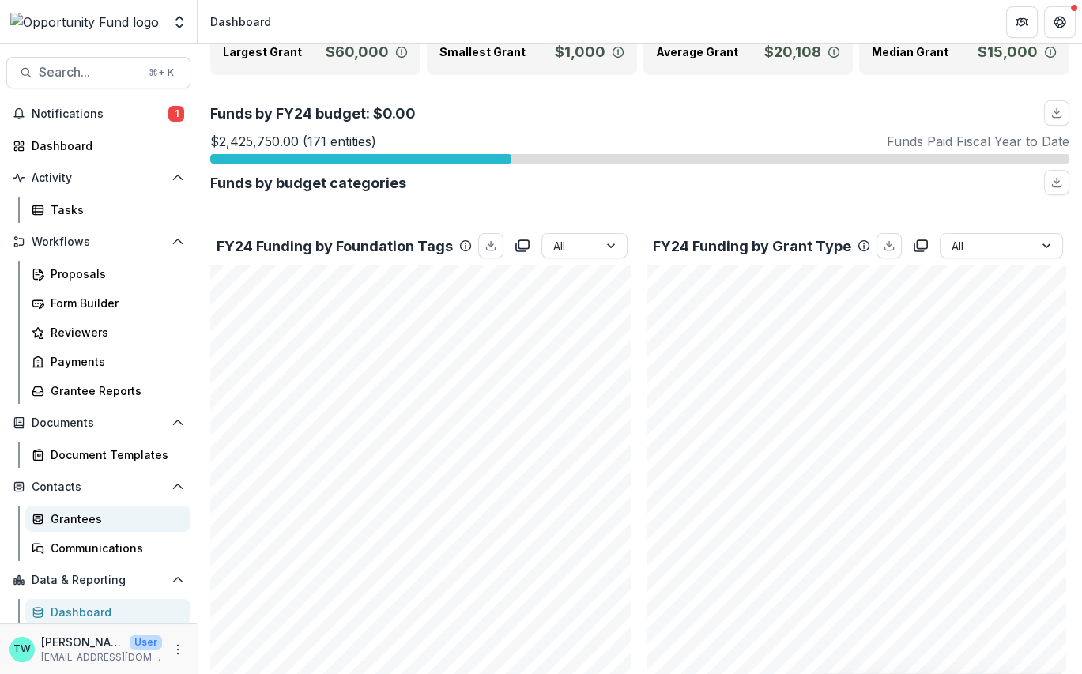
click at [84, 518] on div "Grantees" at bounding box center [114, 518] width 127 height 17
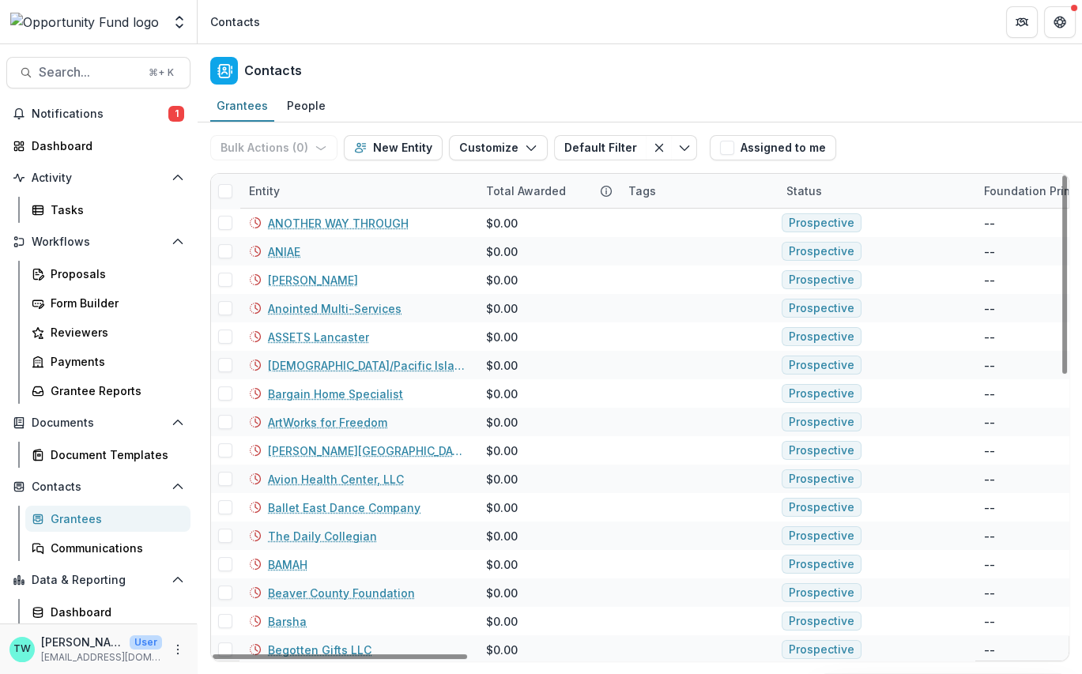
click at [300, 183] on div "Entity" at bounding box center [357, 191] width 237 height 34
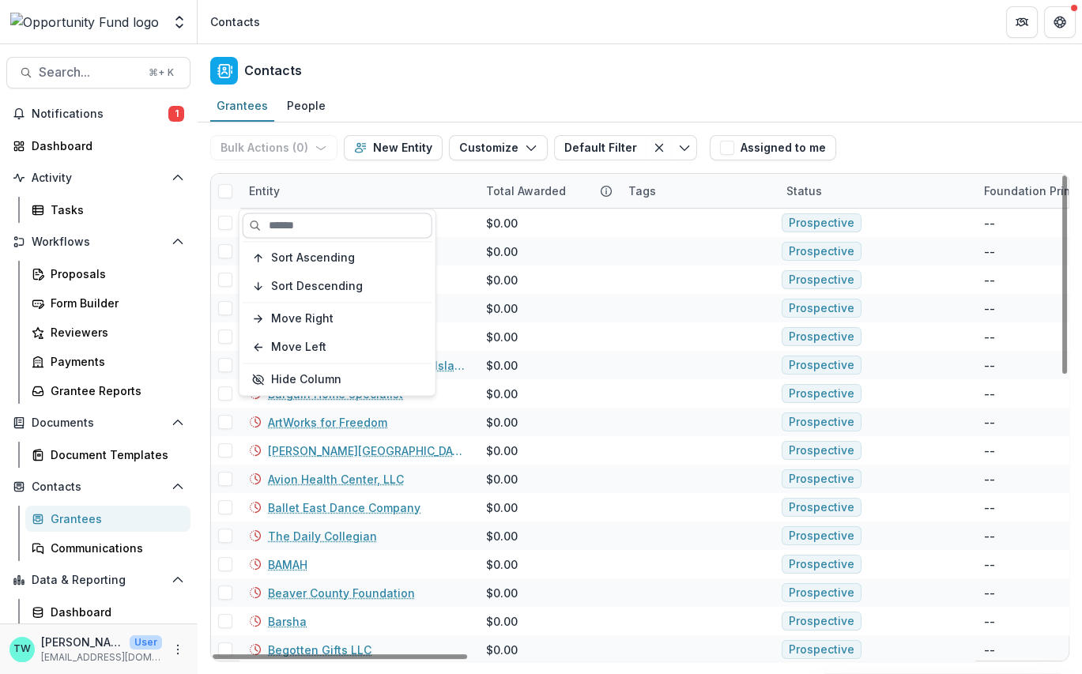
click at [325, 225] on input at bounding box center [338, 225] width 190 height 25
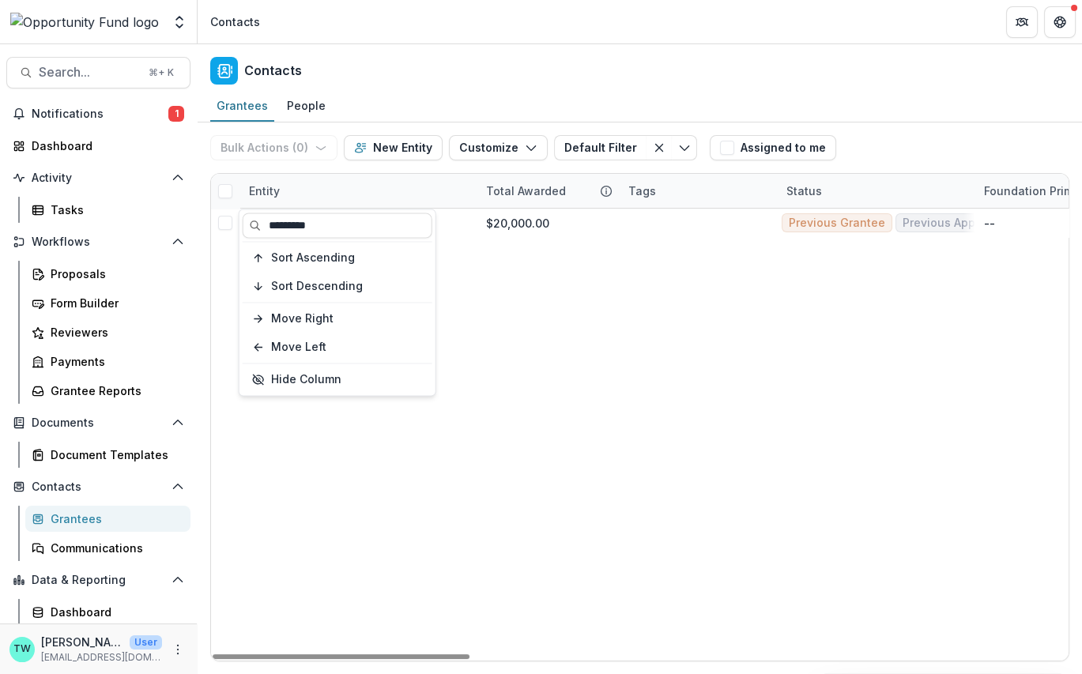
type input "*********"
click at [392, 193] on div "Entity" at bounding box center [357, 191] width 237 height 34
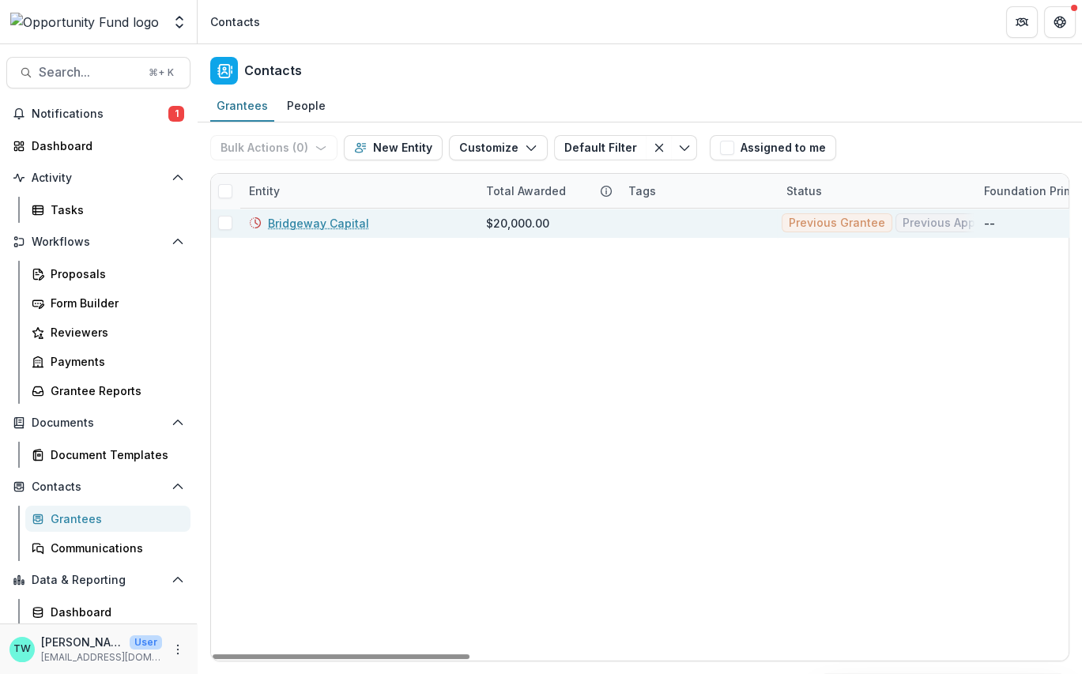
click at [330, 221] on link "Bridgeway Capital" at bounding box center [318, 223] width 101 height 17
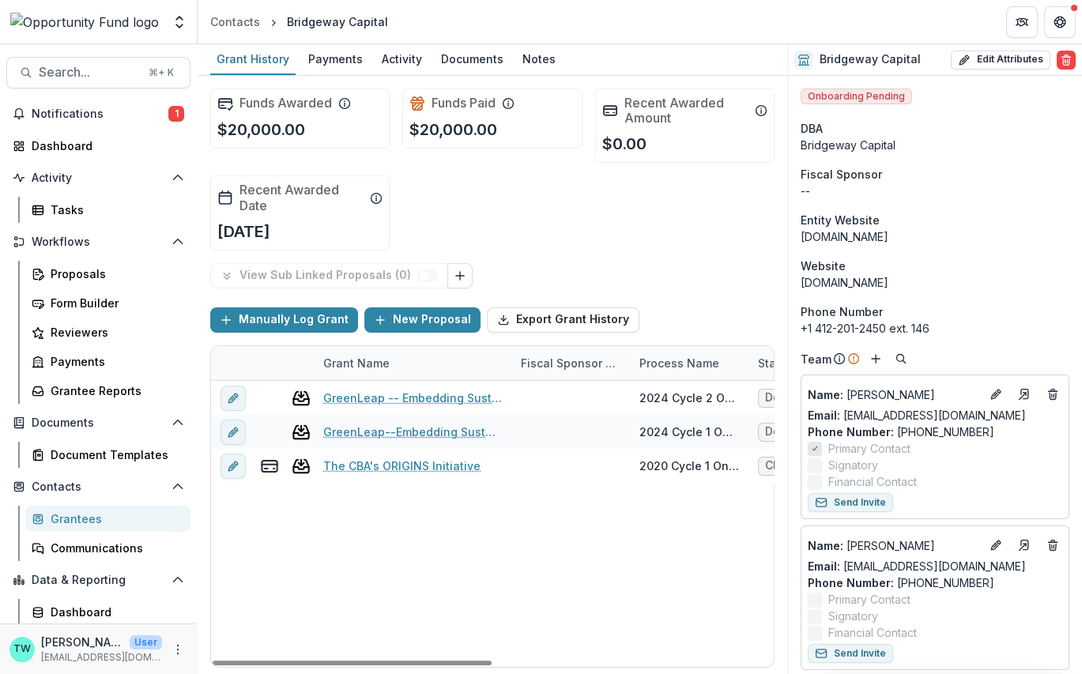
scroll to position [29, 0]
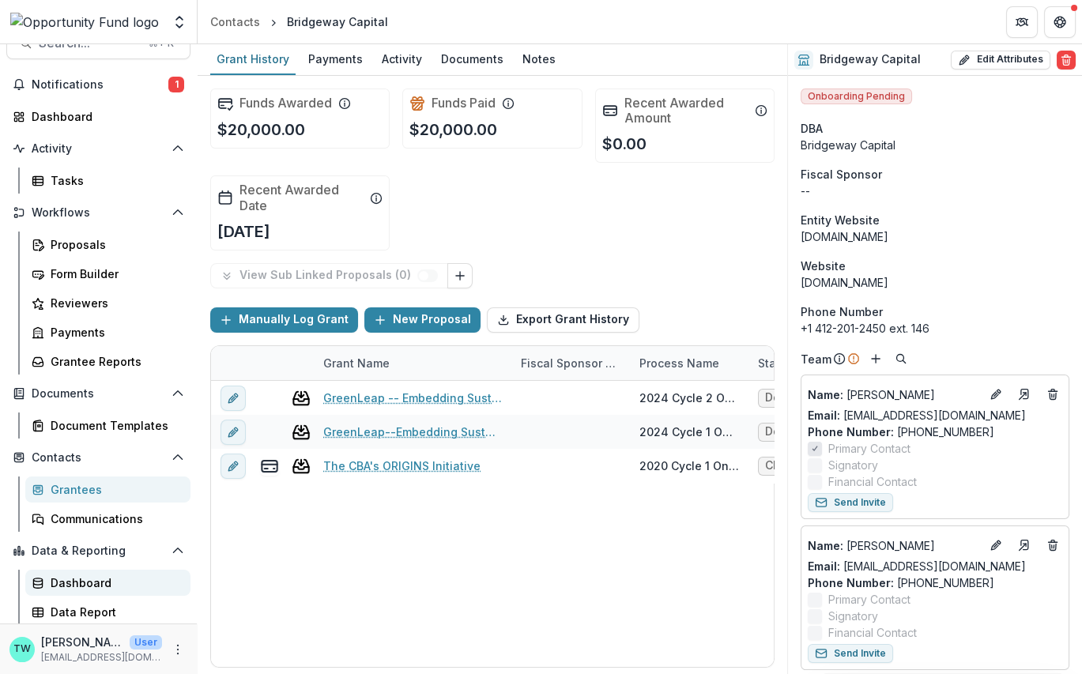
click at [83, 580] on div "Dashboard" at bounding box center [114, 582] width 127 height 17
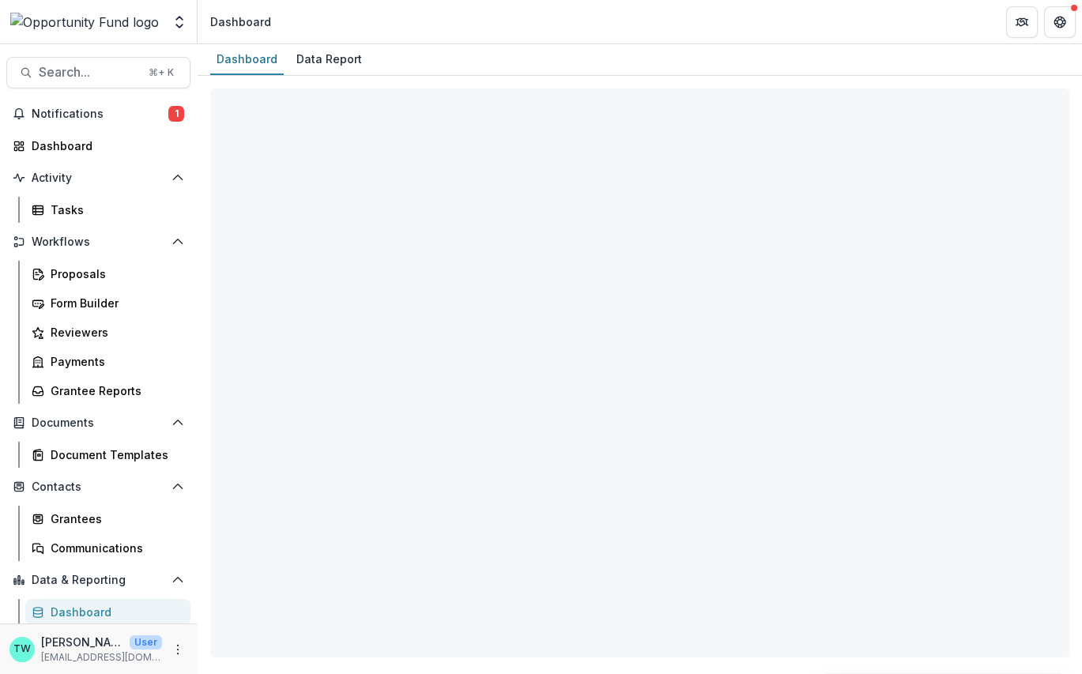
select select "**********"
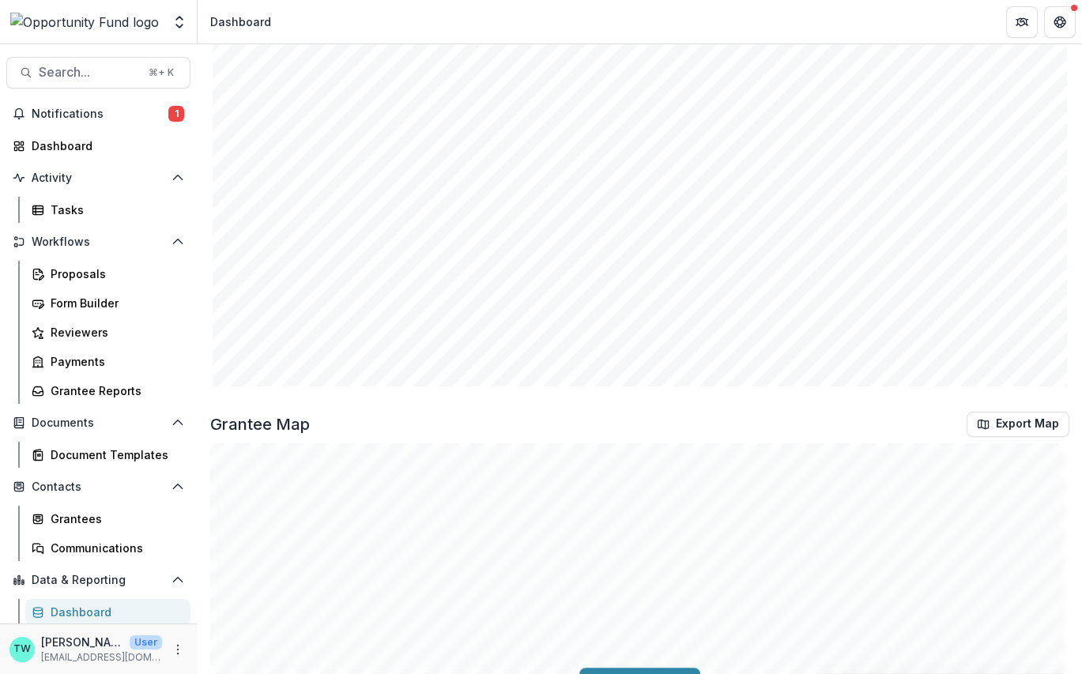
scroll to position [1921, 0]
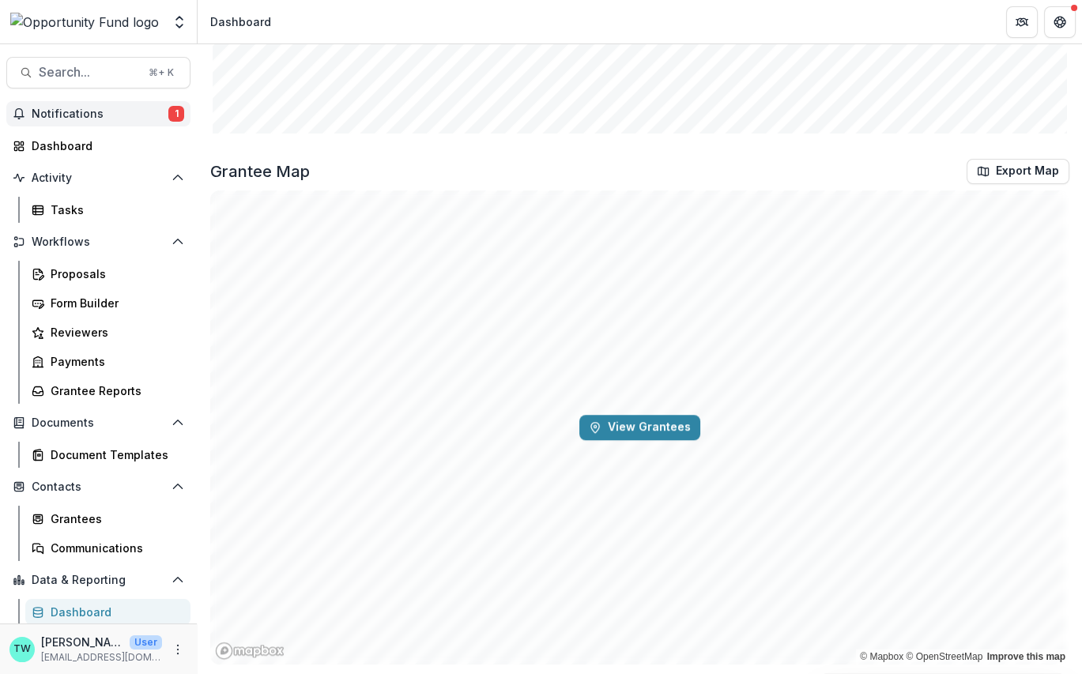
click at [92, 102] on button "Notifications 1" at bounding box center [98, 113] width 184 height 25
